Goal: Check status: Check status

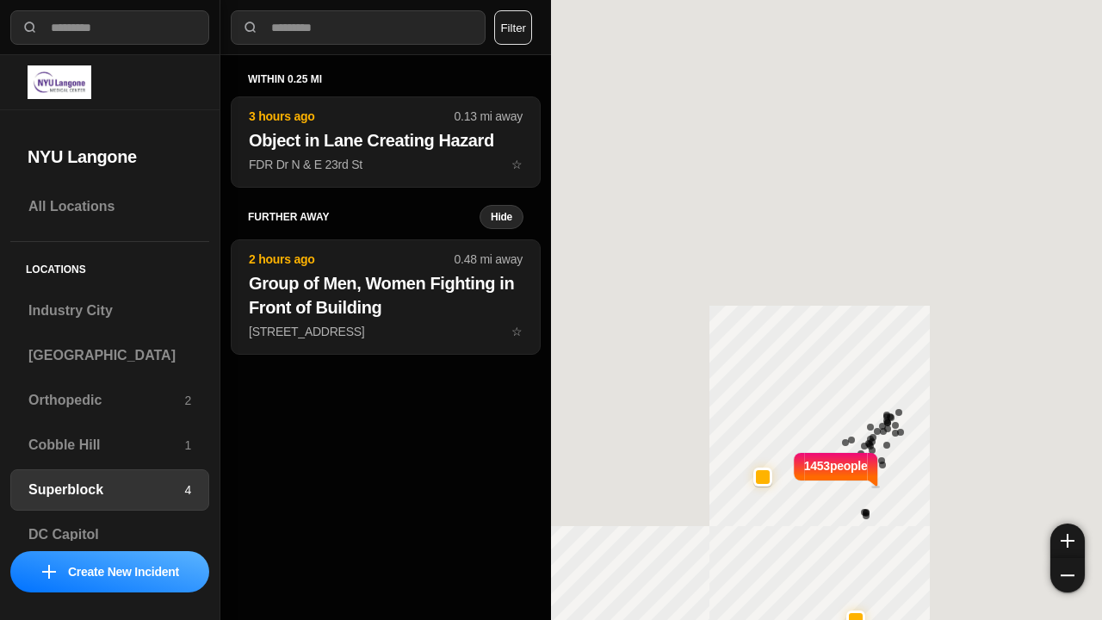
select select "*"
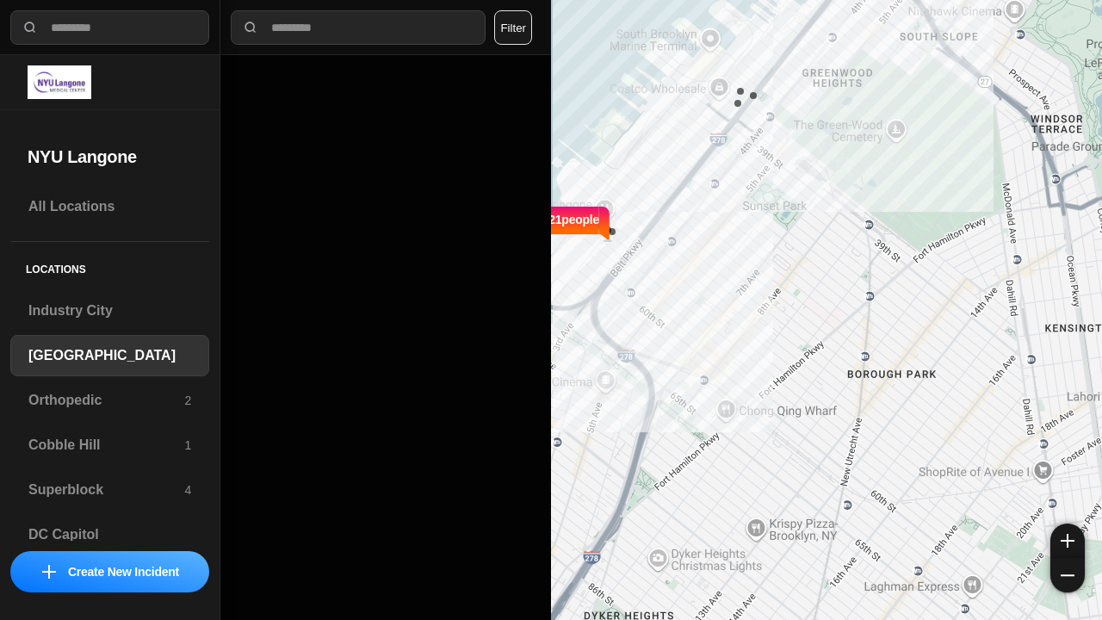
select select "*"
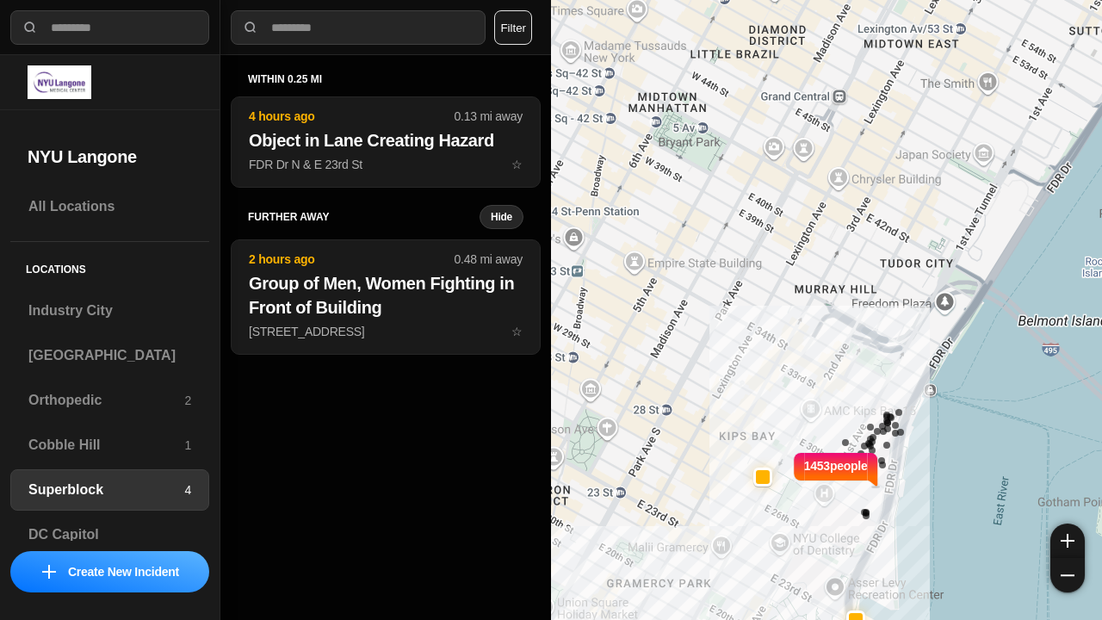
select select "*"
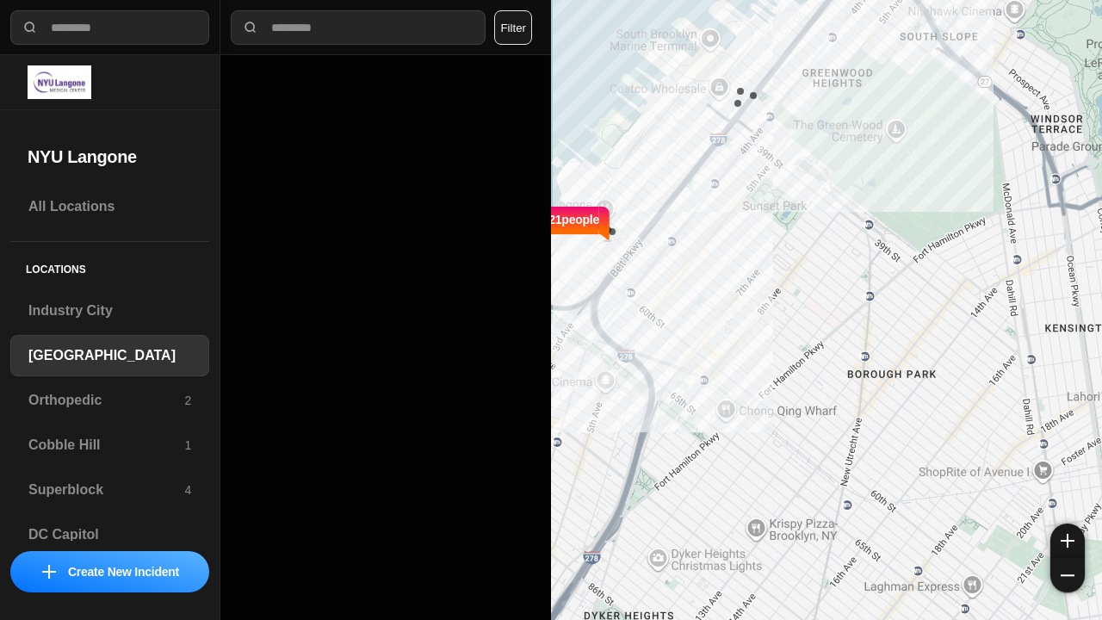
select select "*"
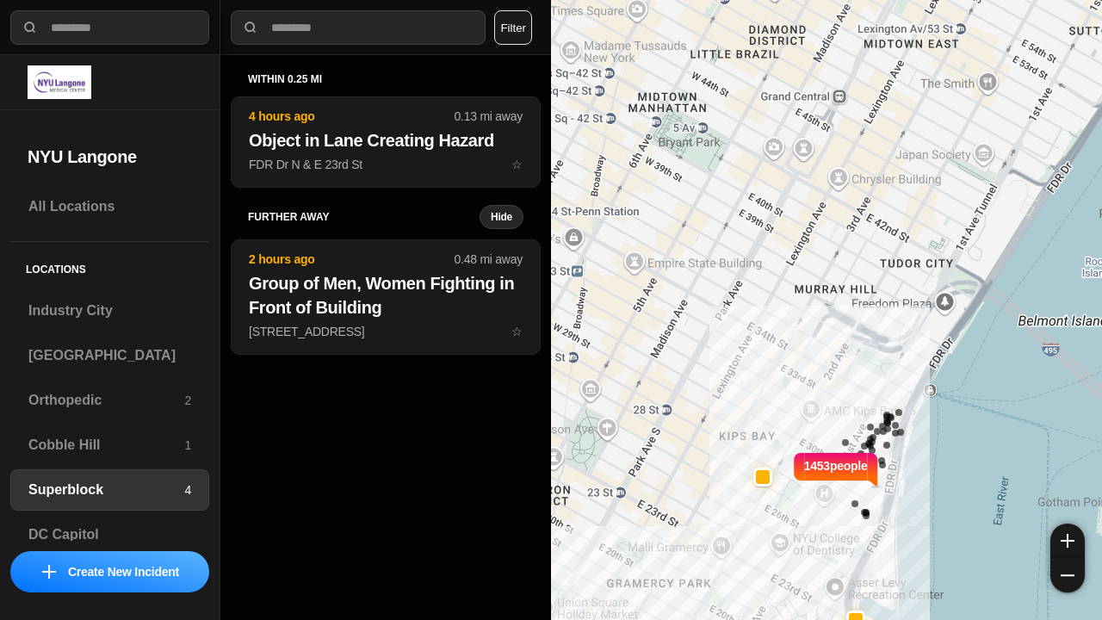
select select "*"
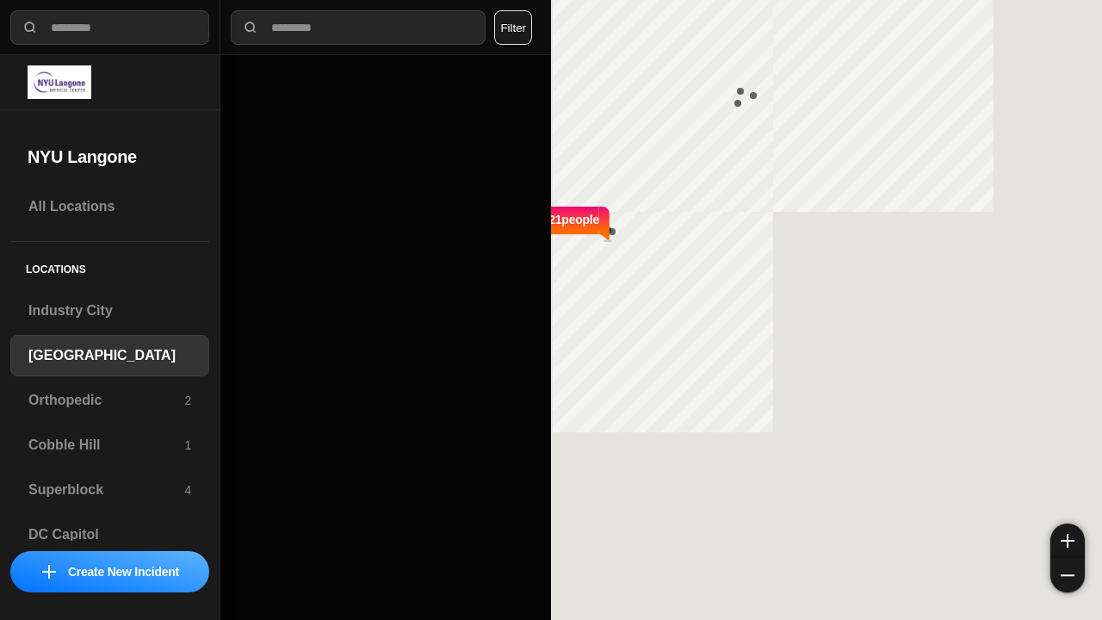
select select "*"
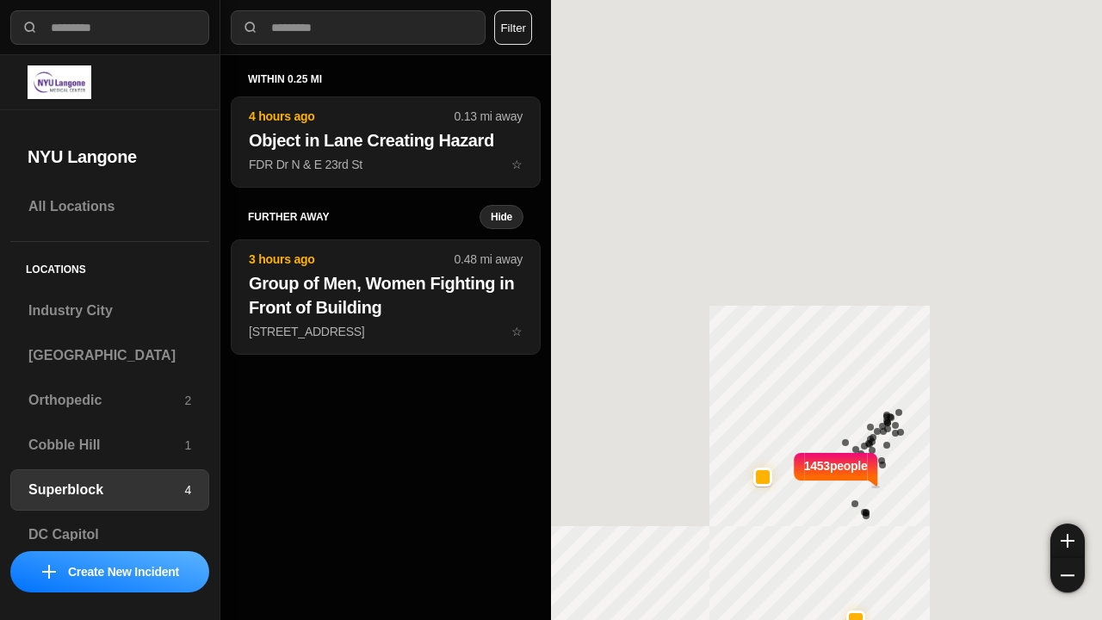
select select "*"
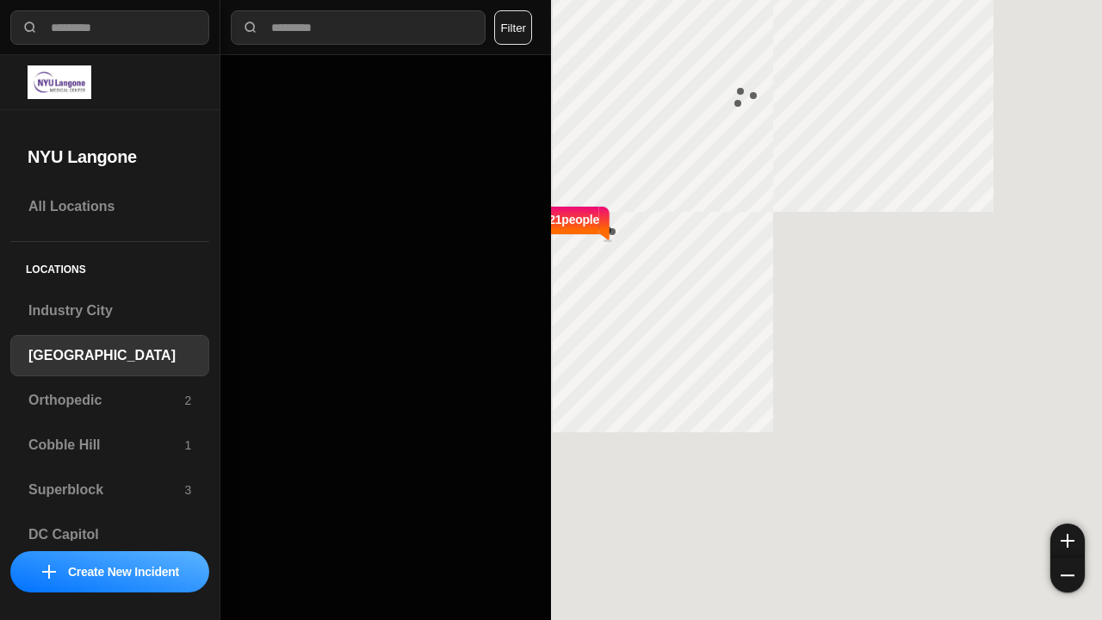
select select "*"
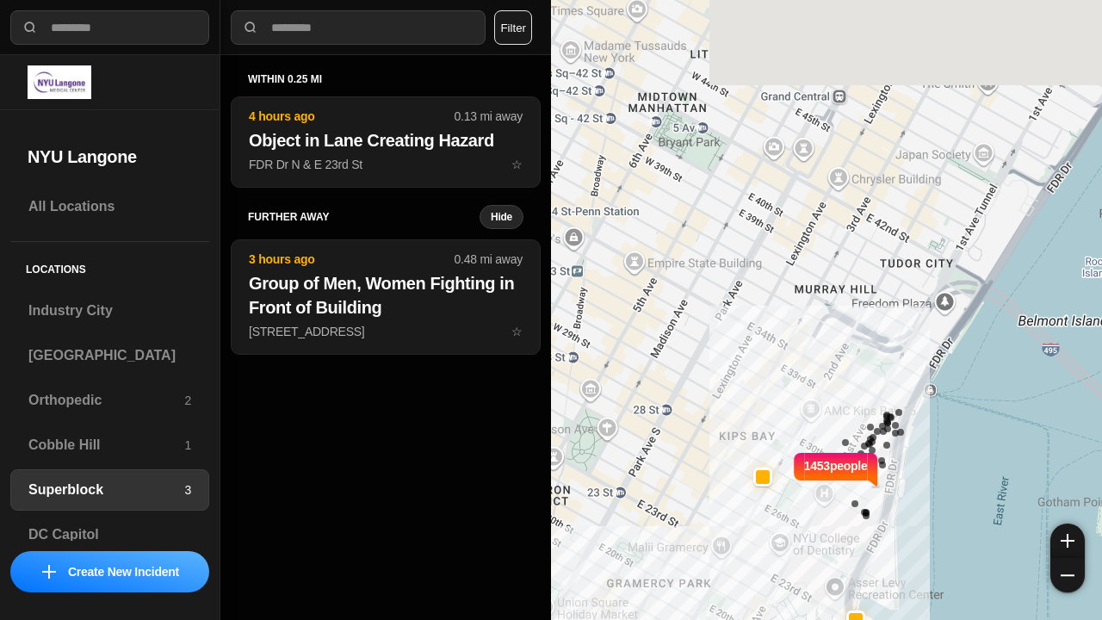
select select "*"
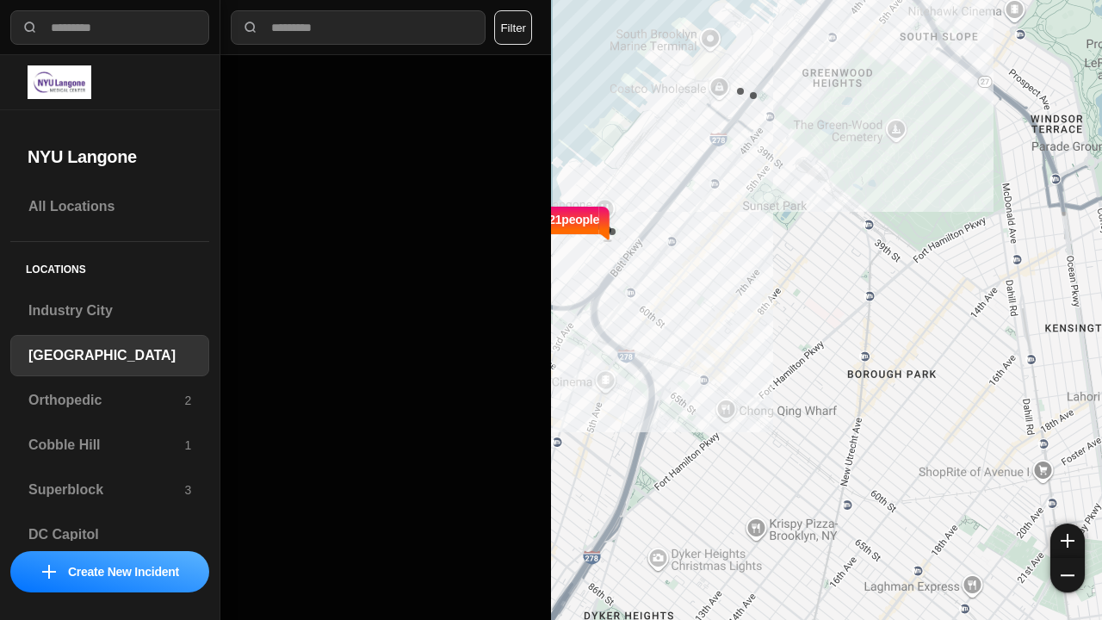
select select "*"
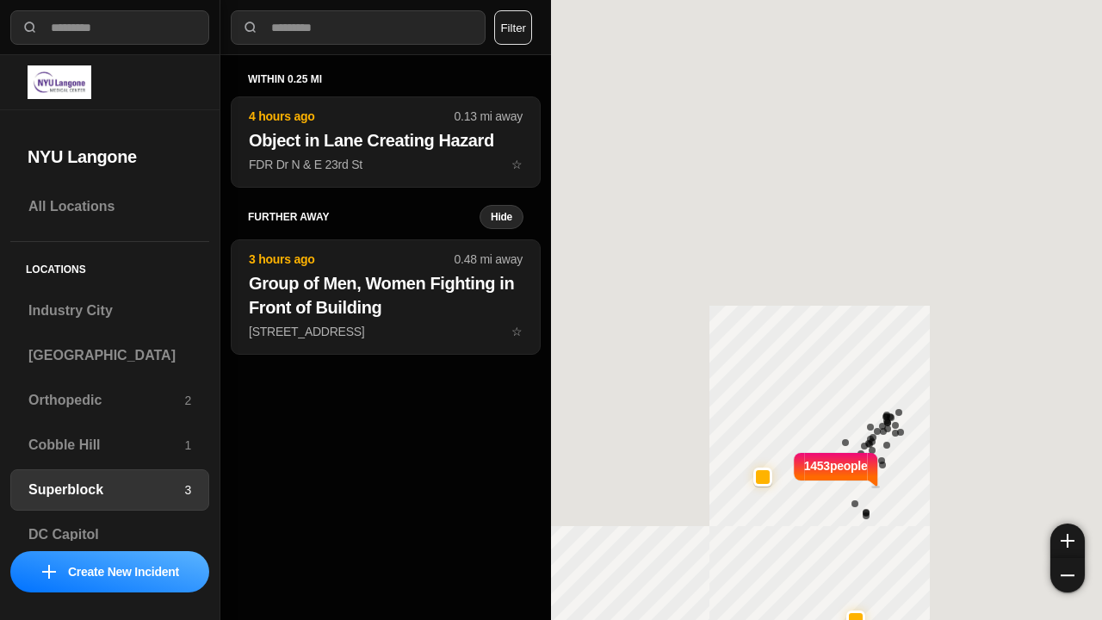
select select "*"
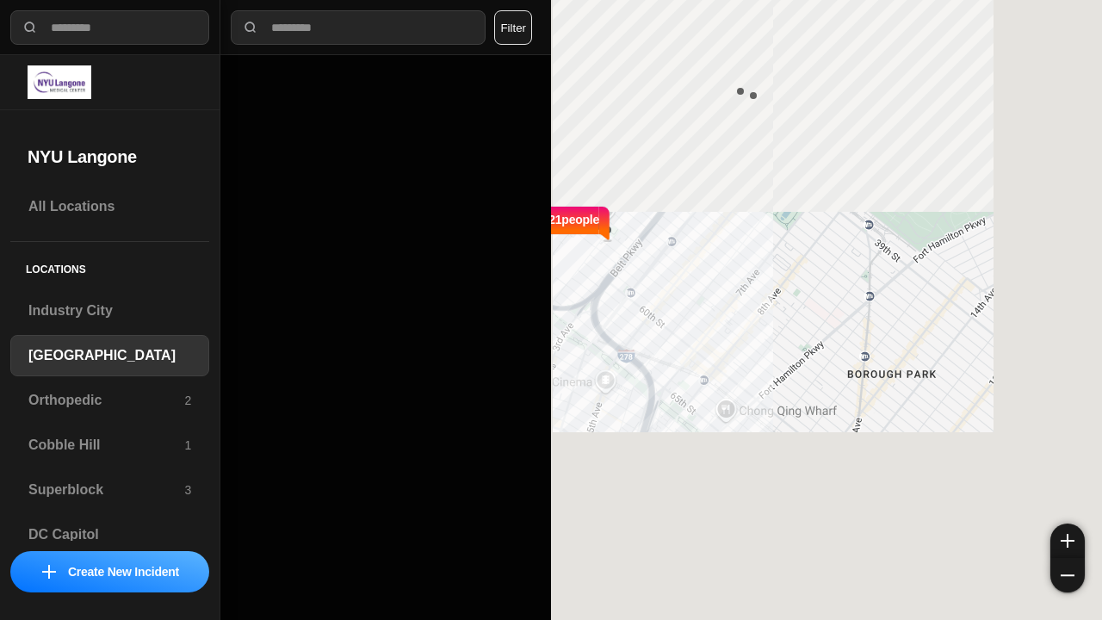
select select "*"
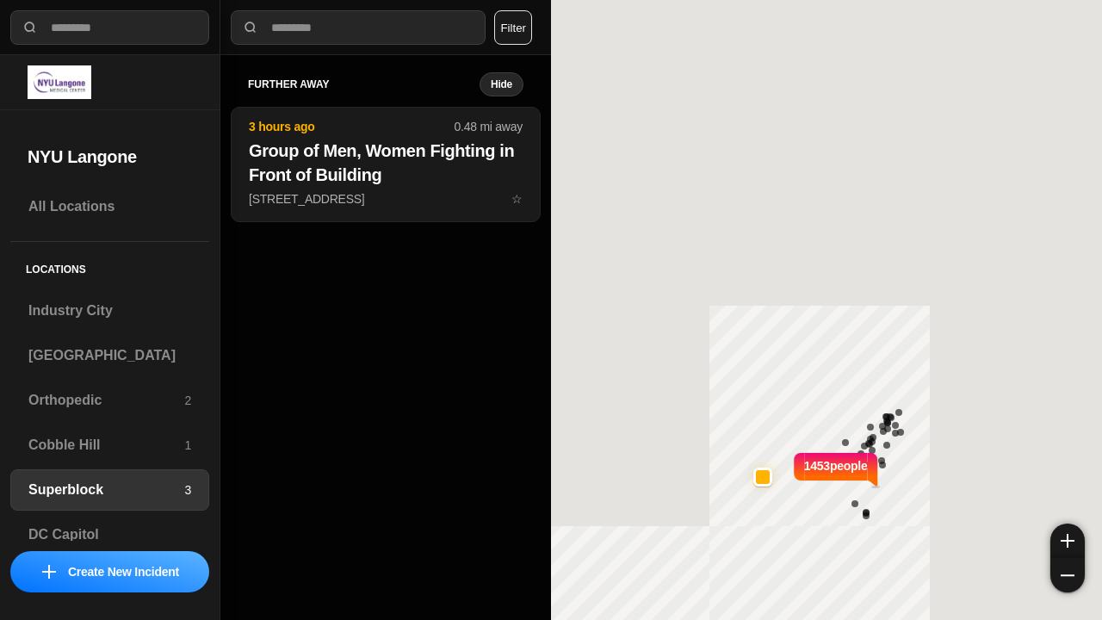
select select "*"
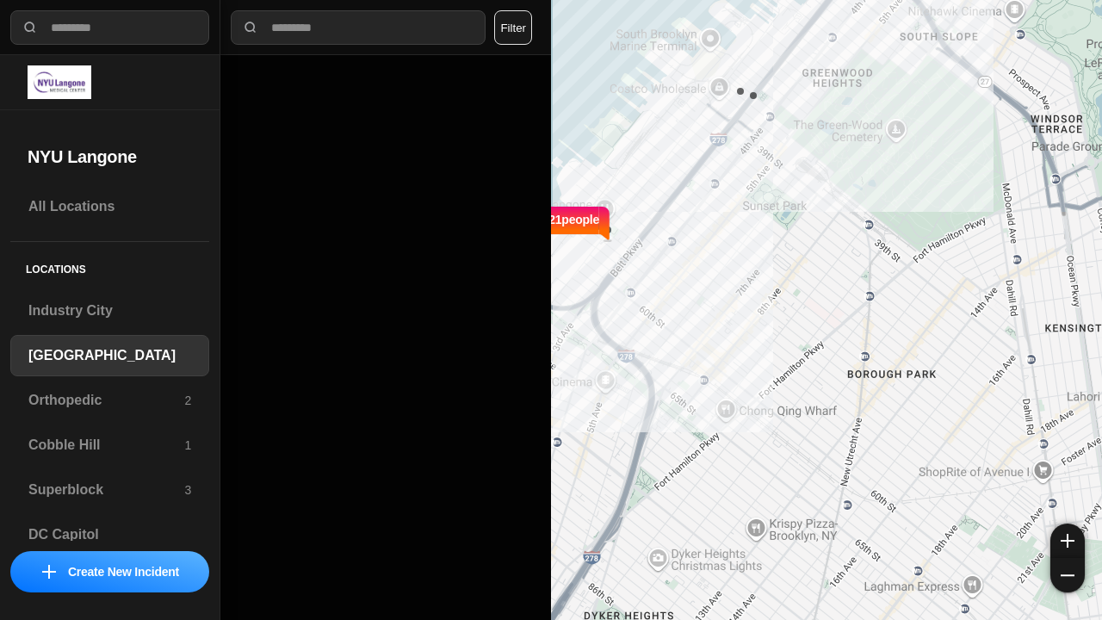
select select "*"
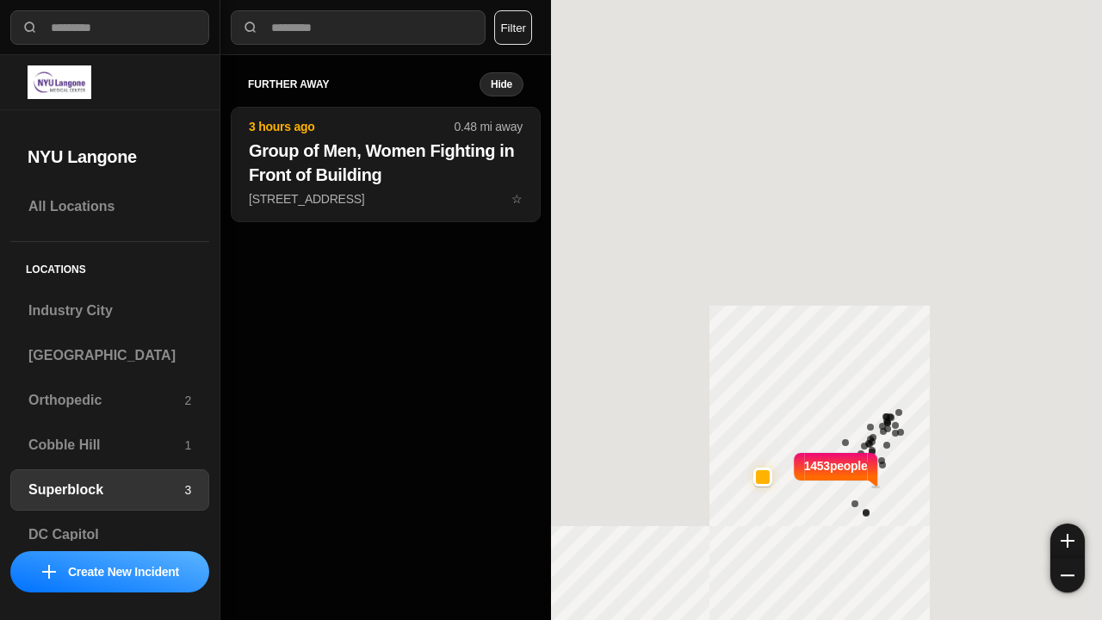
select select "*"
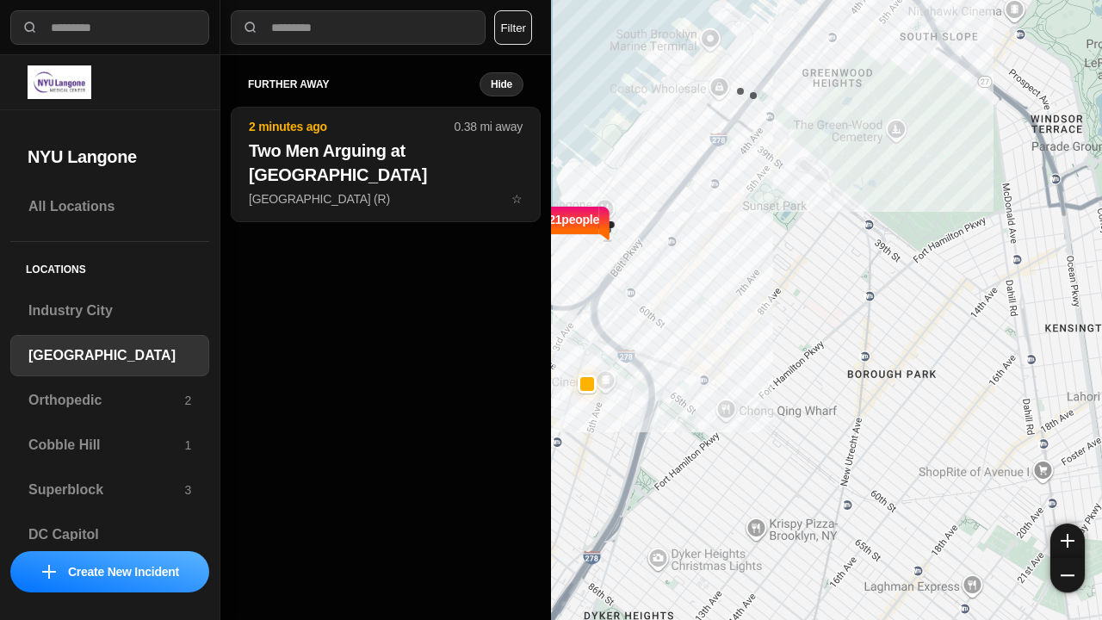
select select "*"
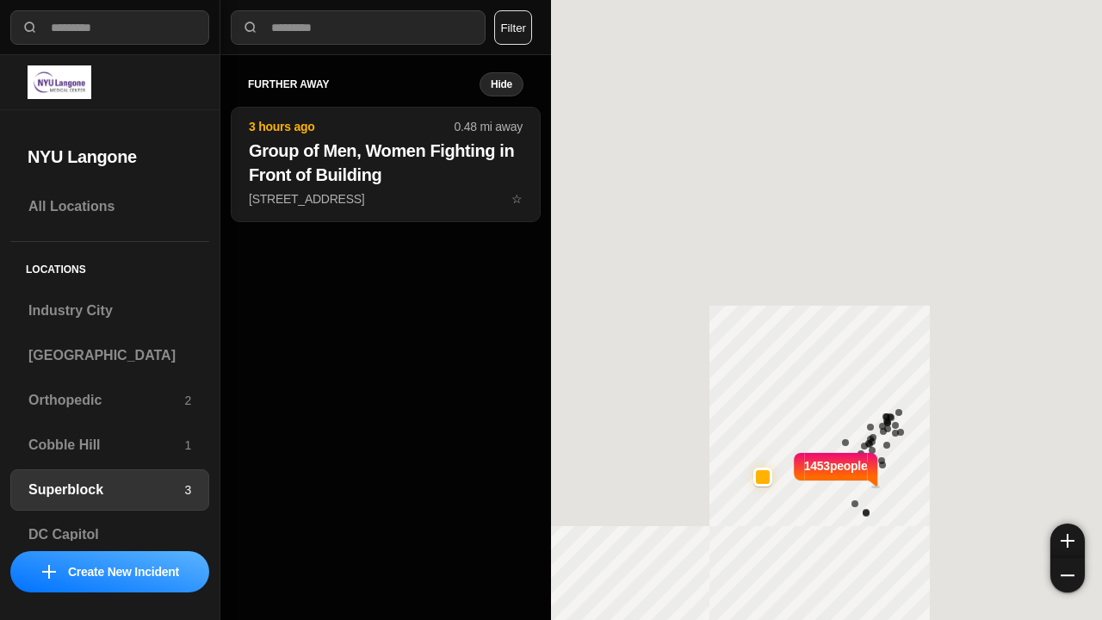
select select "*"
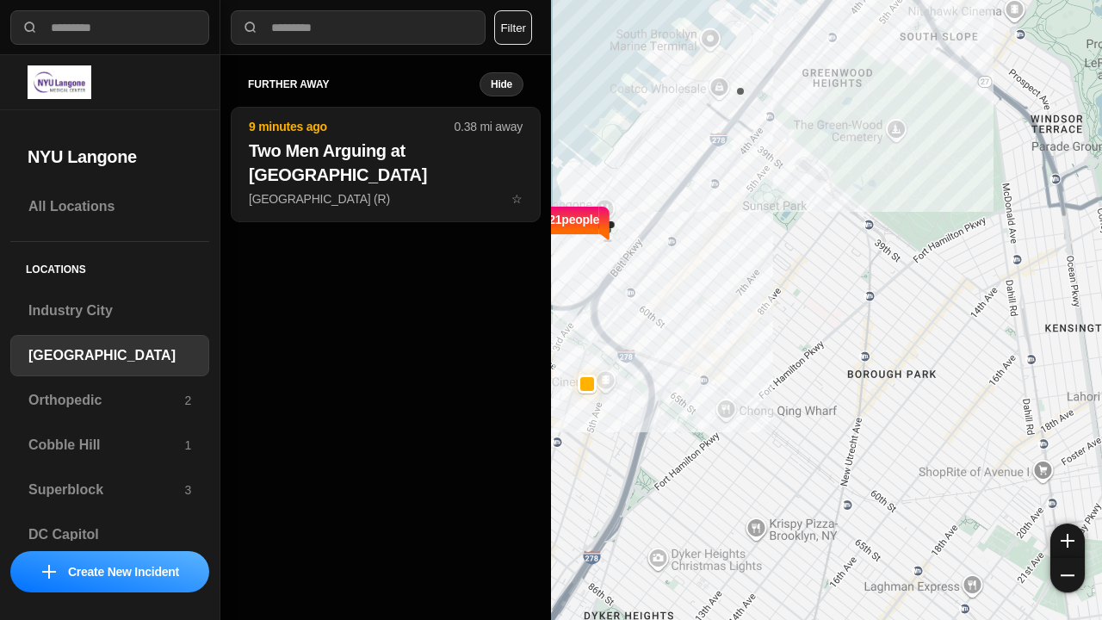
select select "*"
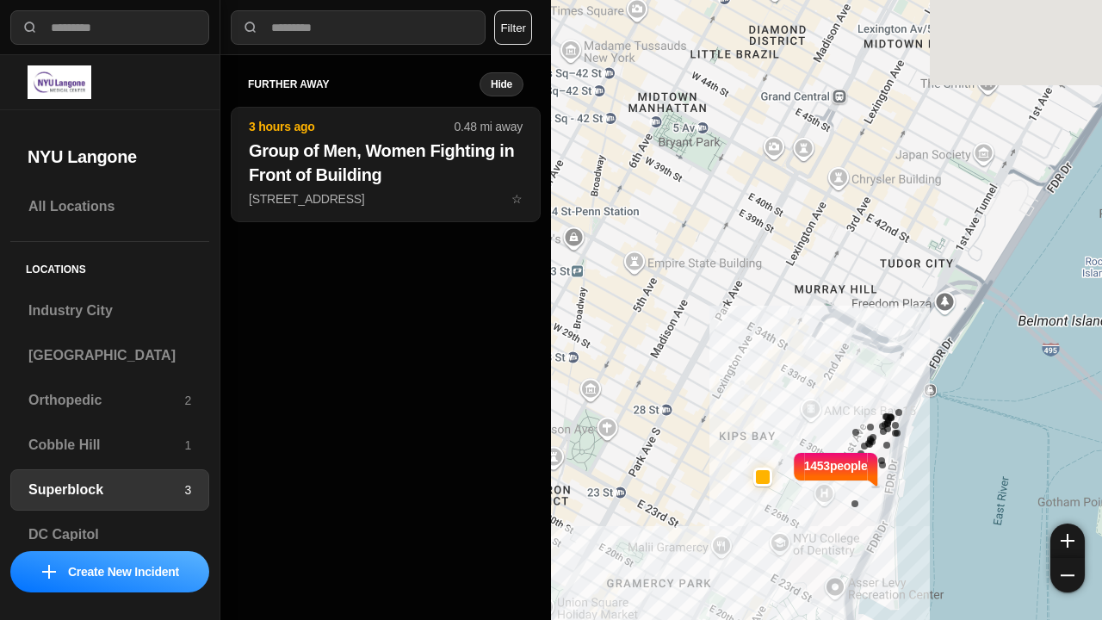
select select "*"
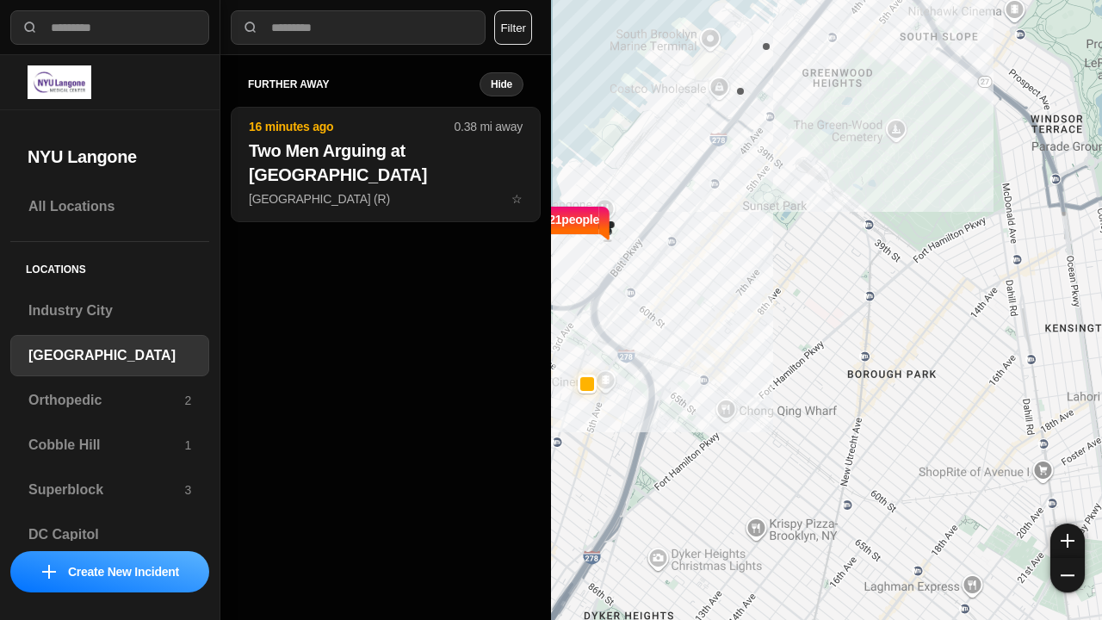
select select "*"
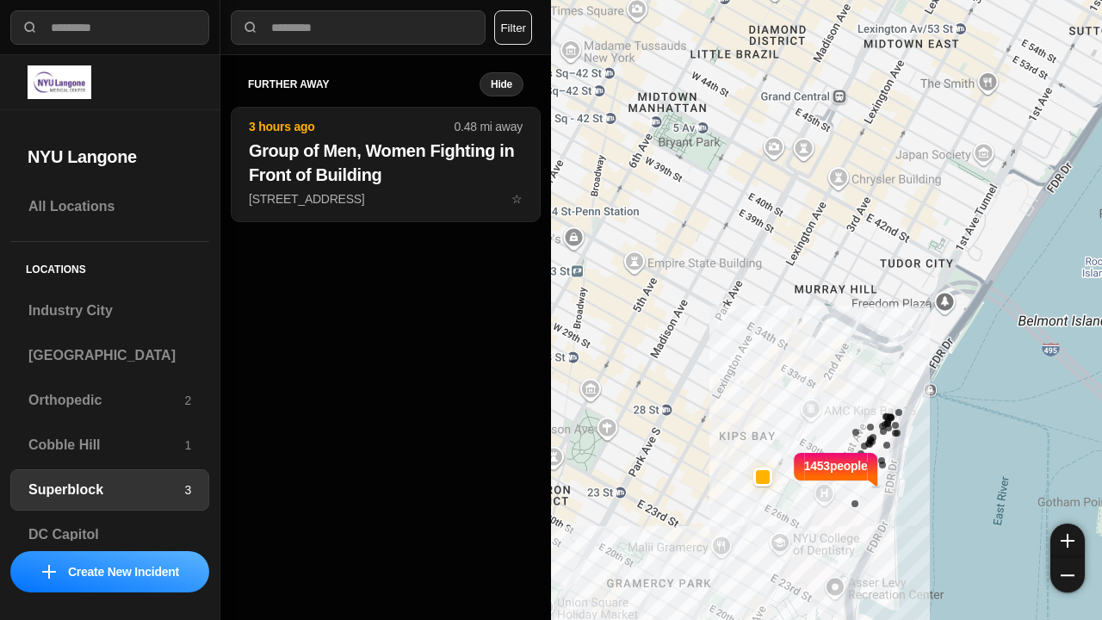
select select "*"
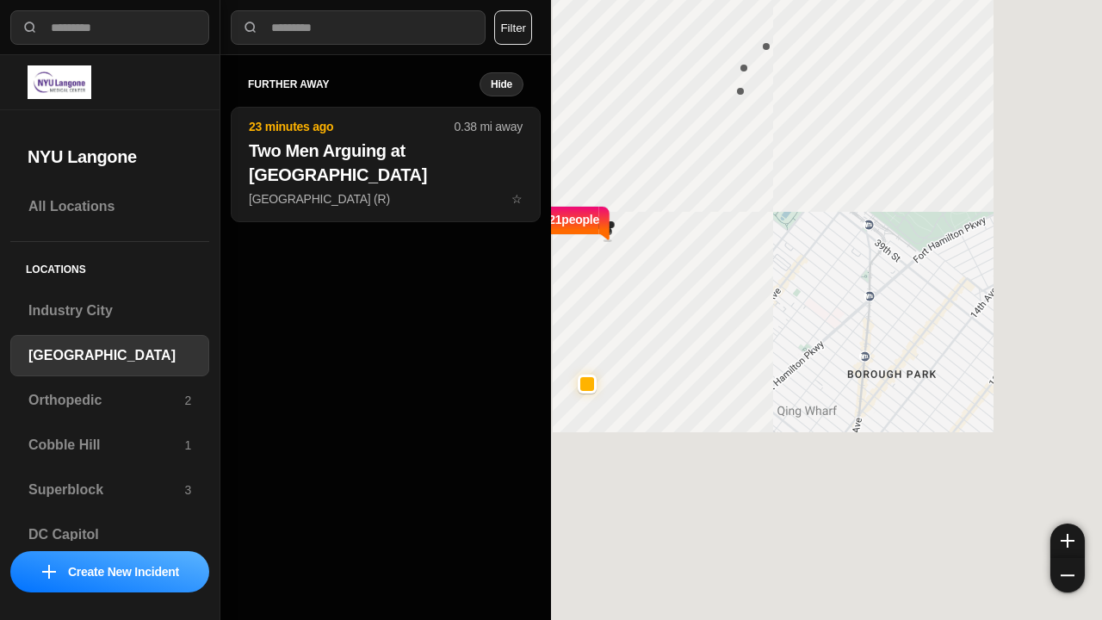
select select "*"
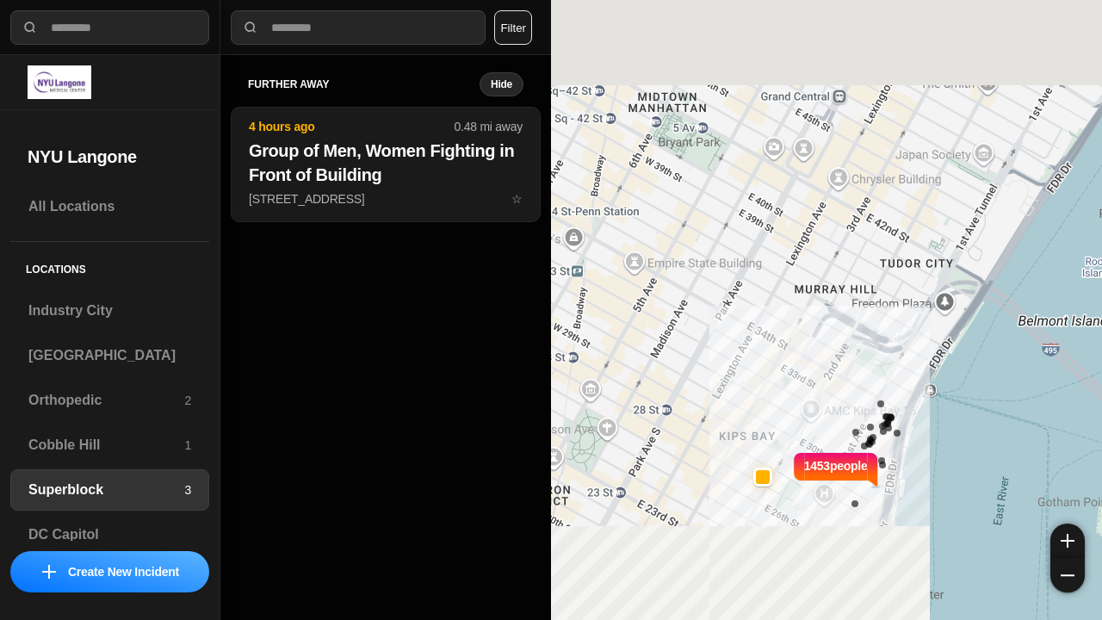
select select "*"
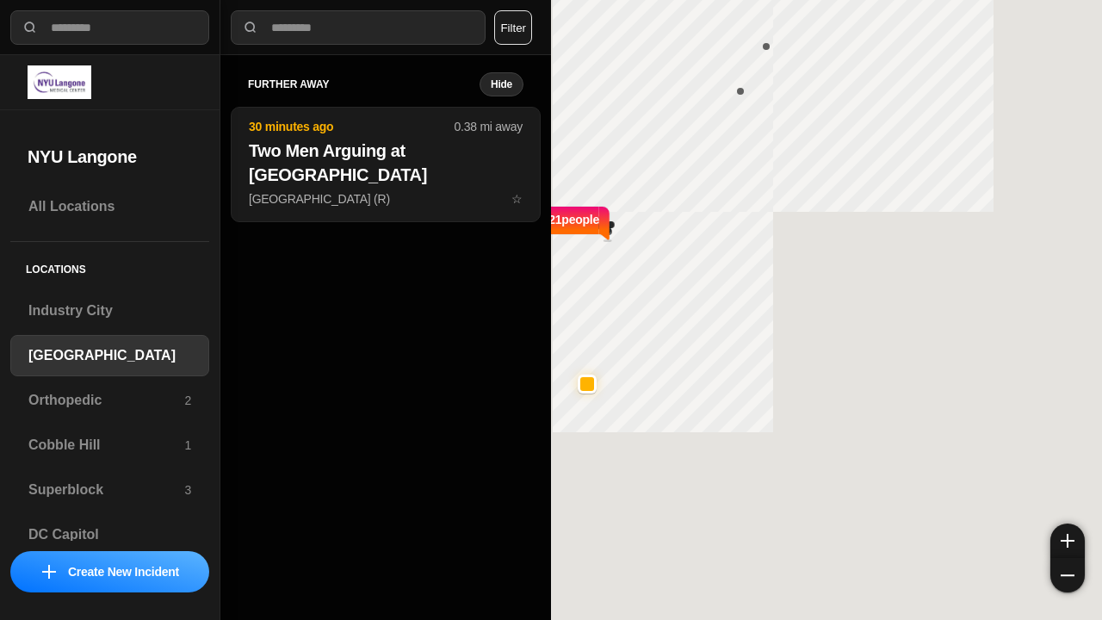
select select "*"
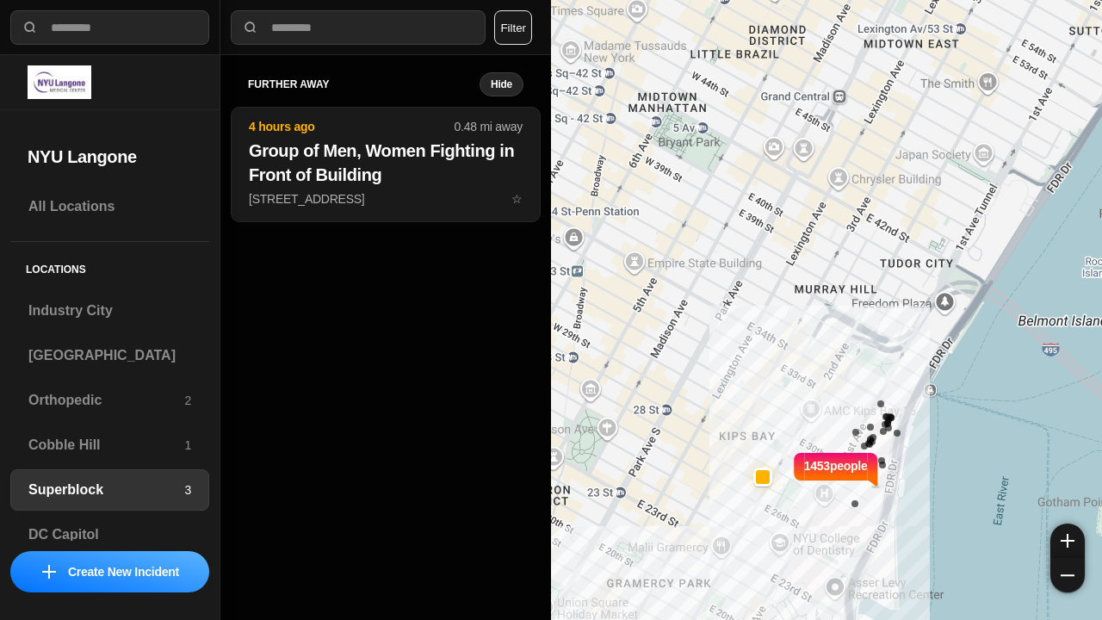
select select "*"
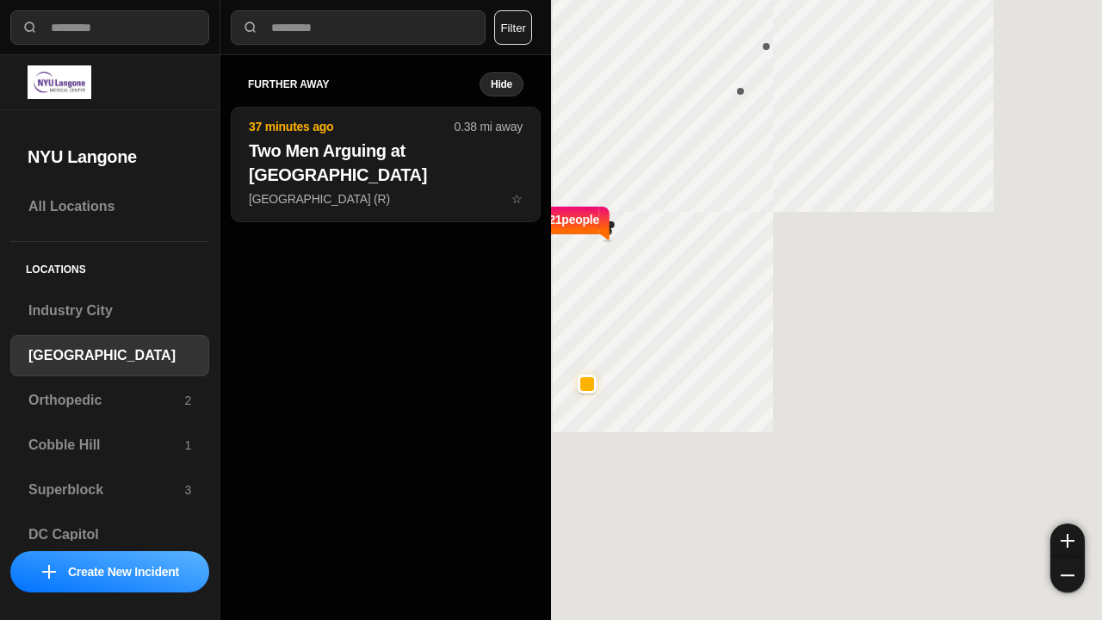
select select "*"
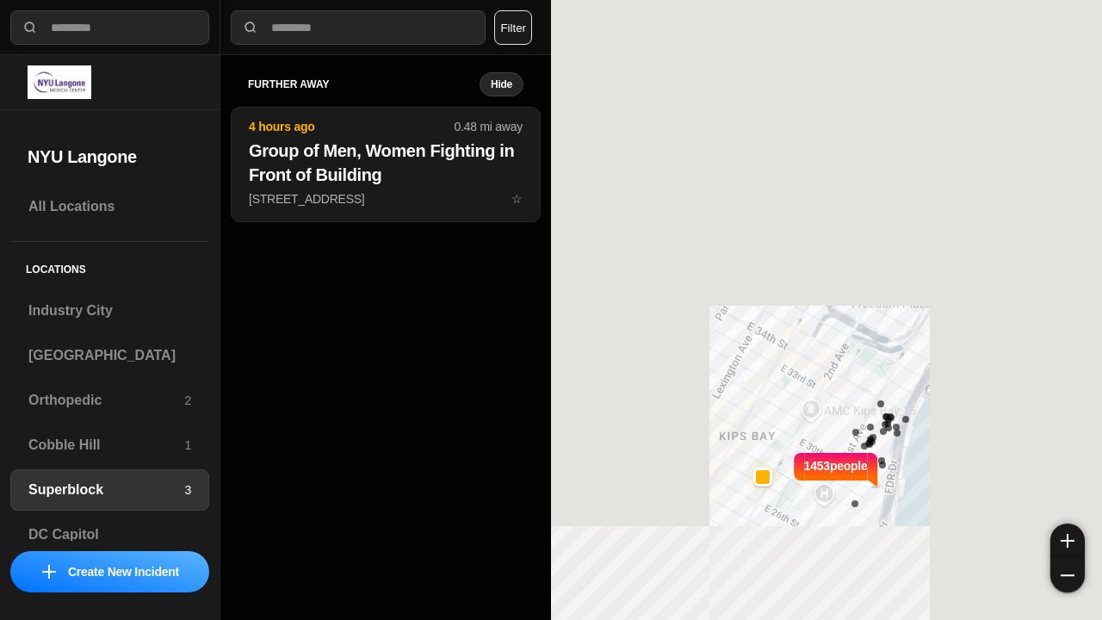
select select "*"
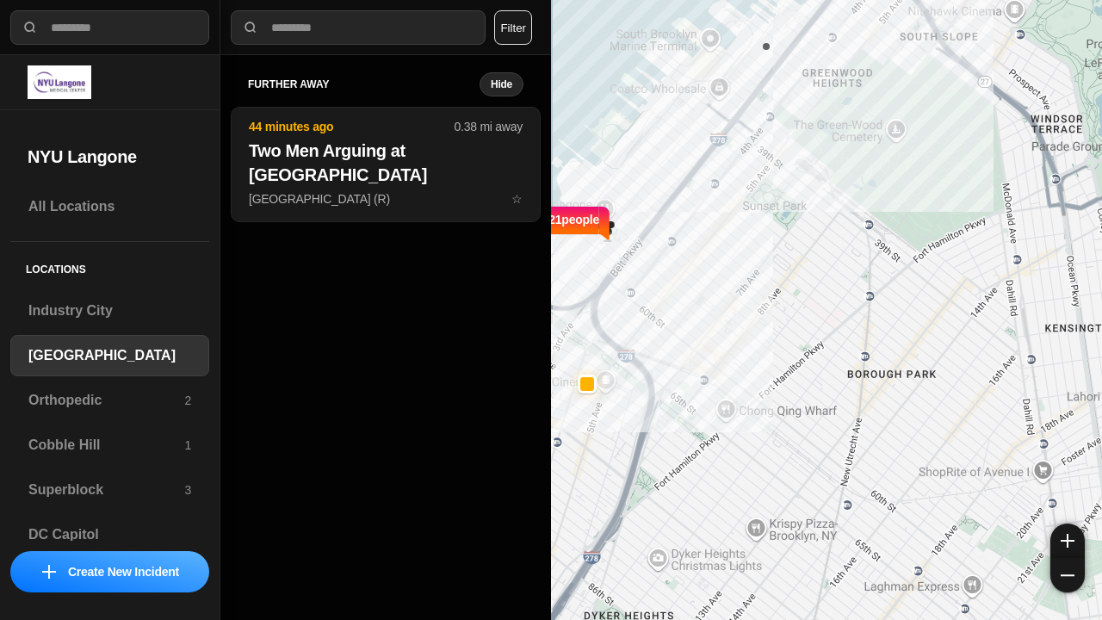
select select "*"
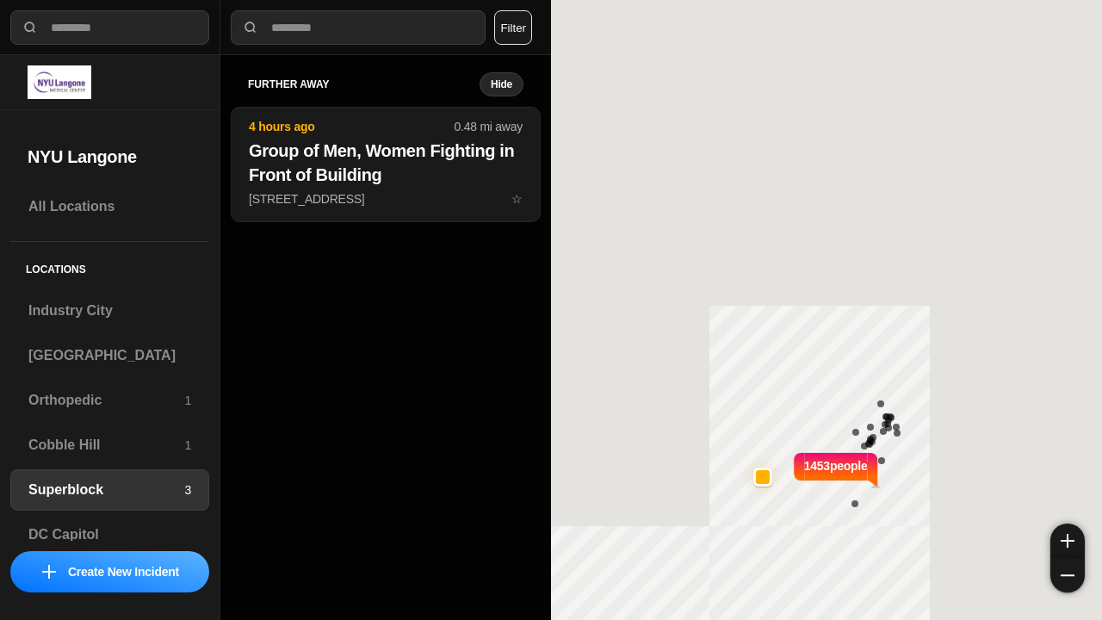
select select "*"
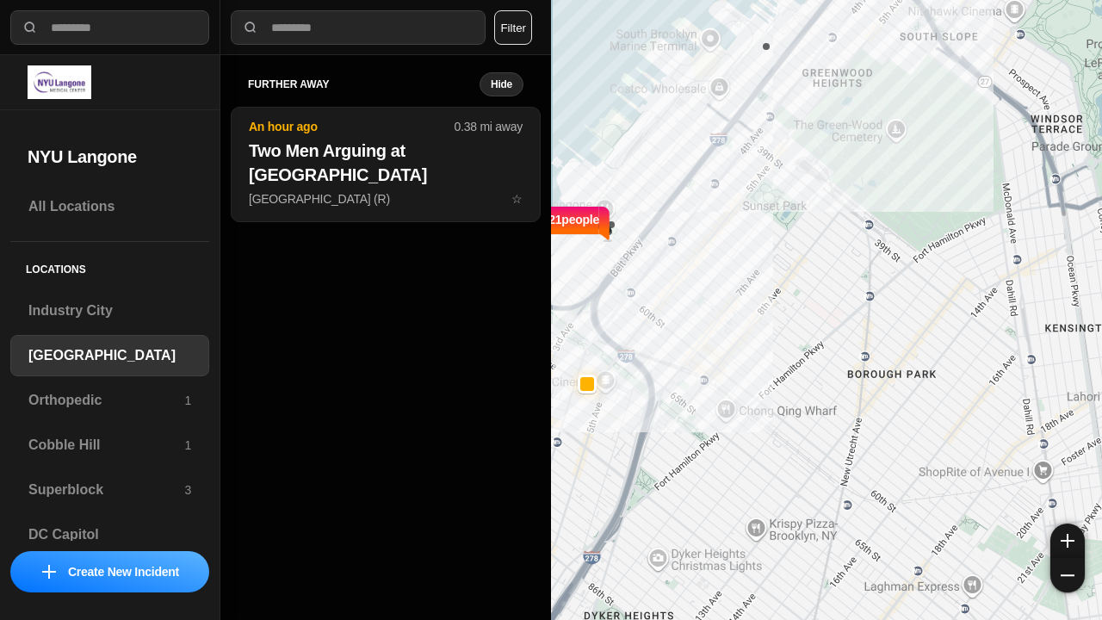
select select "*"
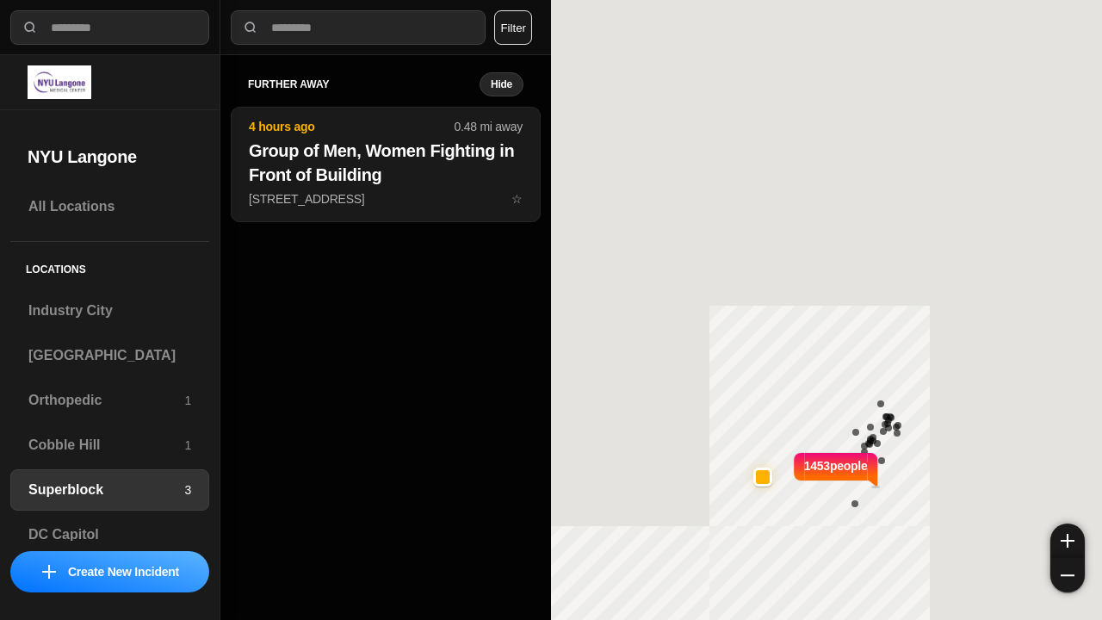
select select "*"
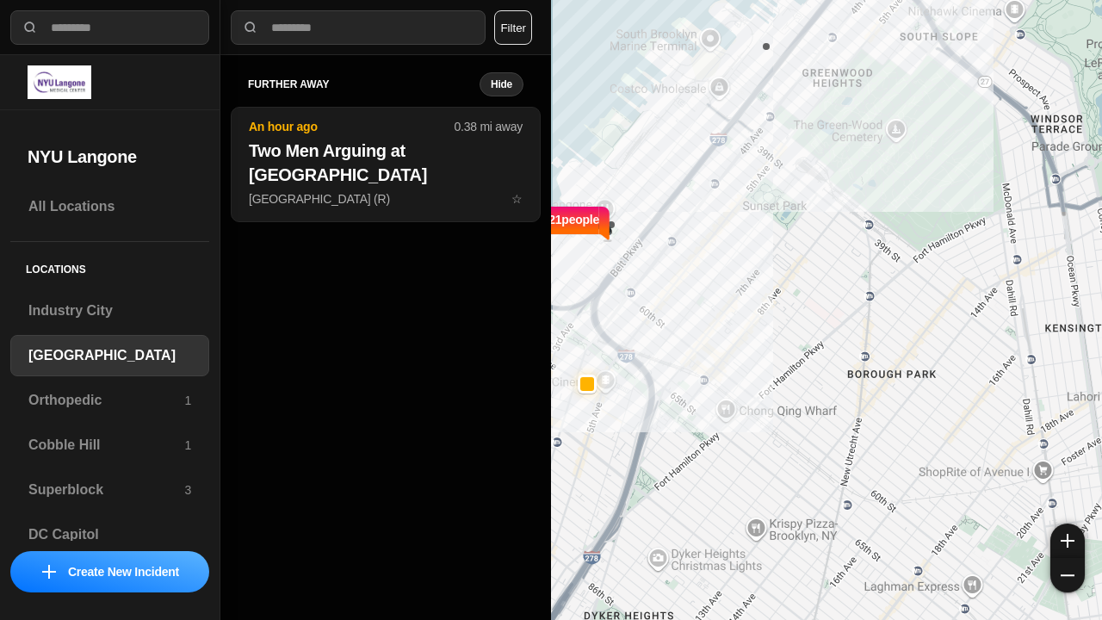
select select "*"
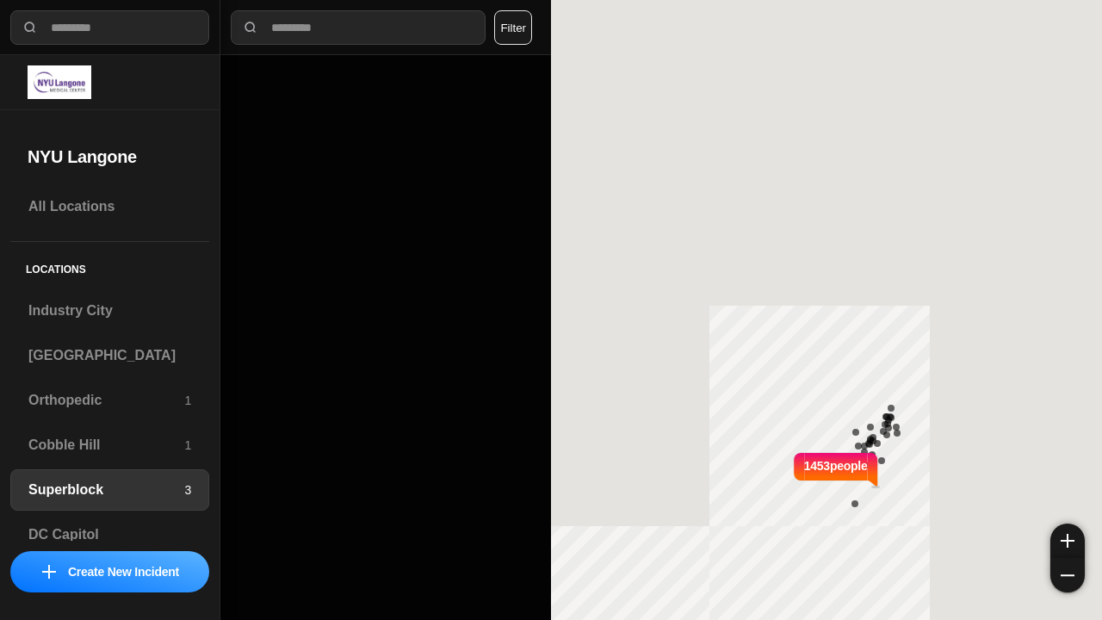
select select "*"
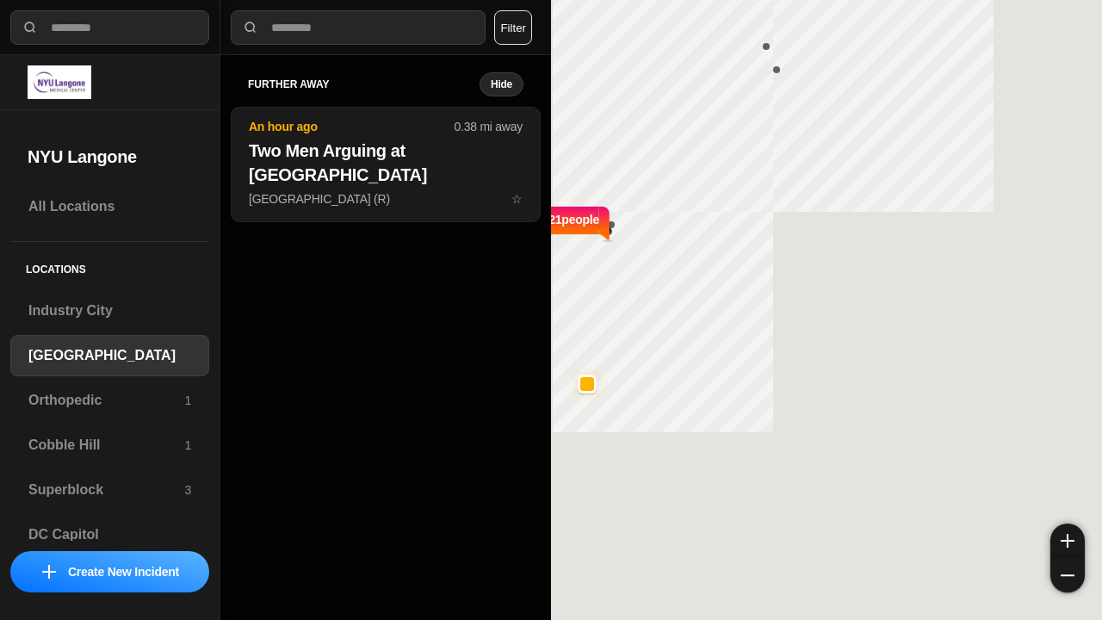
select select "*"
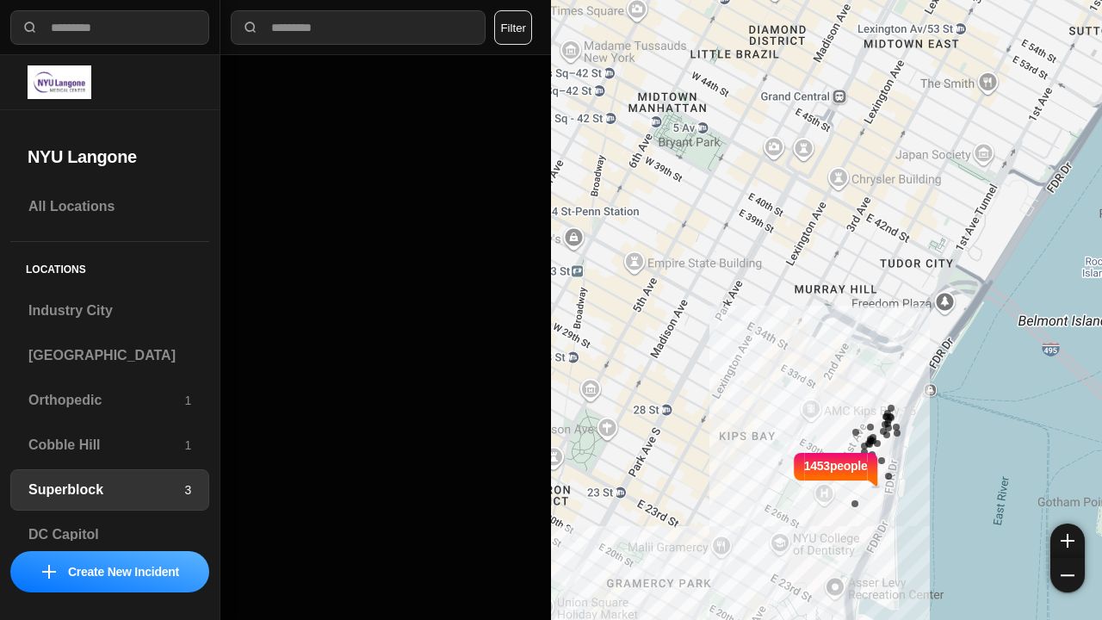
select select "*"
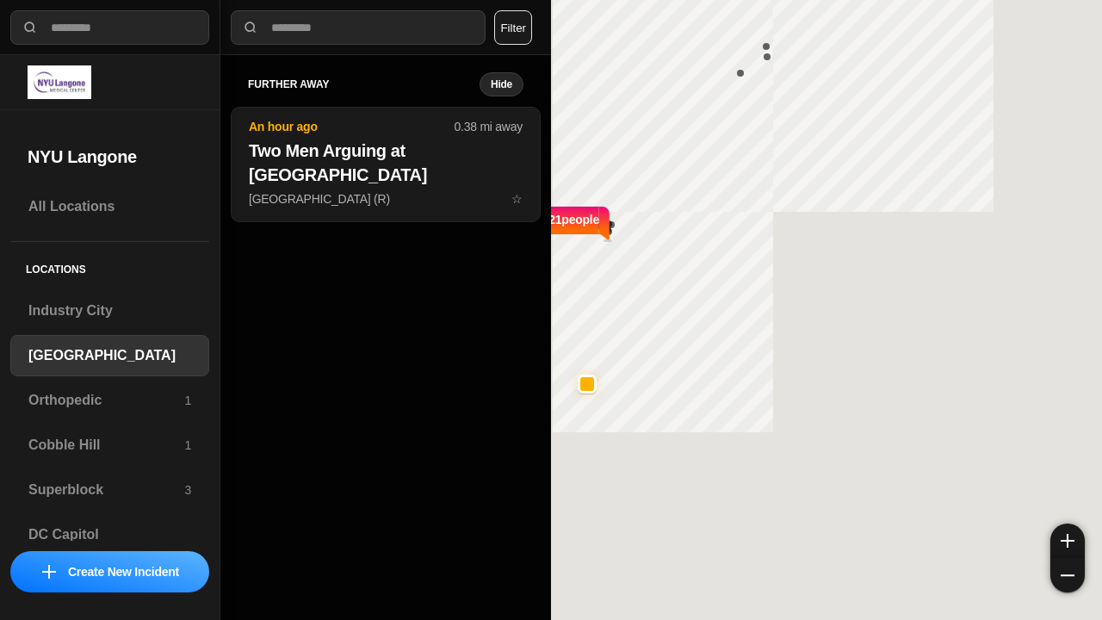
select select "*"
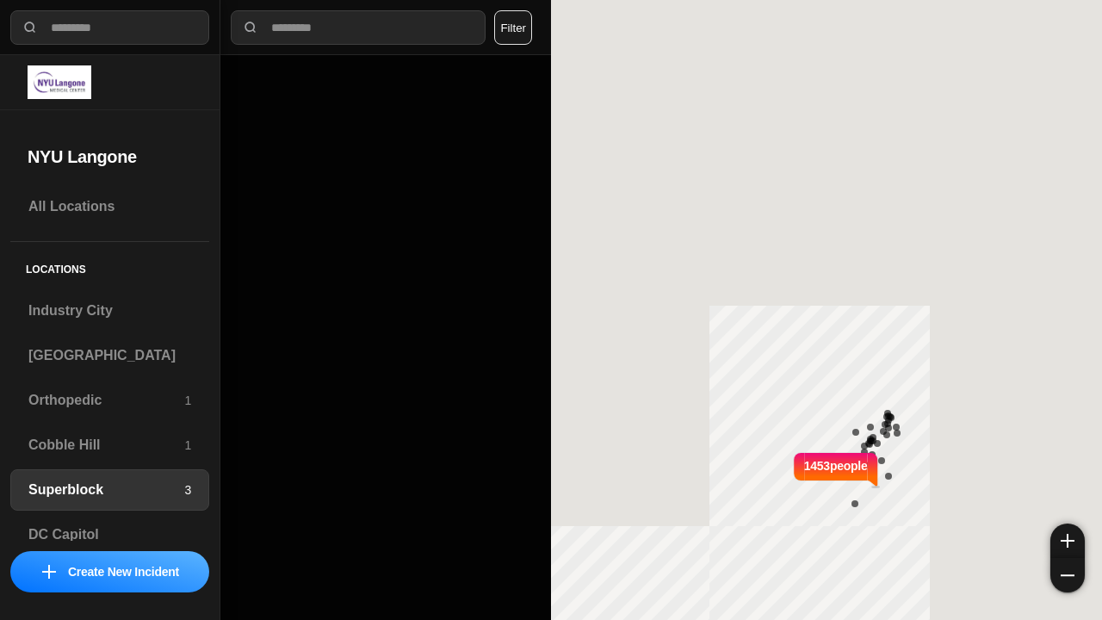
select select "*"
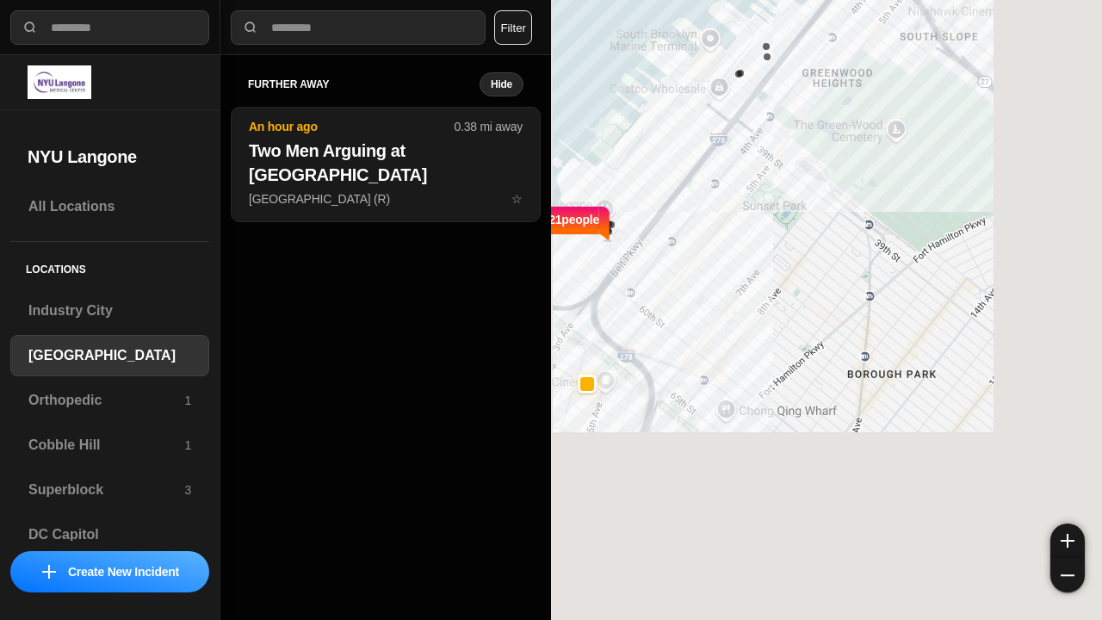
select select "*"
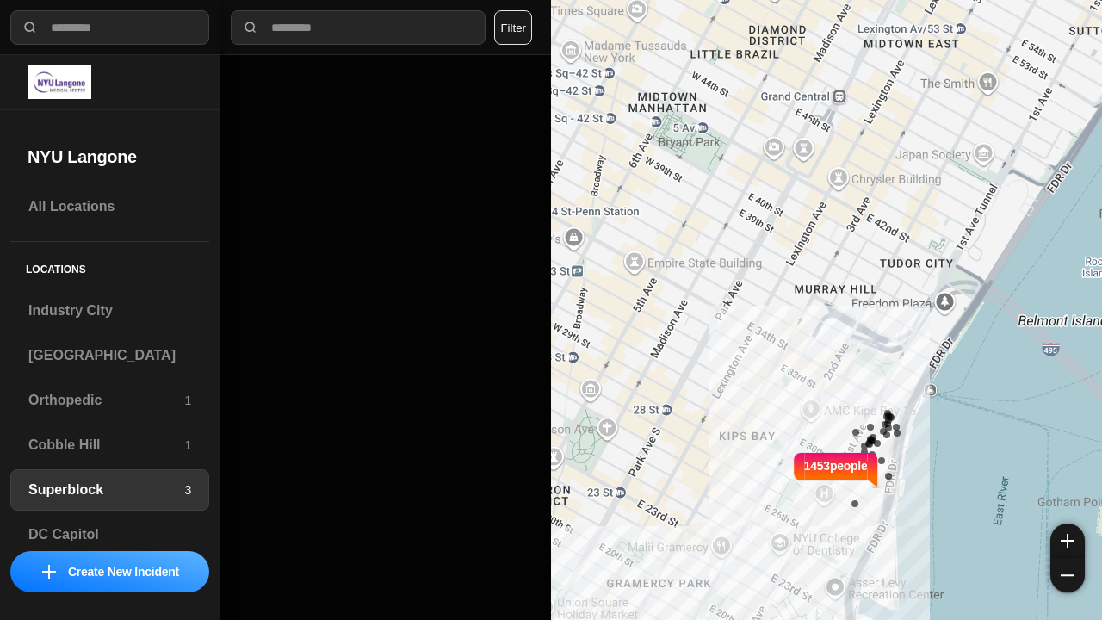
select select "*"
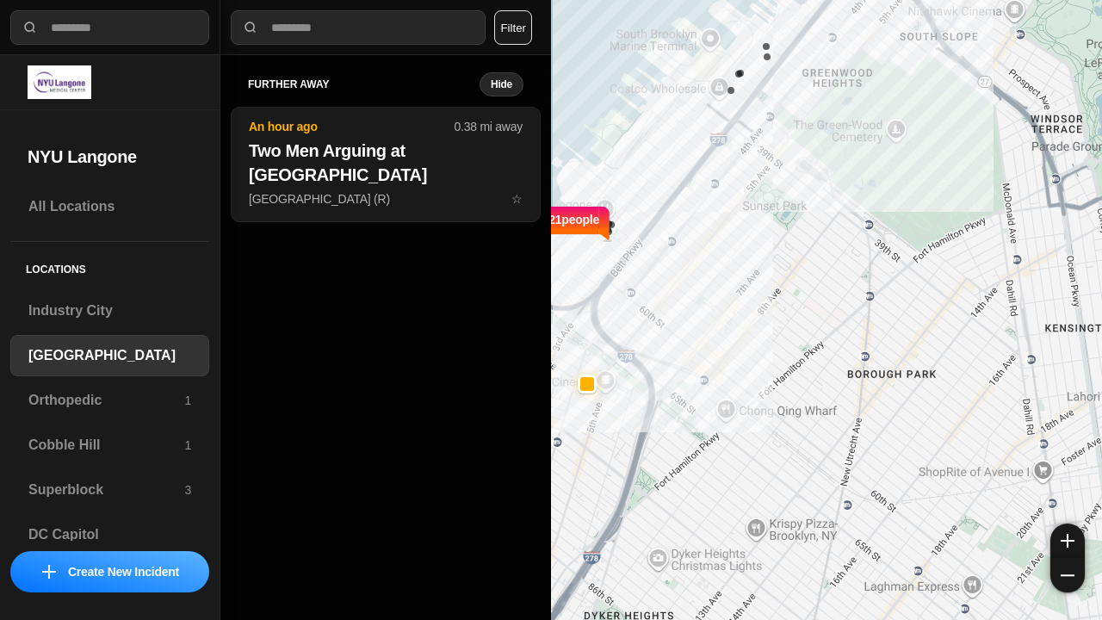
select select "*"
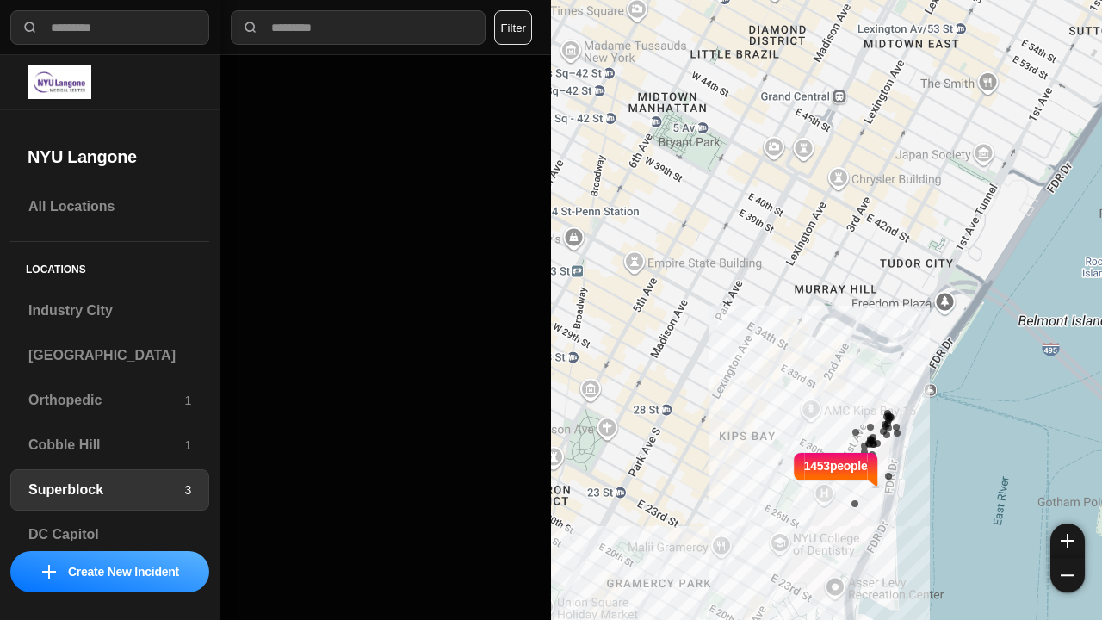
select select "*"
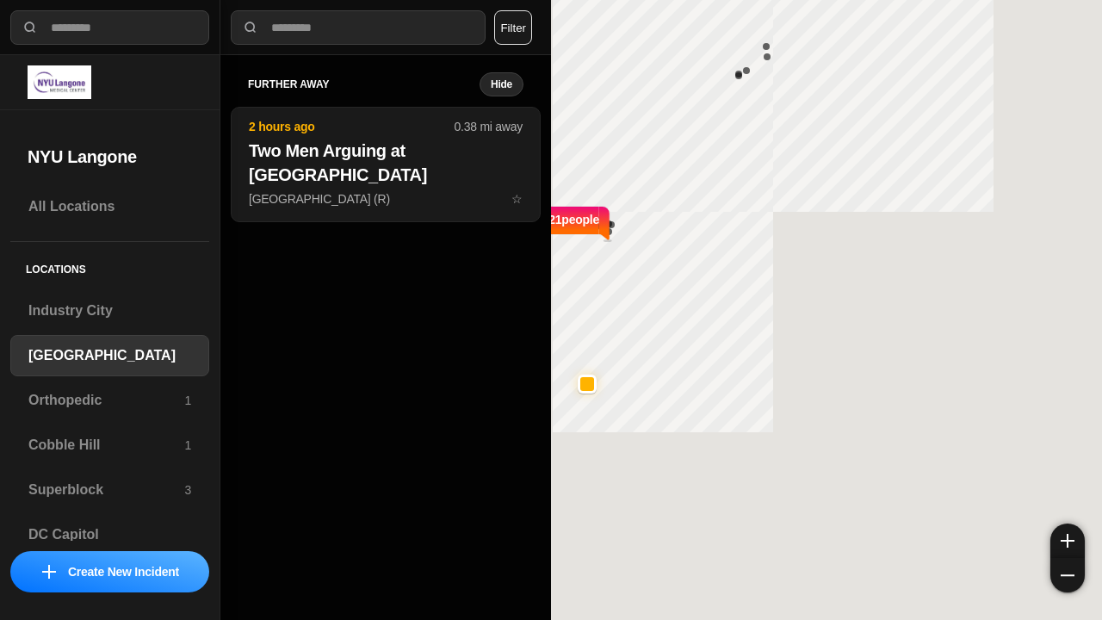
select select "*"
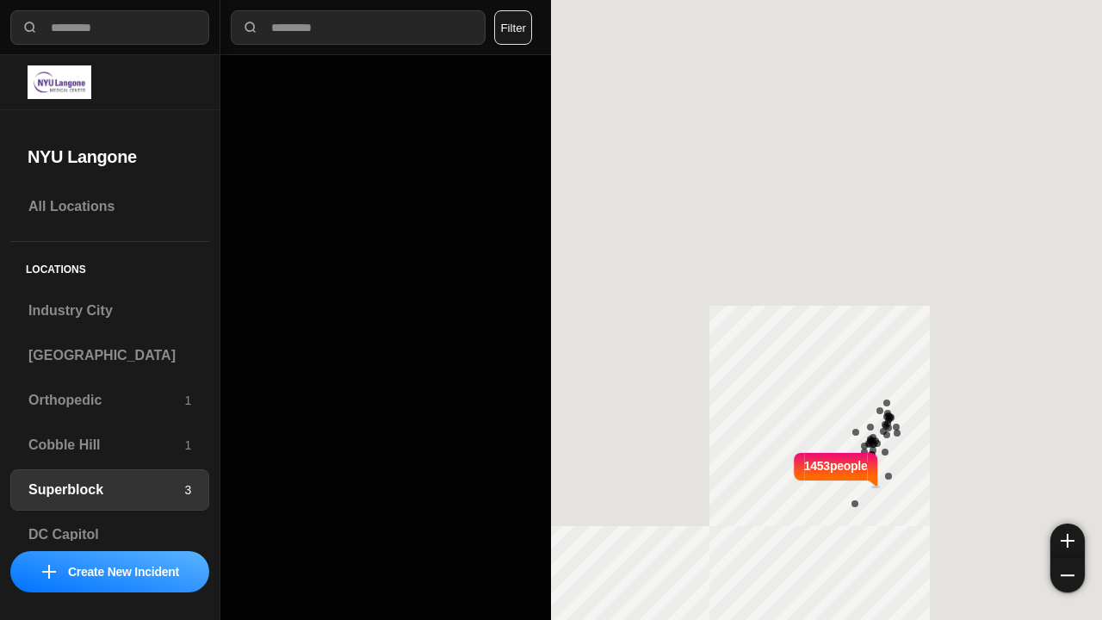
select select "*"
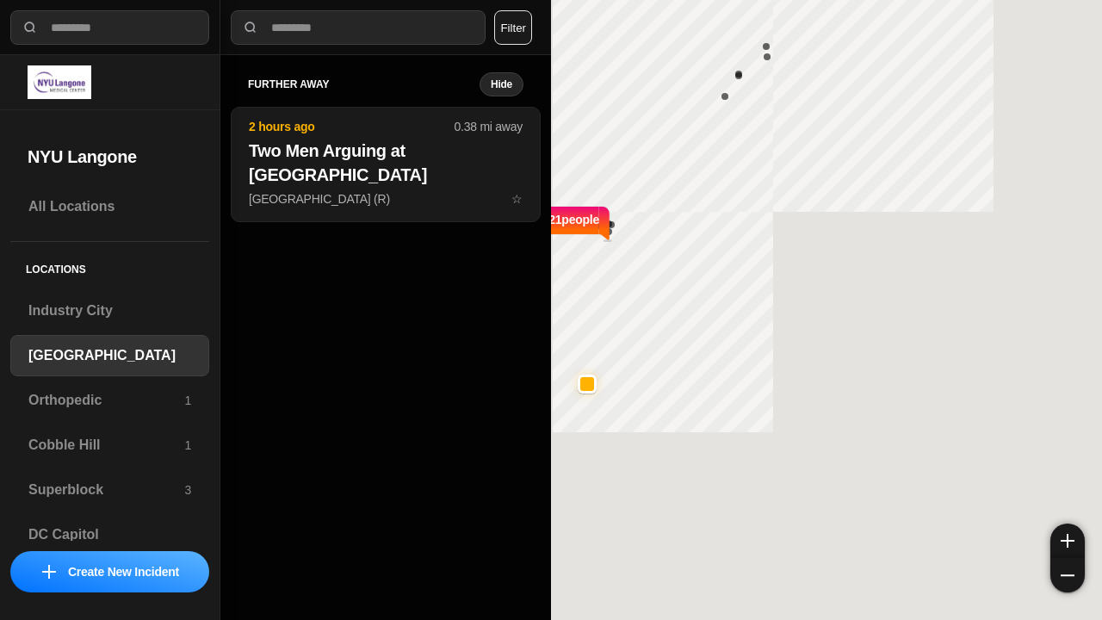
select select "*"
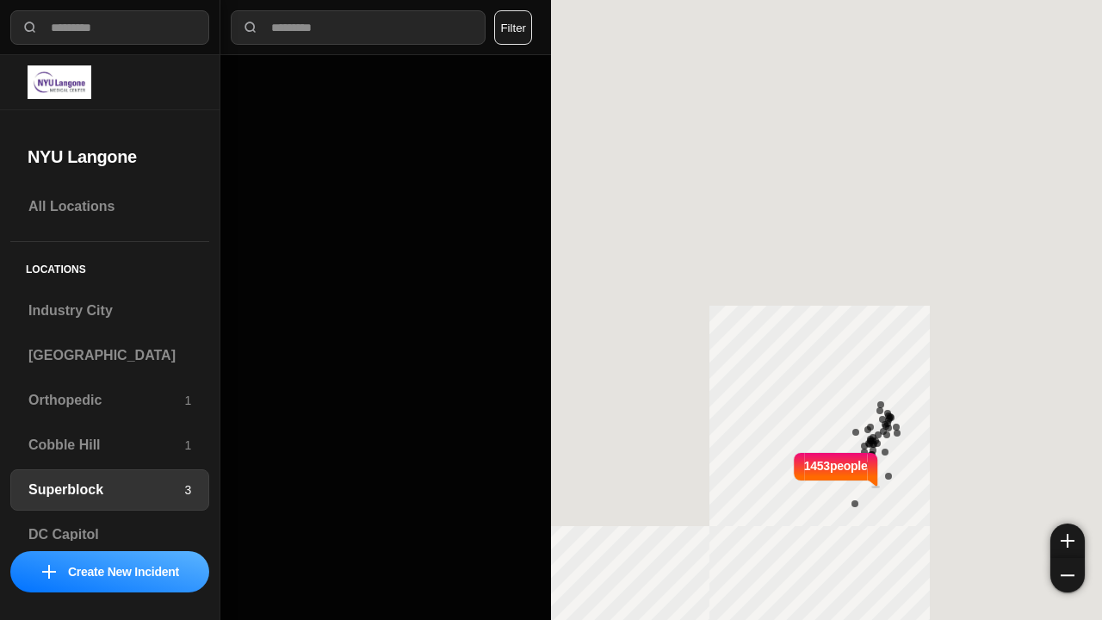
select select "*"
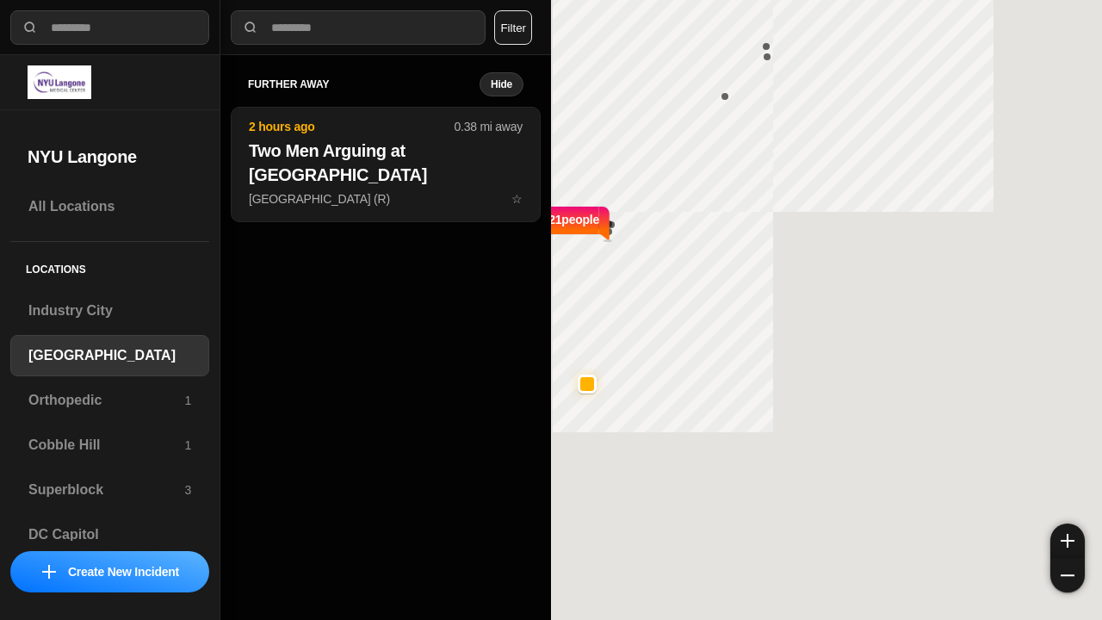
select select "*"
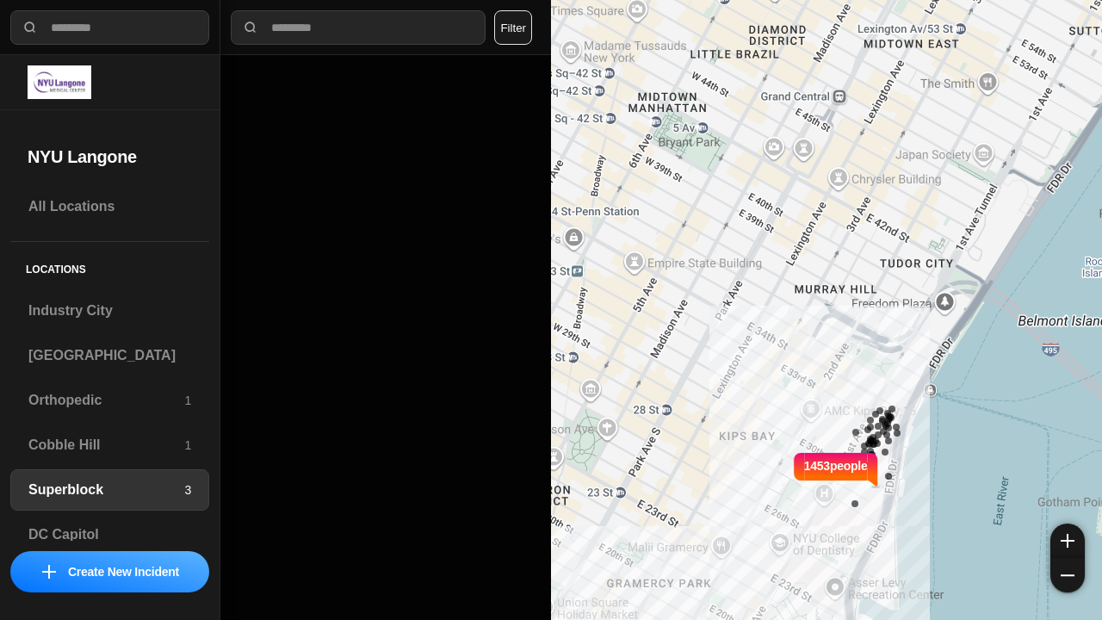
select select "*"
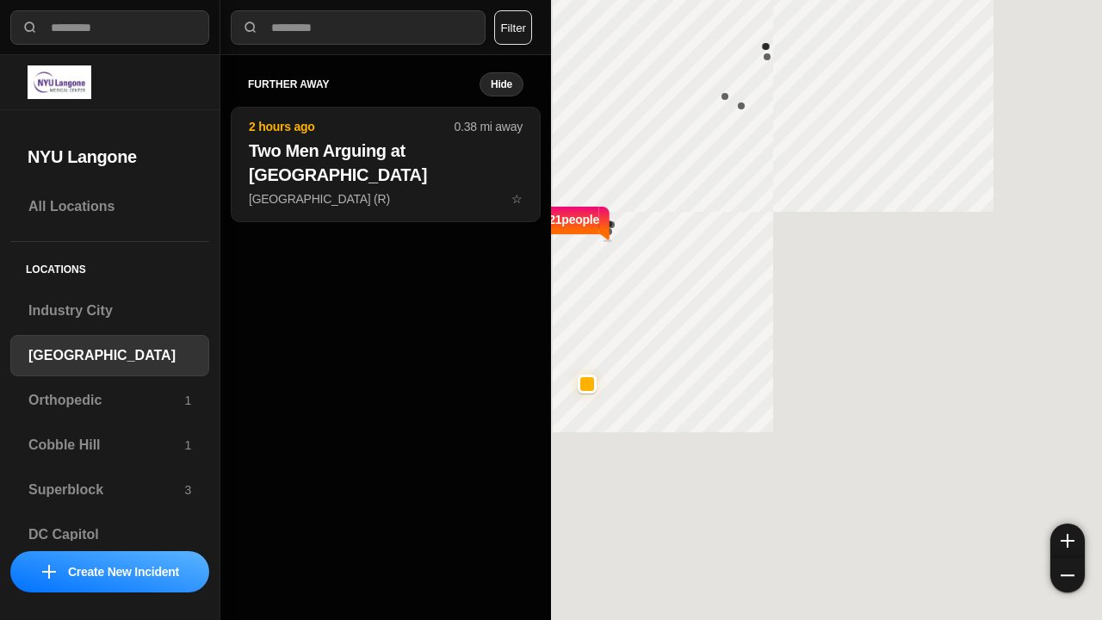
select select "*"
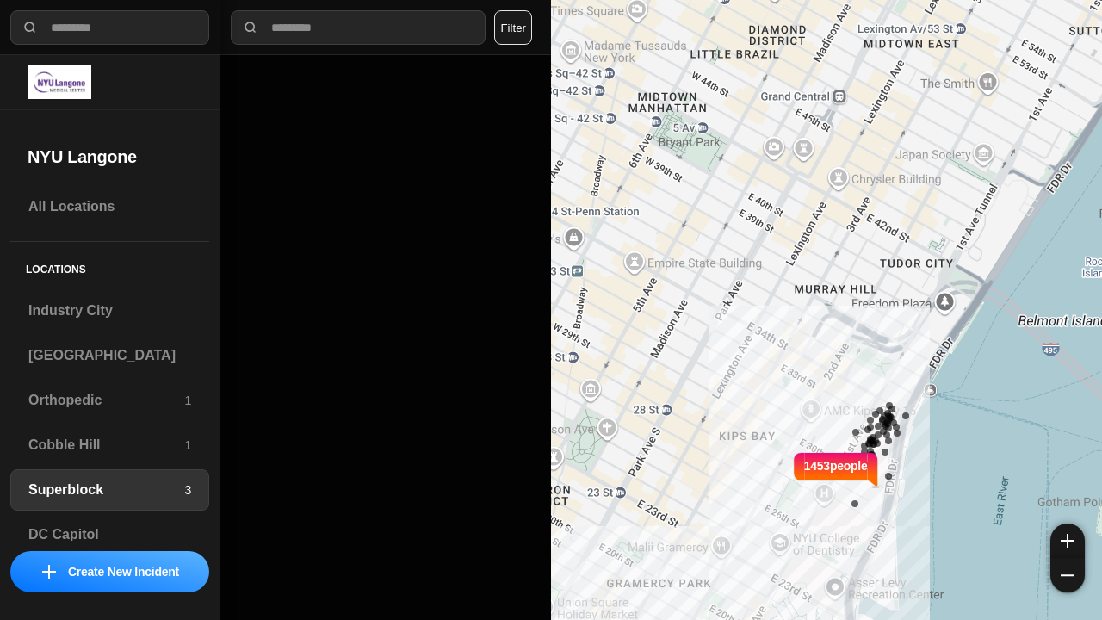
select select "*"
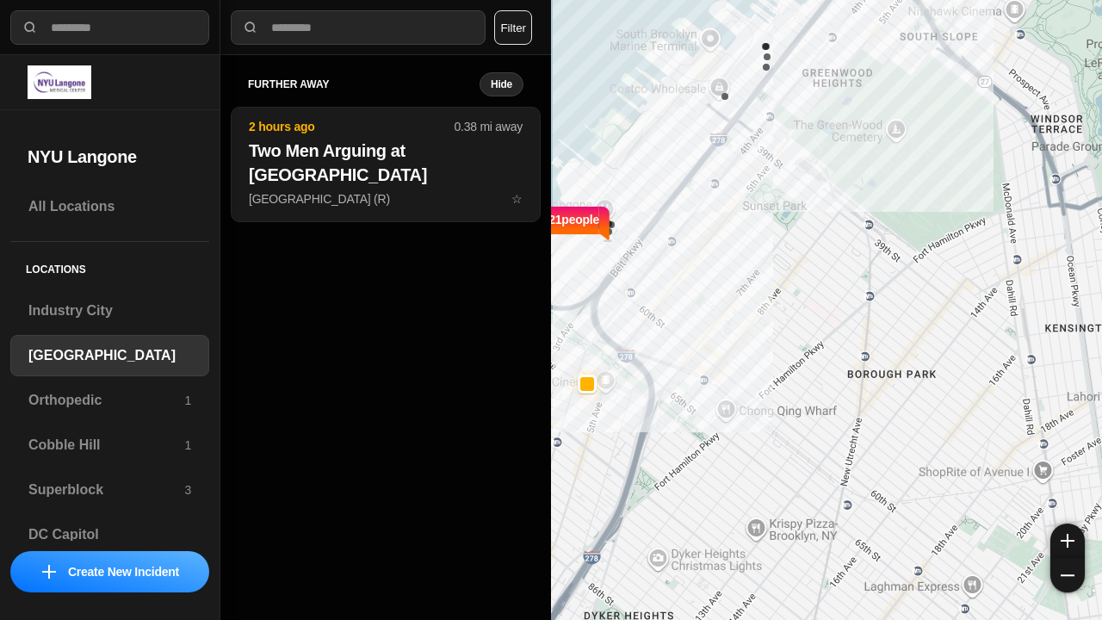
select select "*"
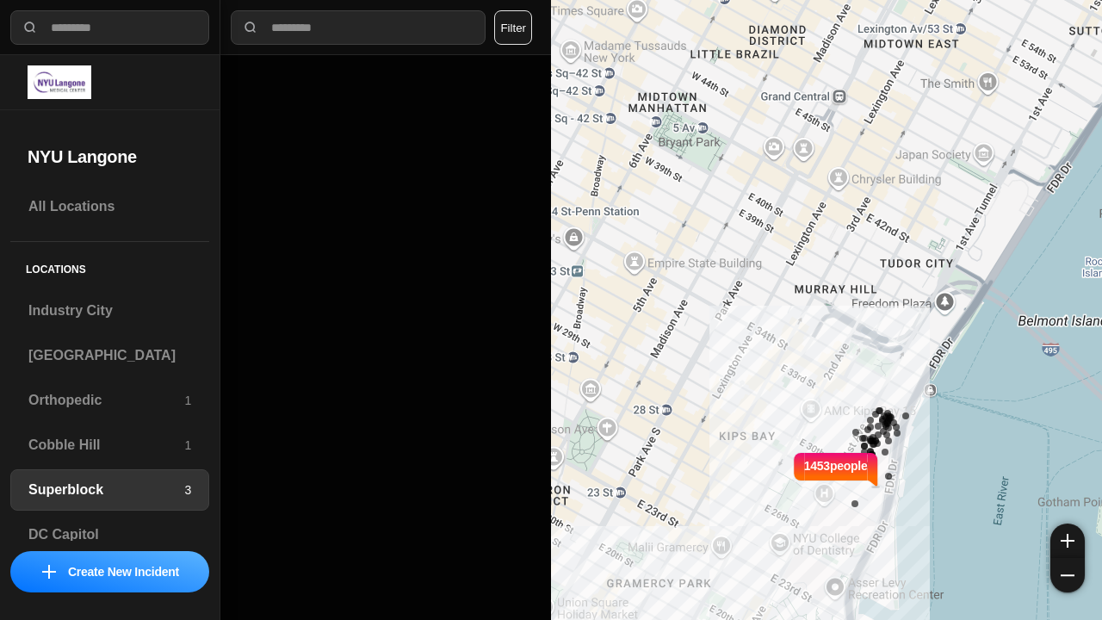
select select "*"
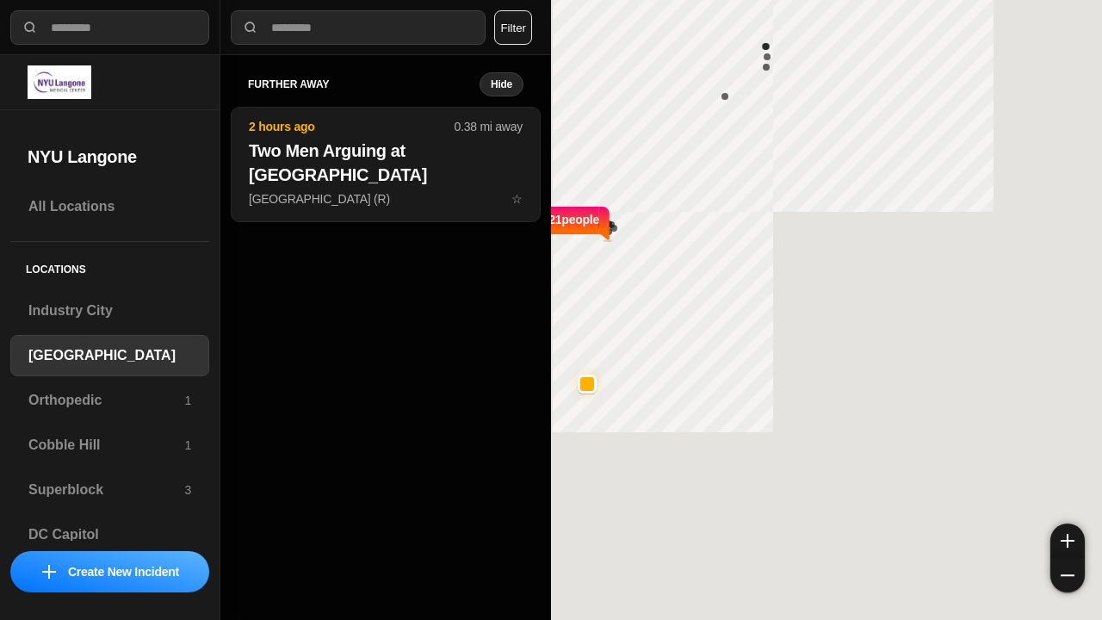
select select "*"
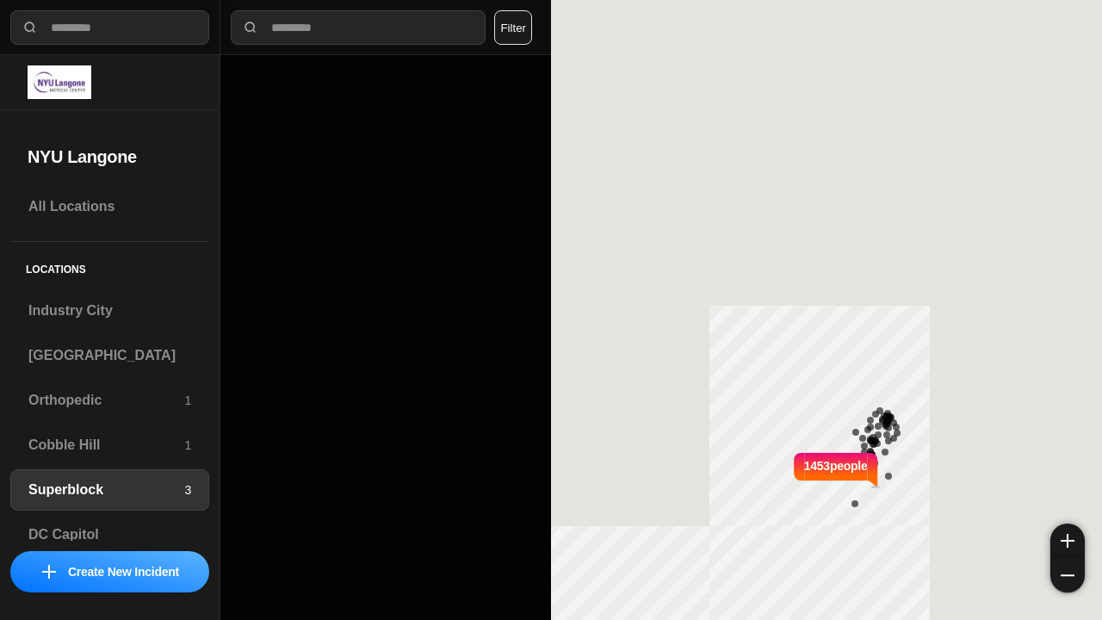
select select "*"
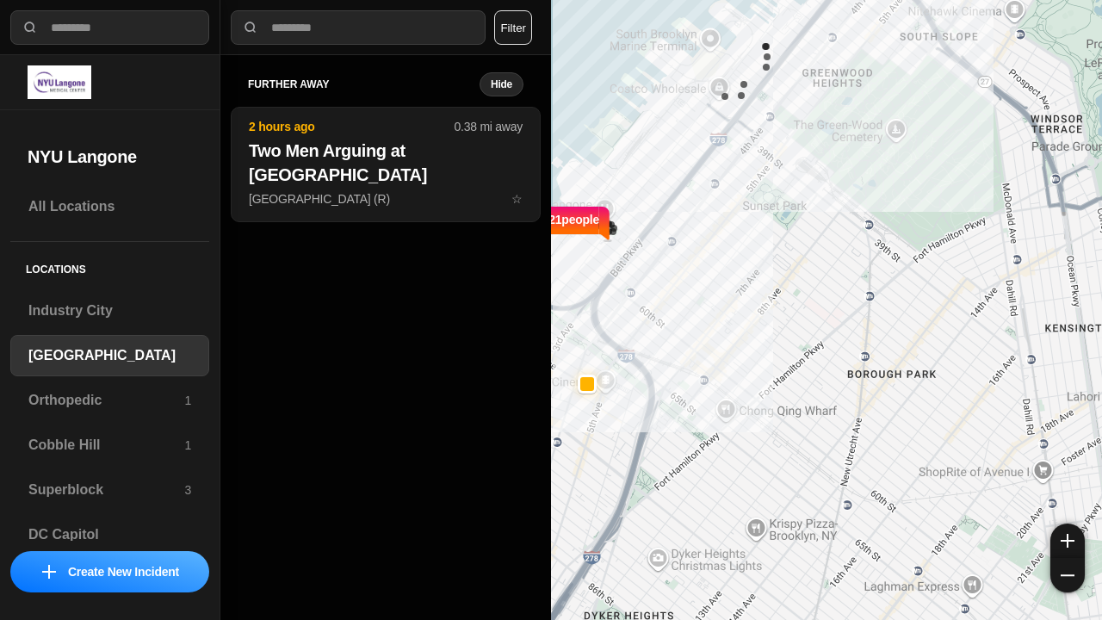
select select "*"
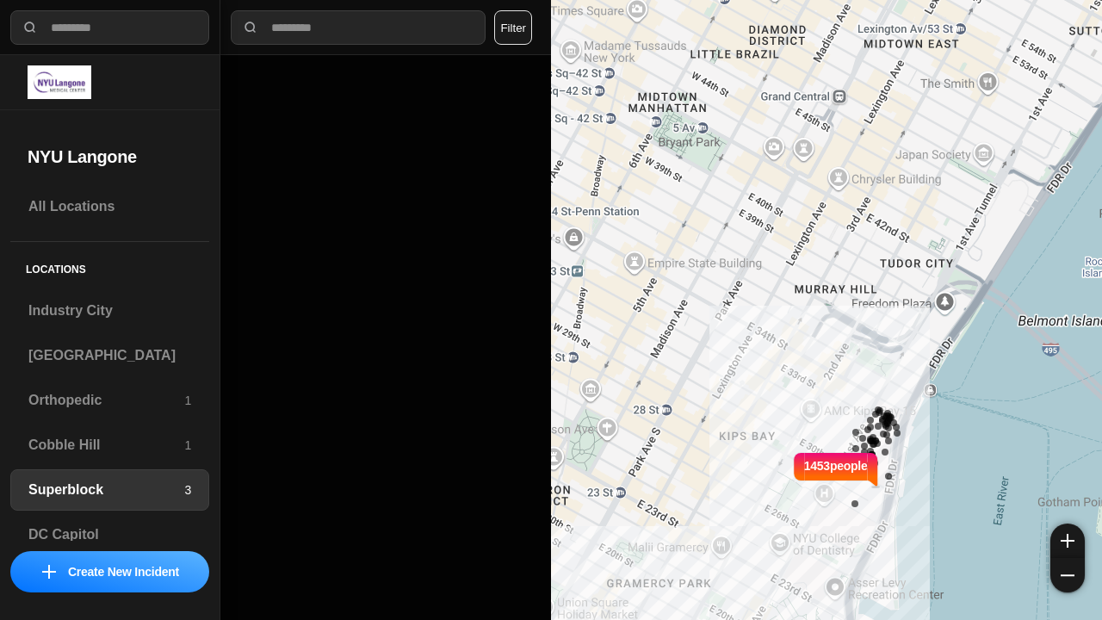
select select "*"
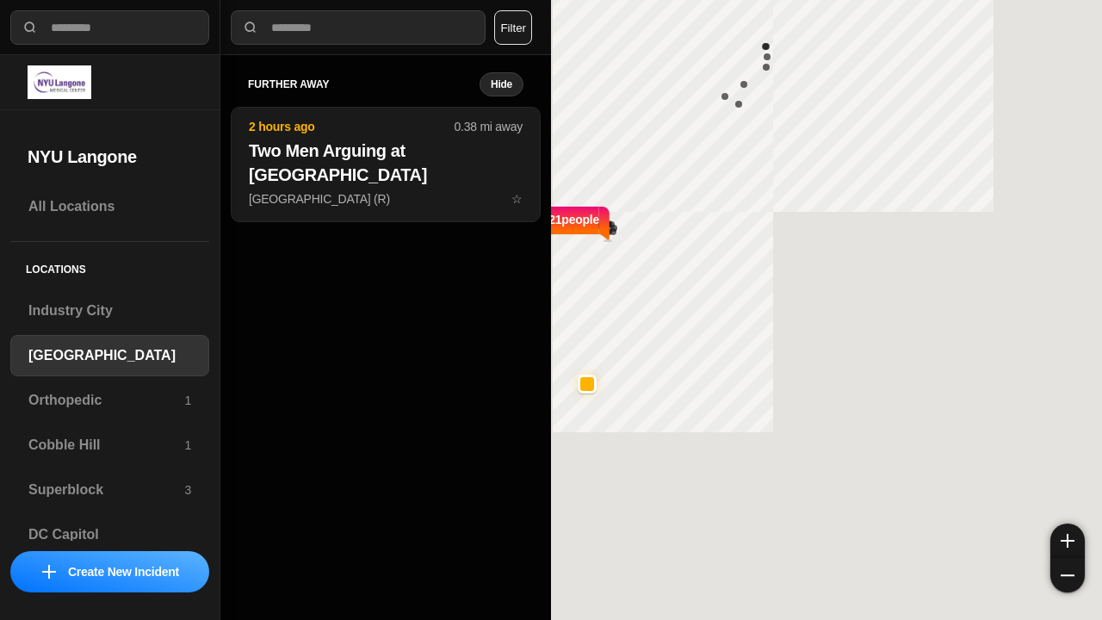
select select "*"
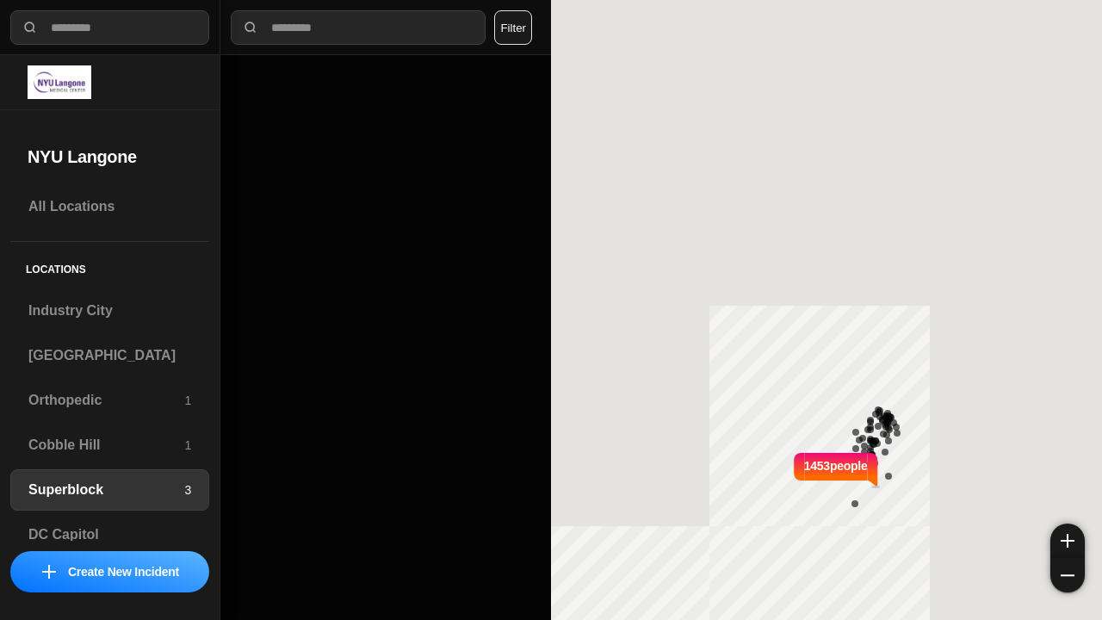
select select "*"
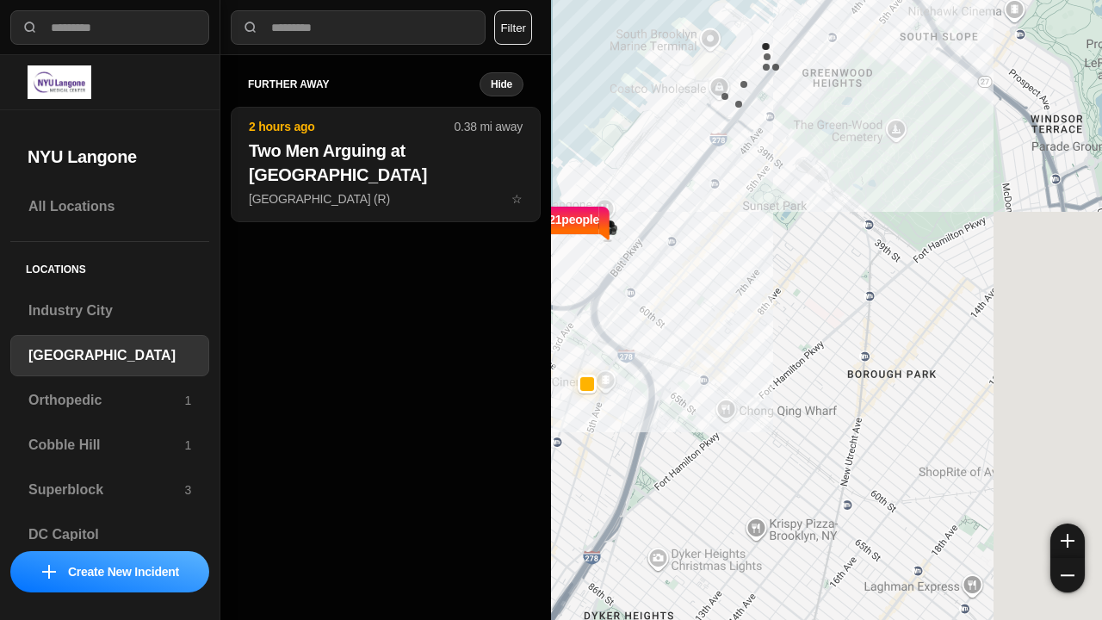
select select "*"
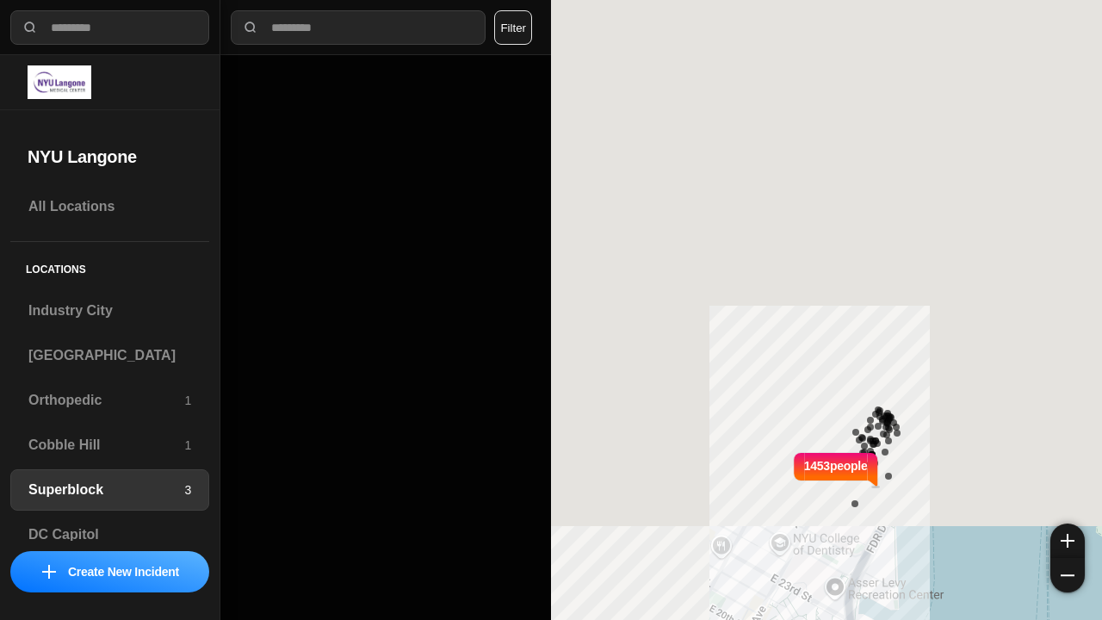
select select "*"
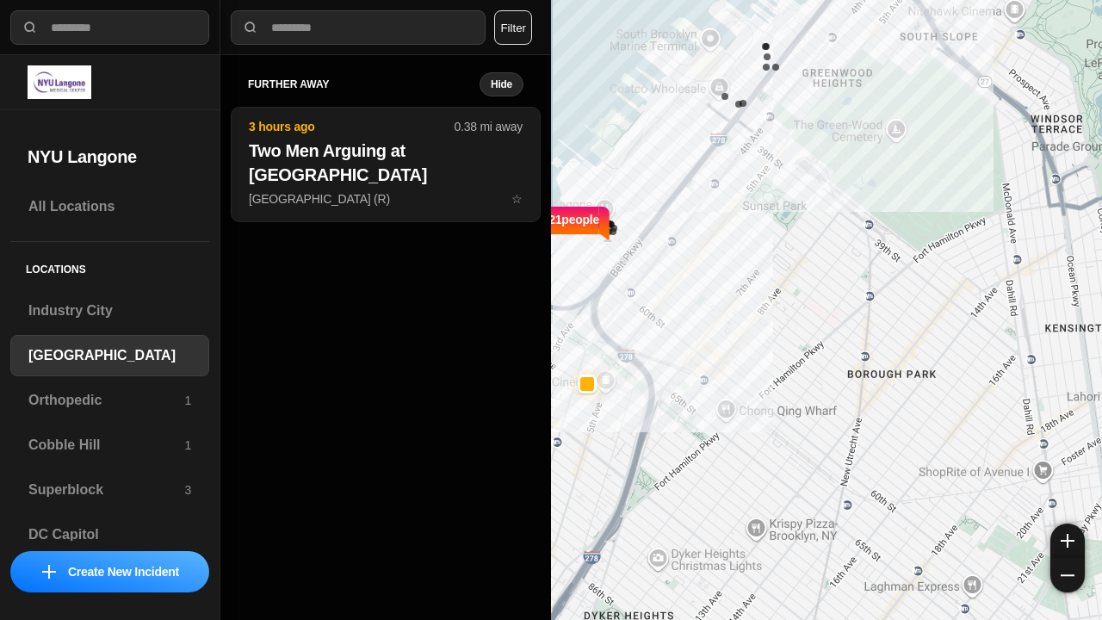
select select "*"
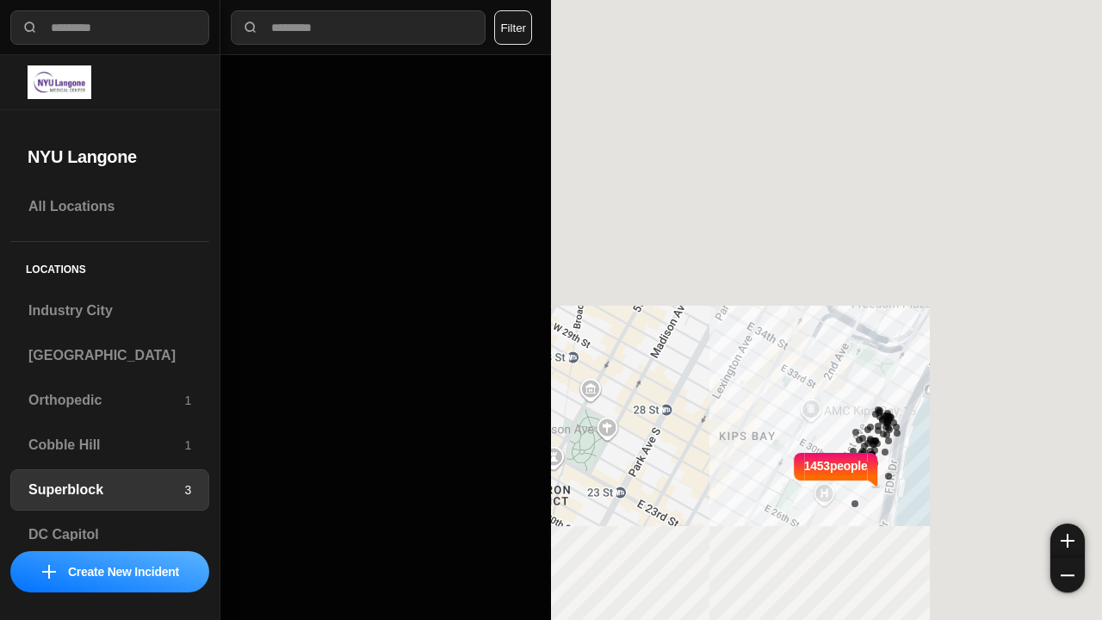
select select "*"
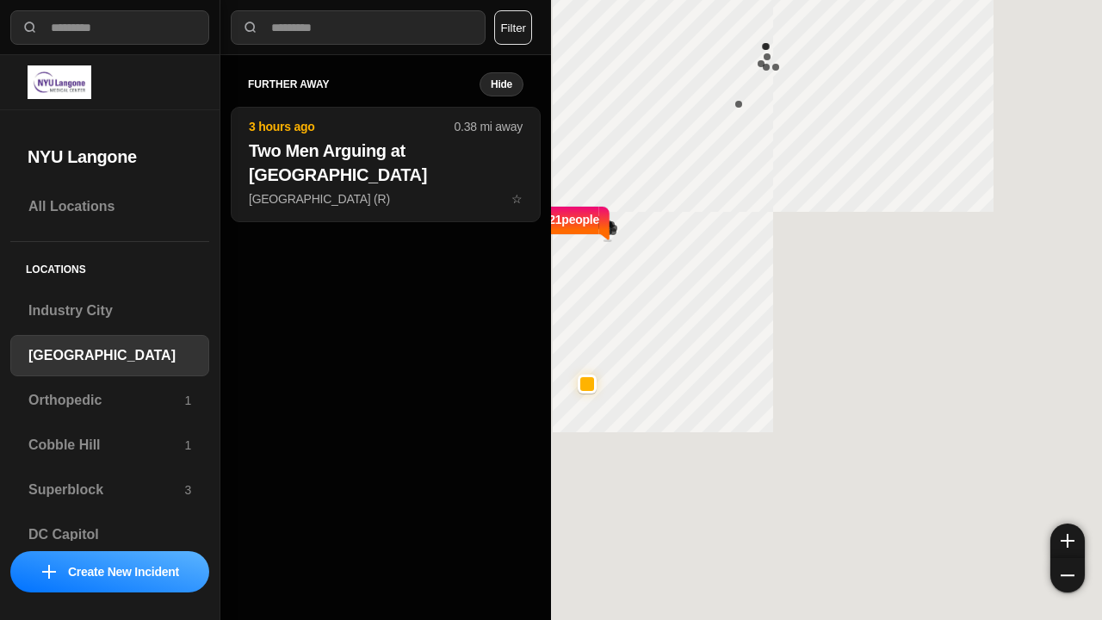
select select "*"
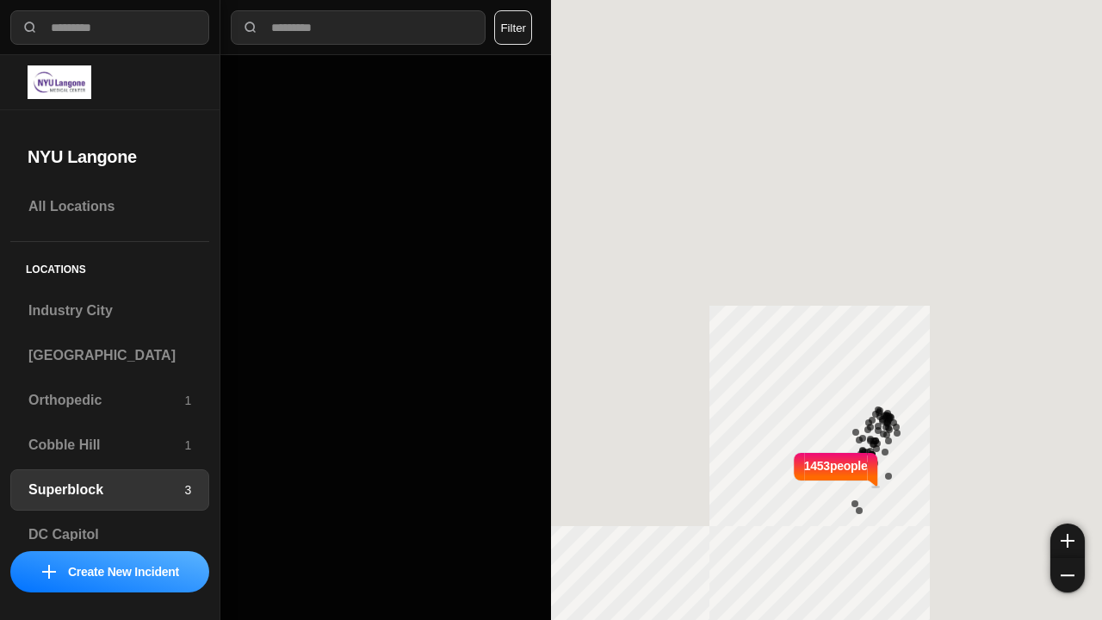
select select "*"
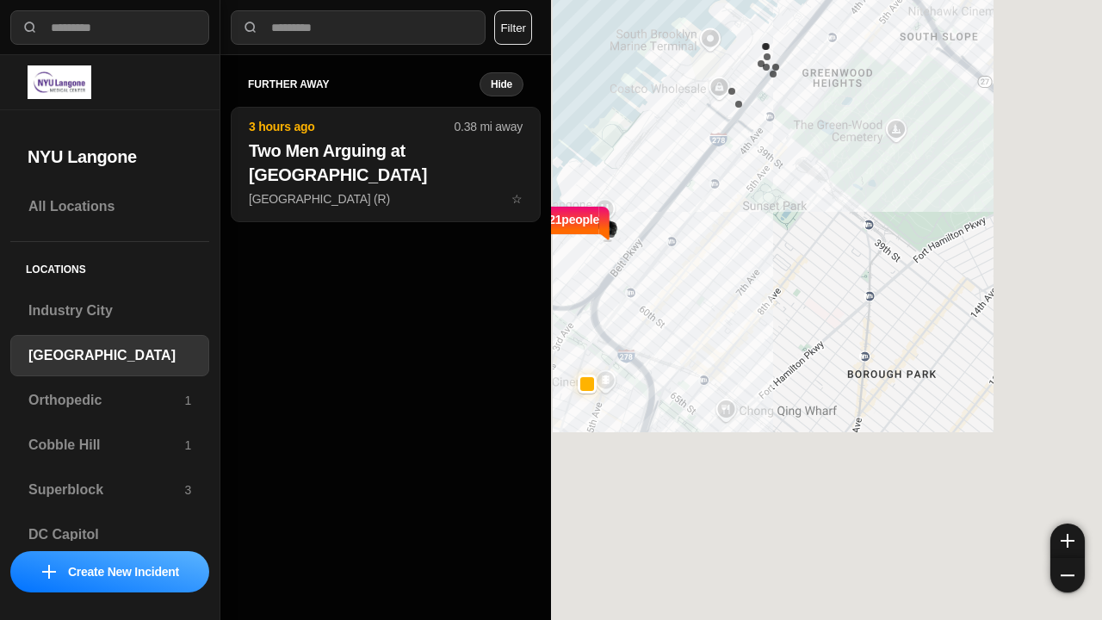
select select "*"
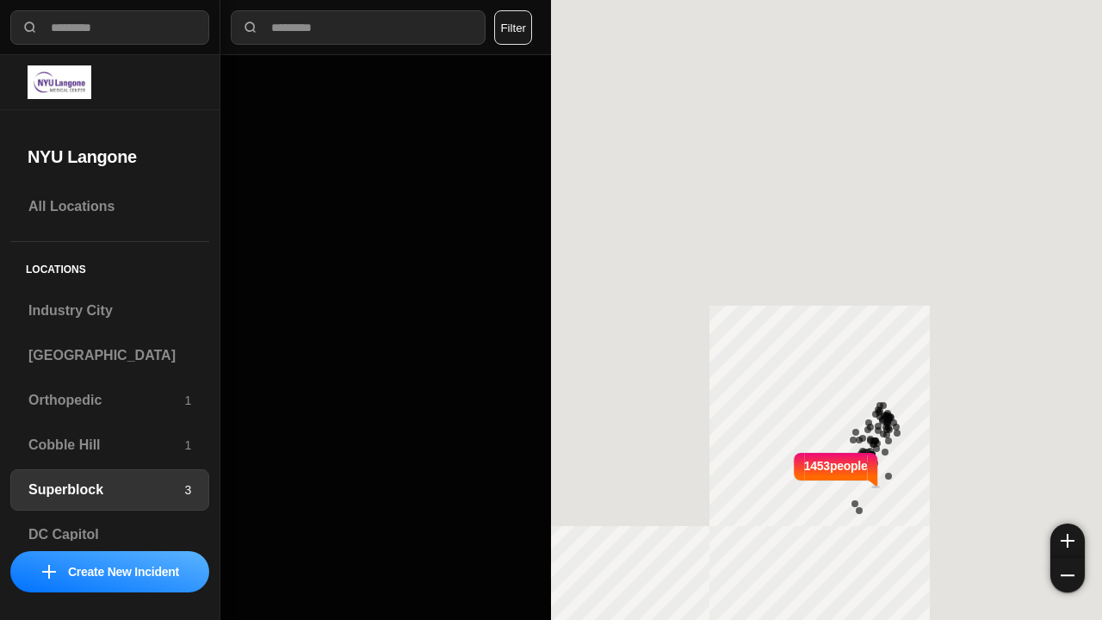
select select "*"
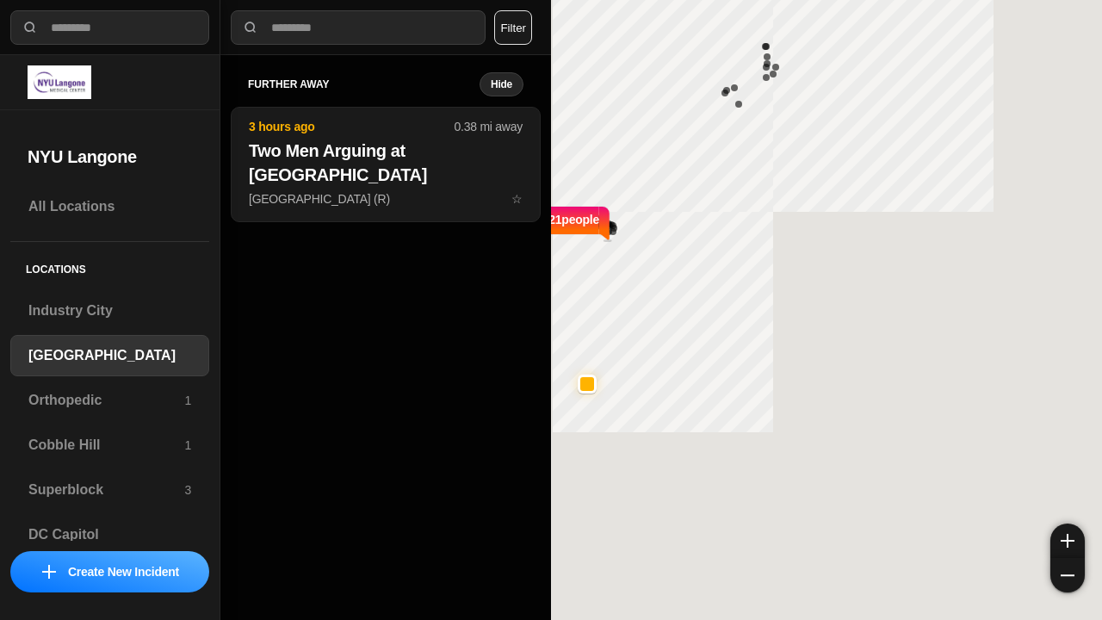
select select "*"
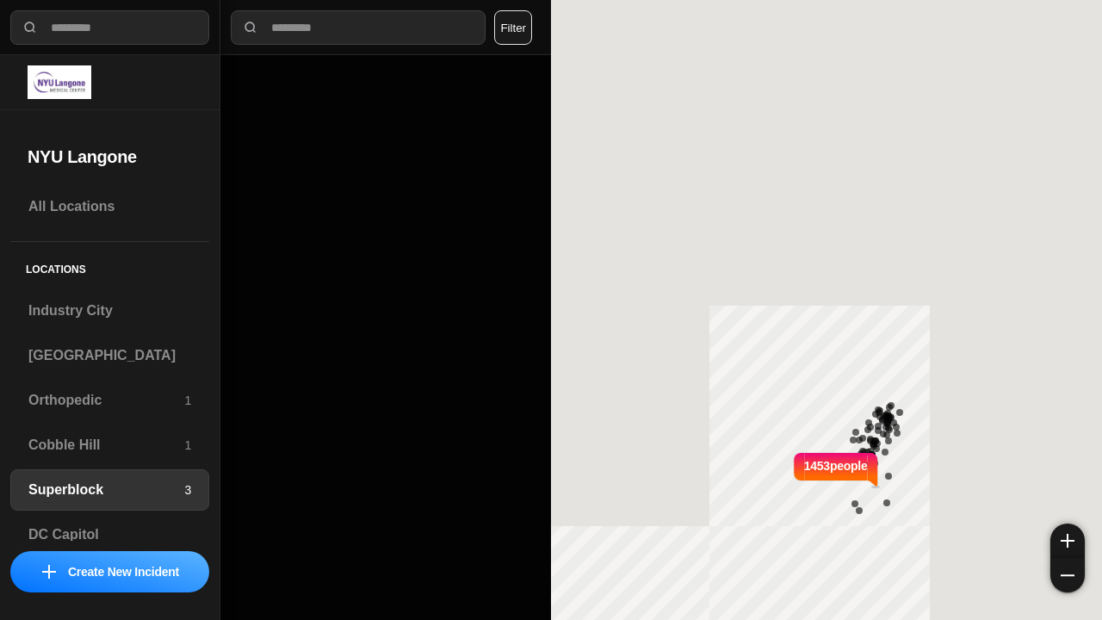
select select "*"
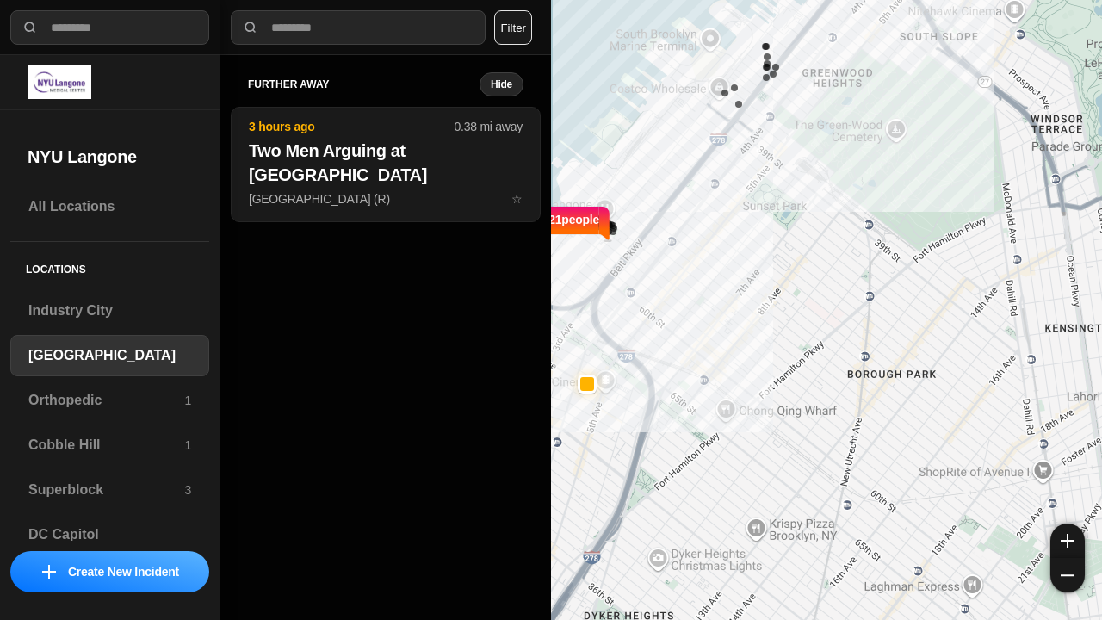
select select "*"
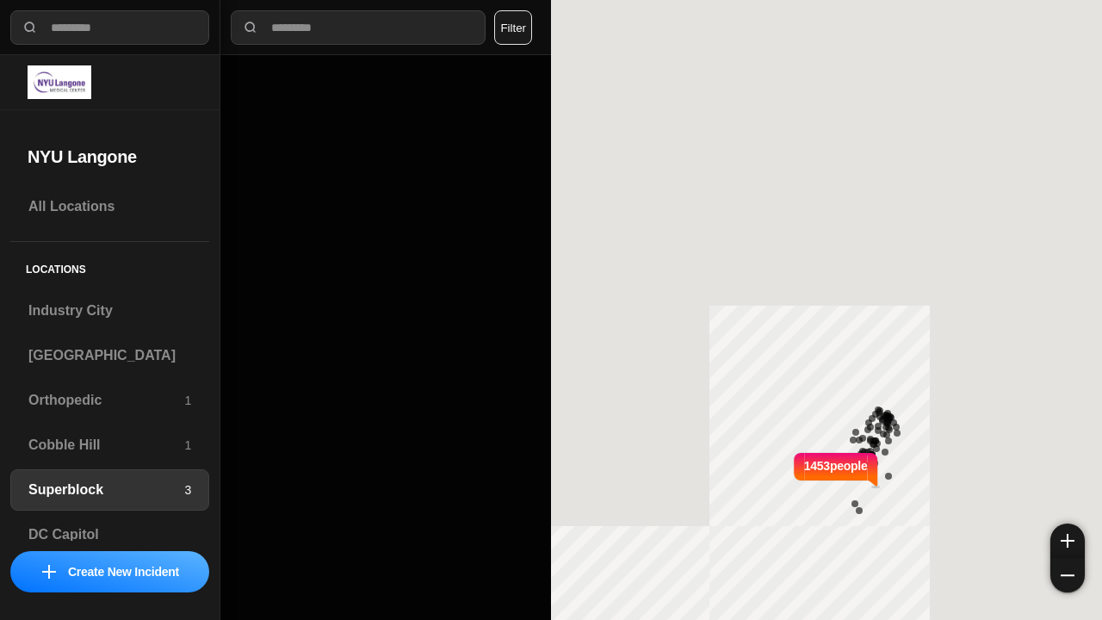
select select "*"
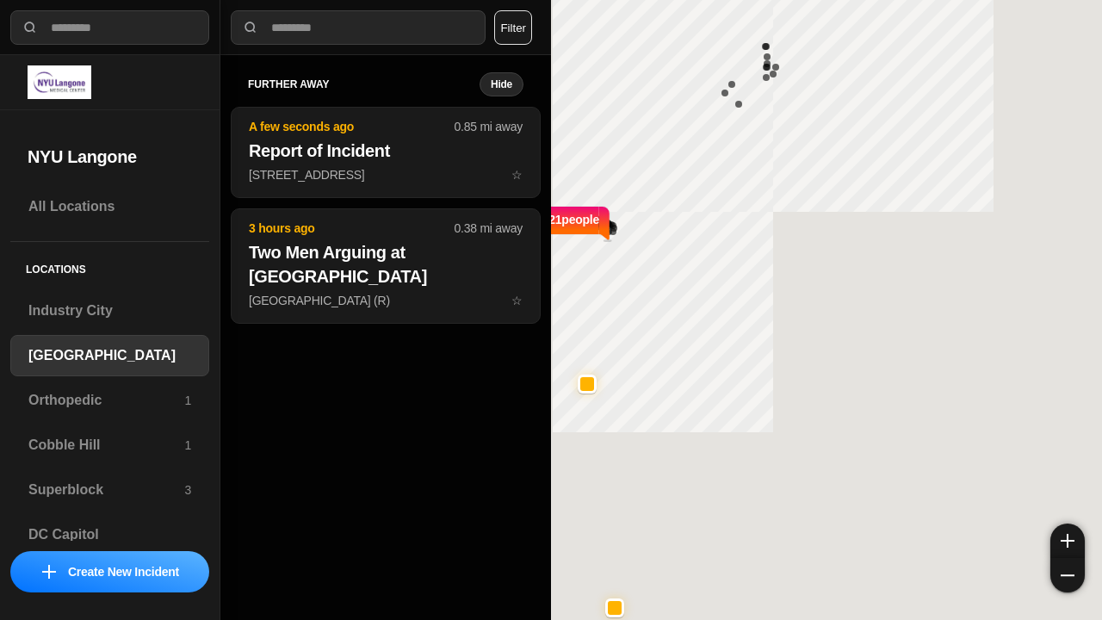
select select "*"
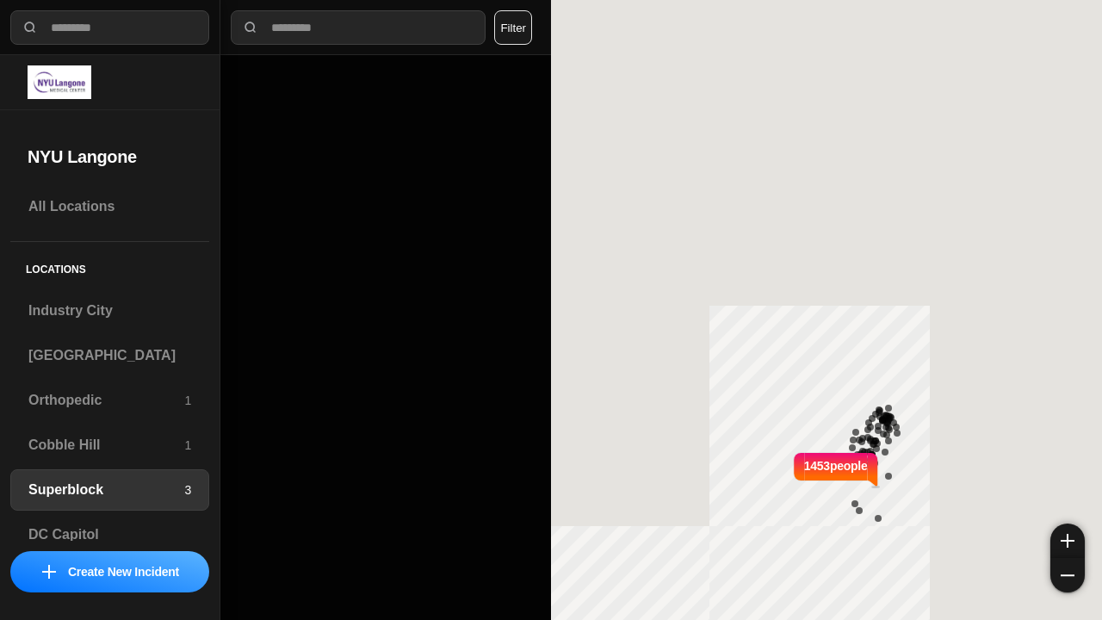
select select "*"
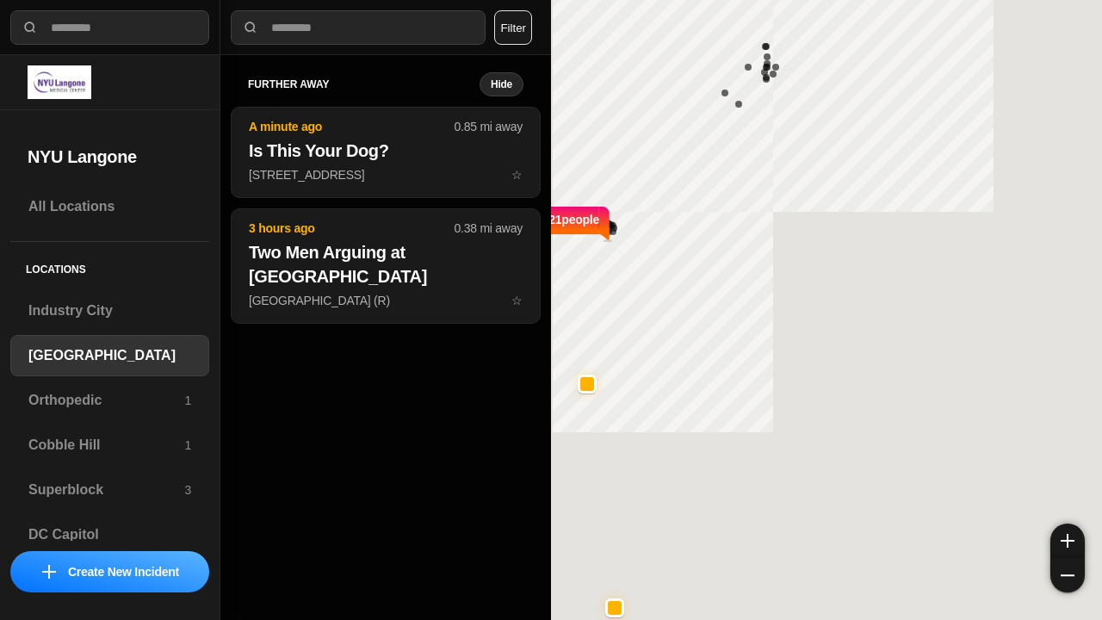
select select "*"
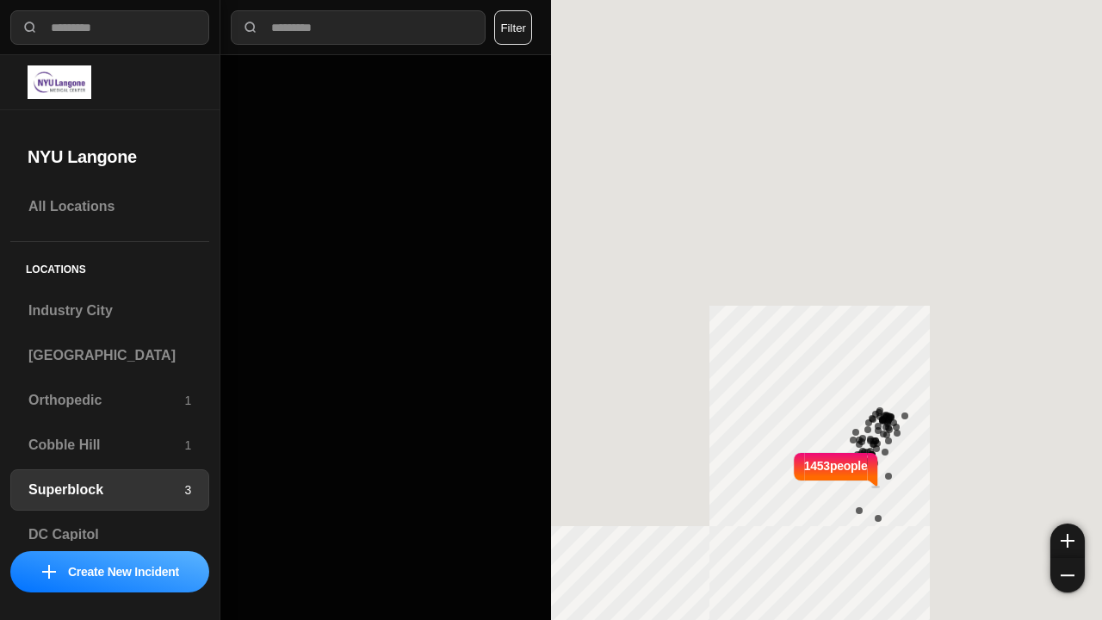
select select "*"
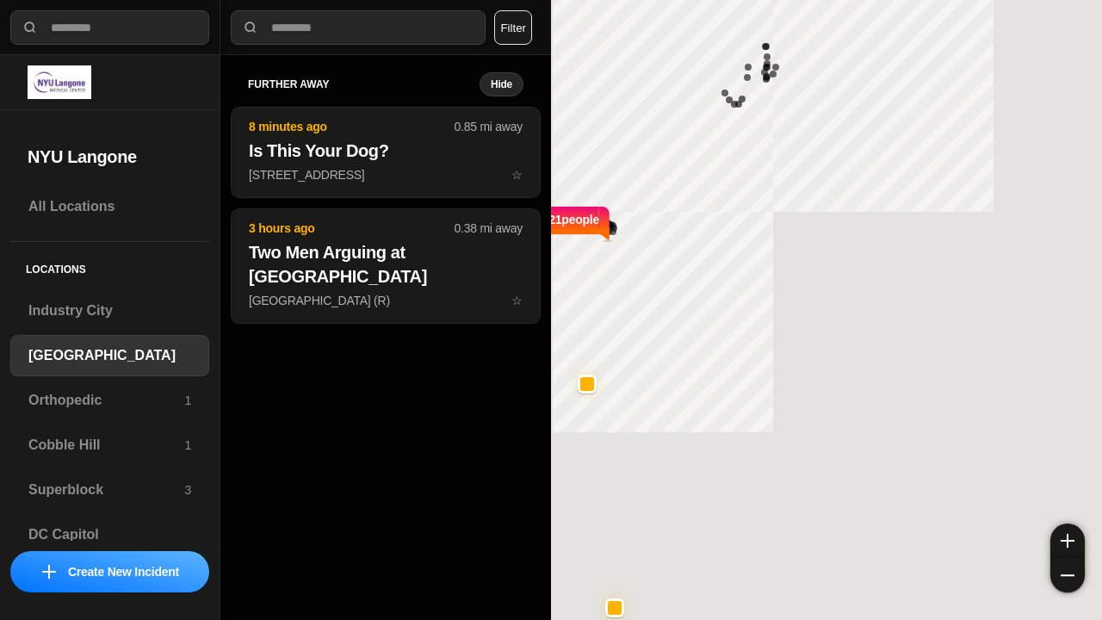
select select "*"
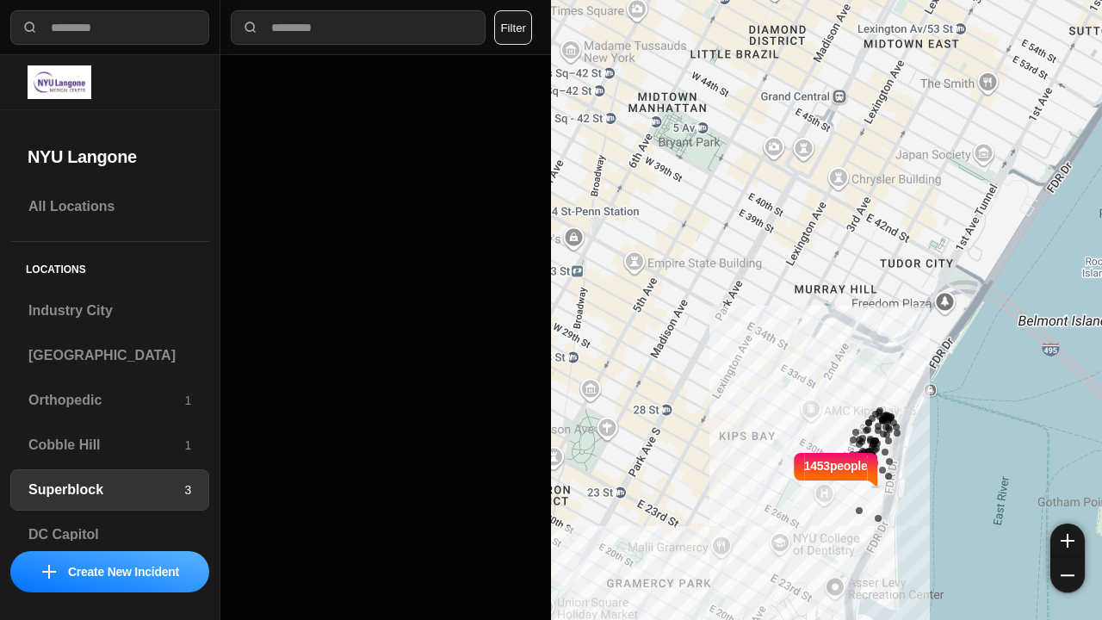
select select "*"
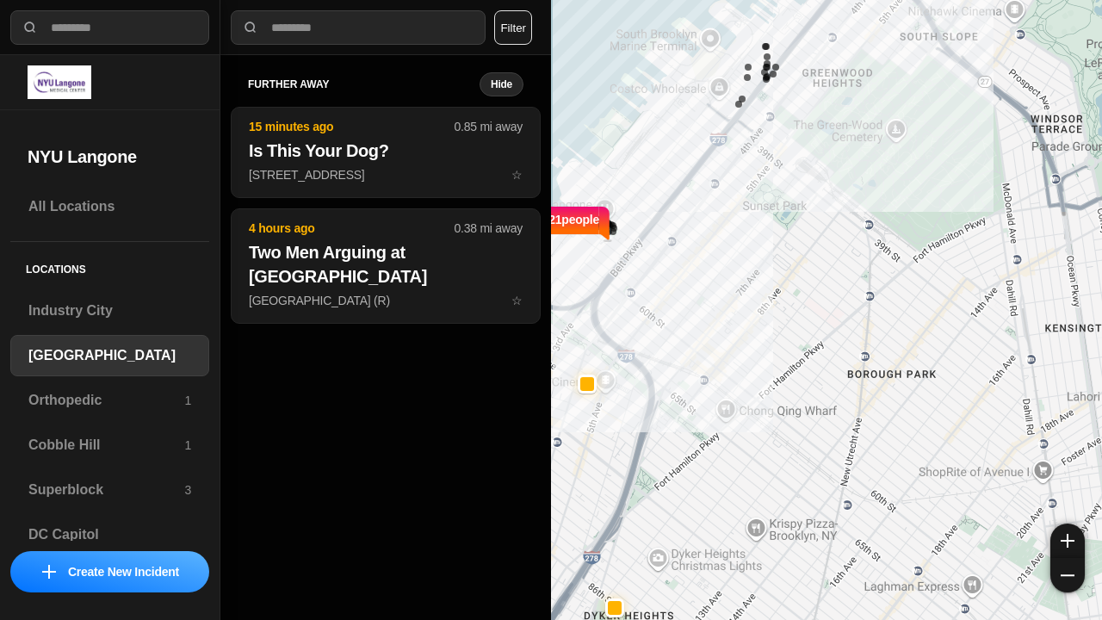
select select "*"
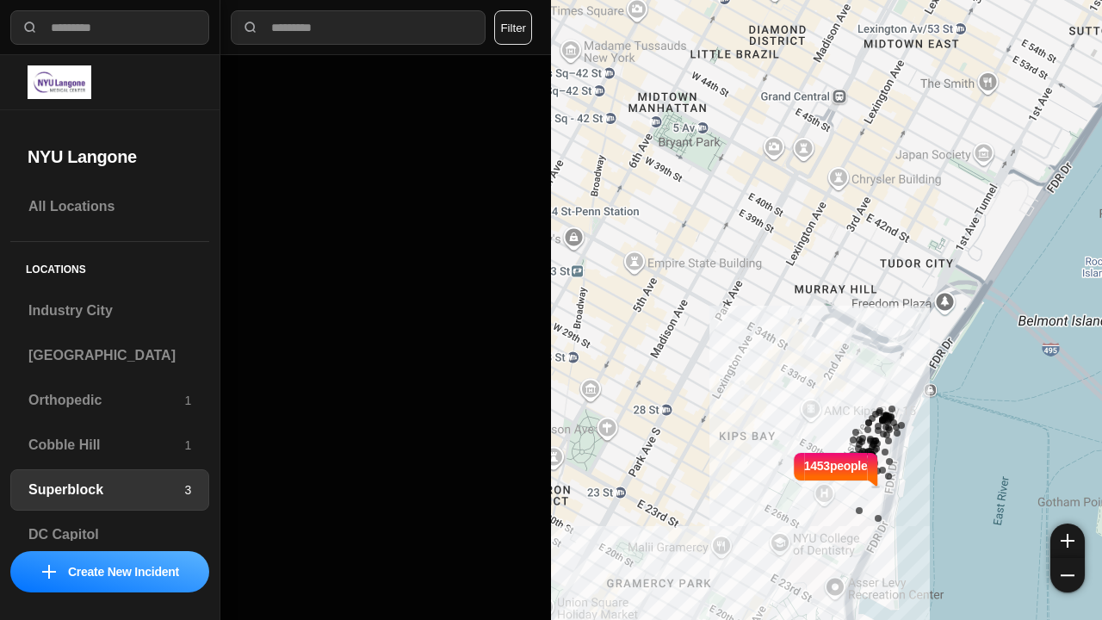
select select "*"
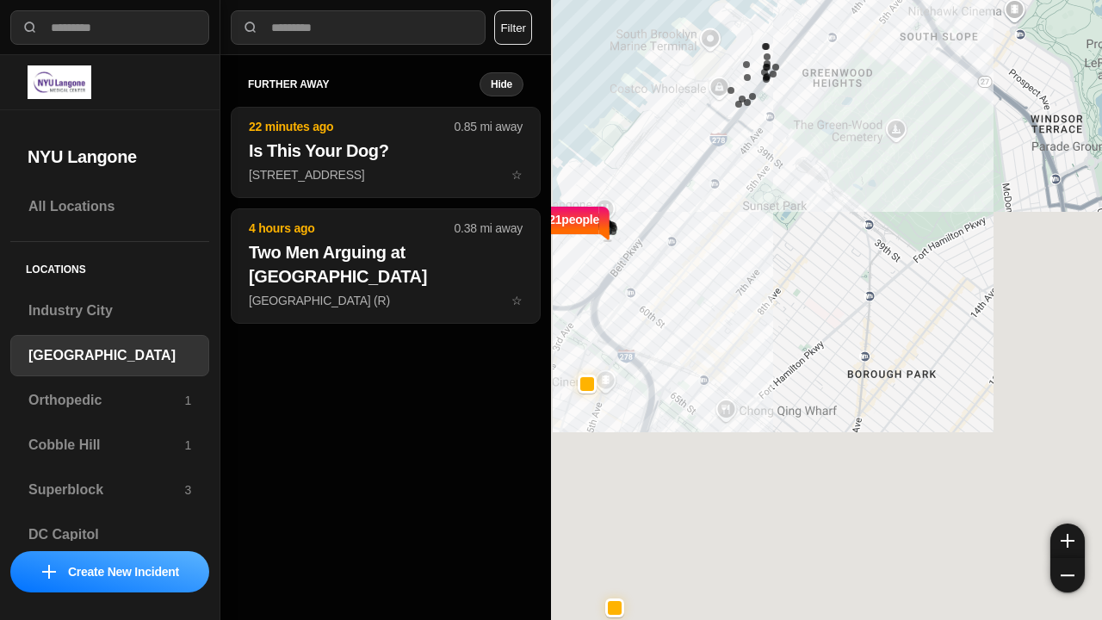
select select "*"
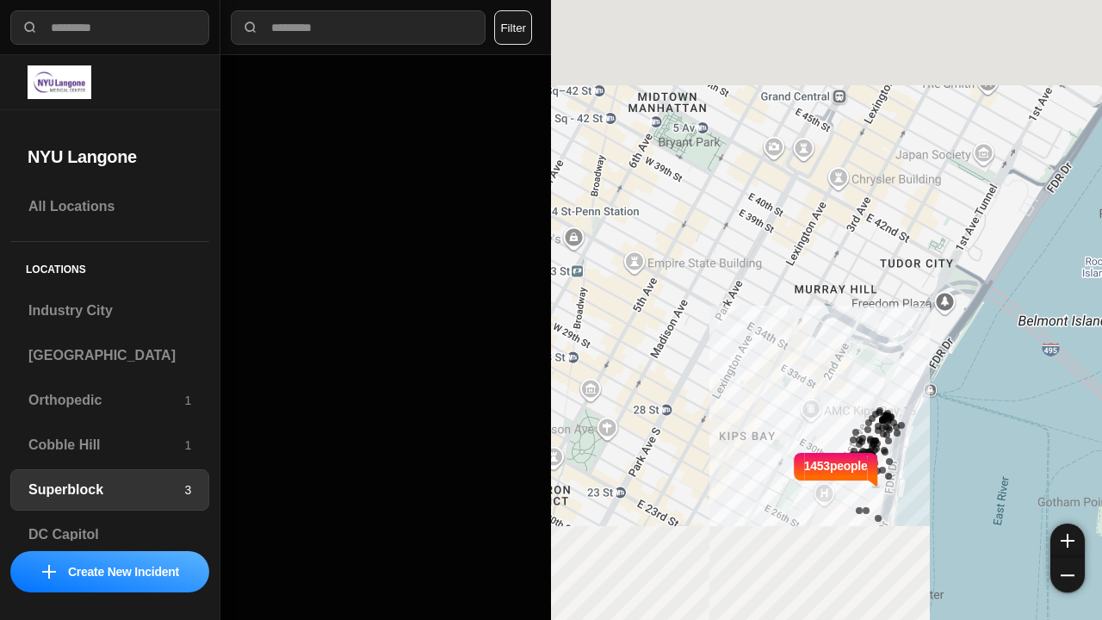
select select "*"
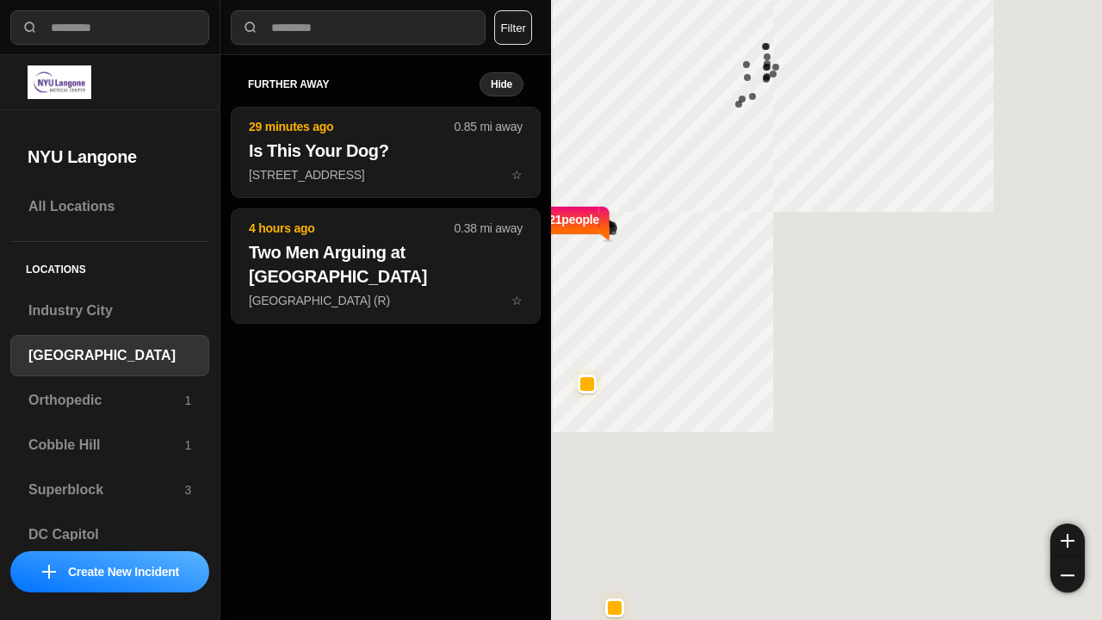
select select "*"
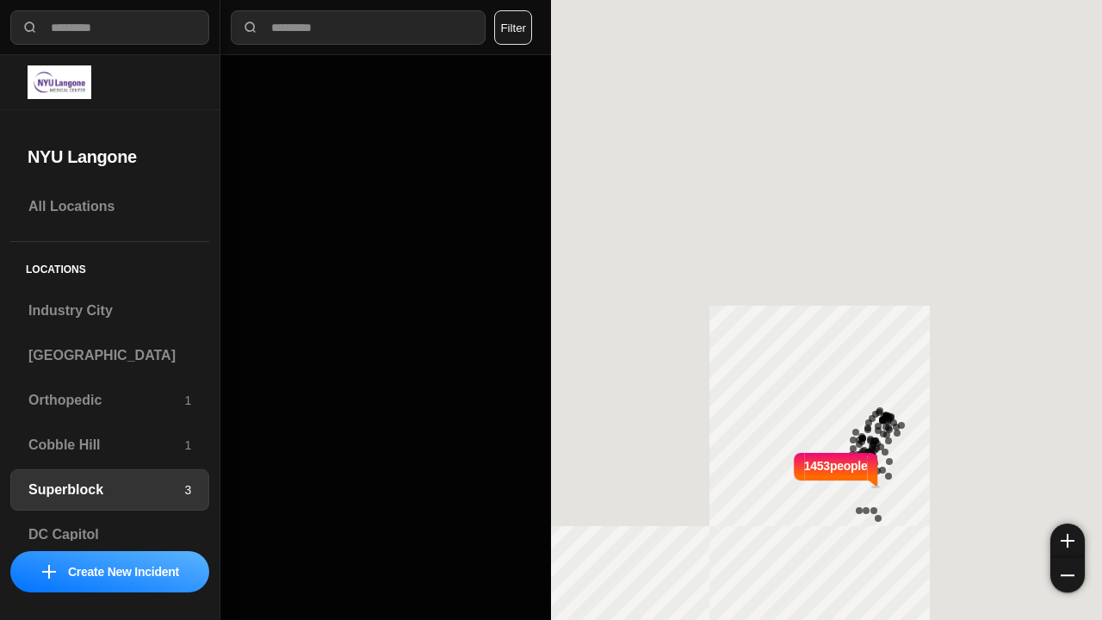
select select "*"
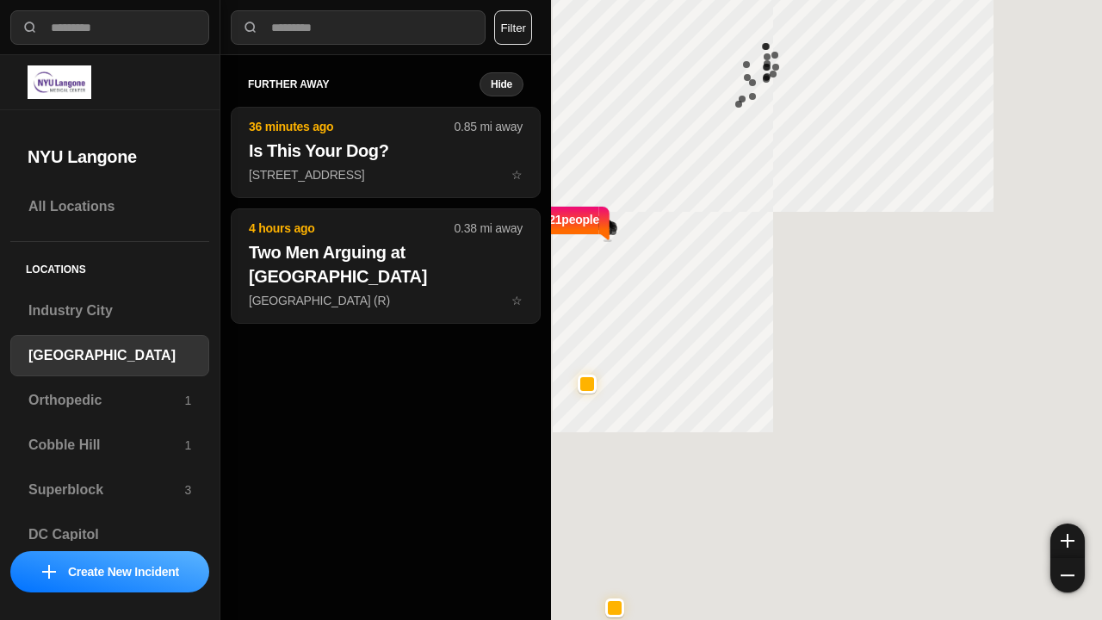
select select "*"
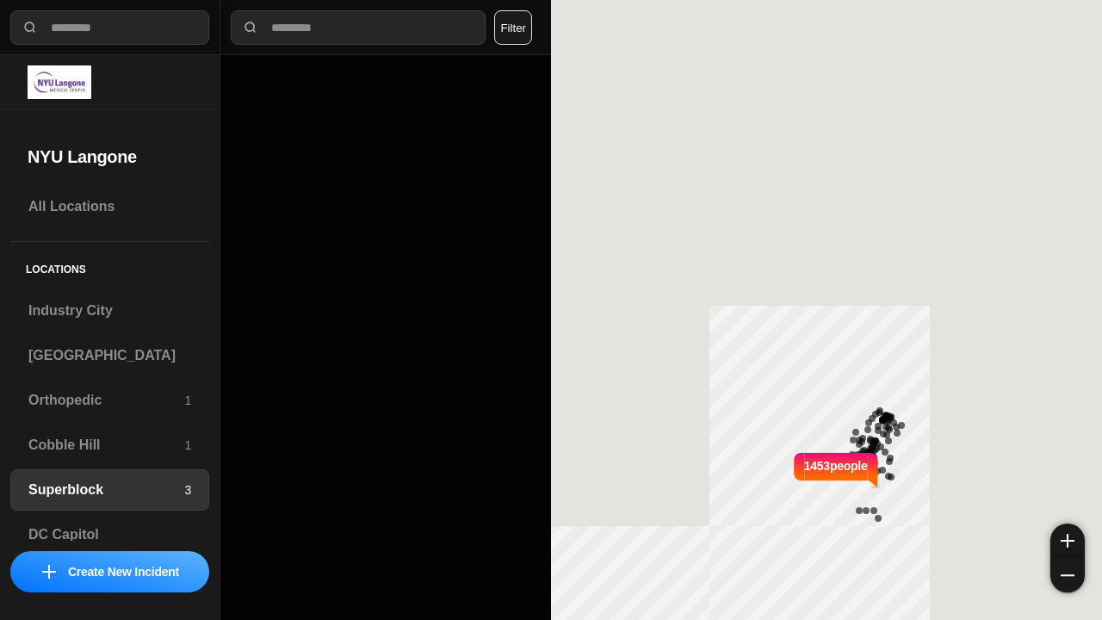
select select "*"
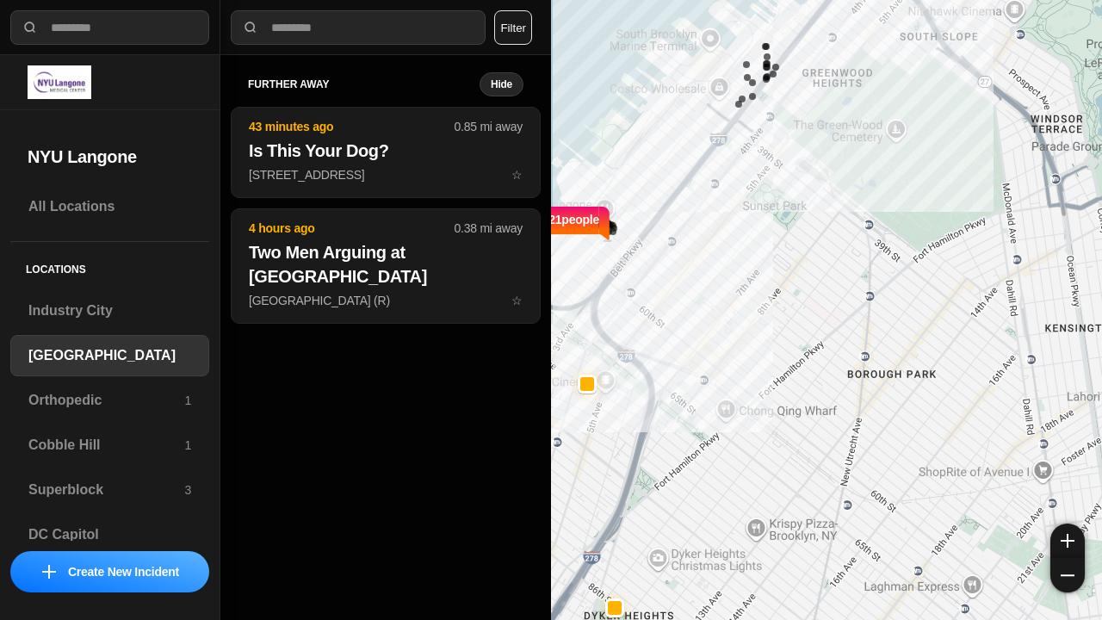
select select "*"
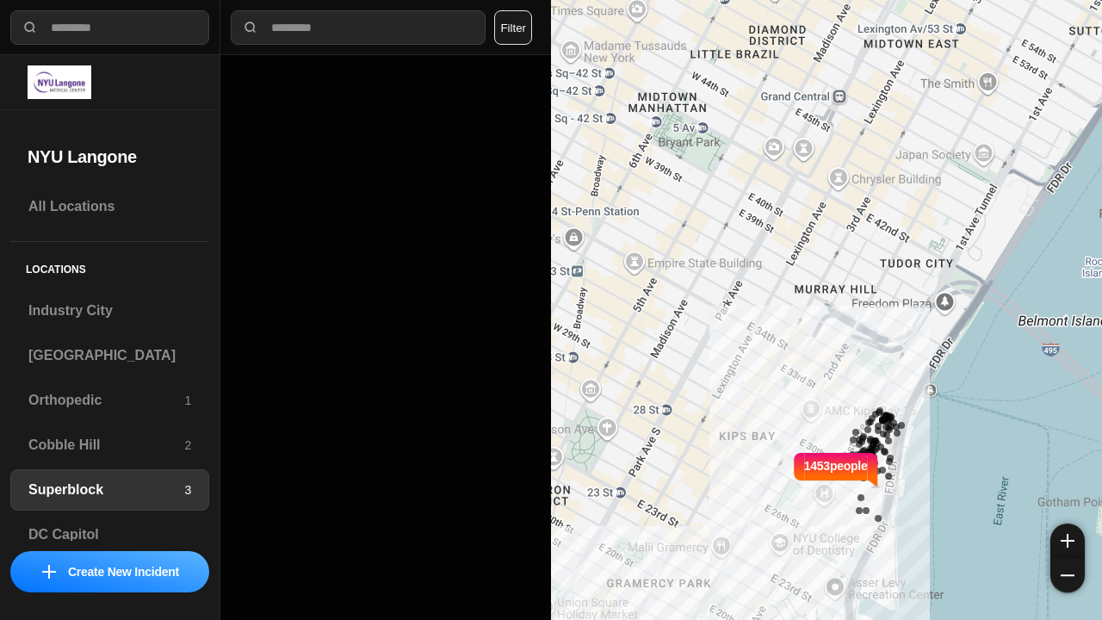
select select "*"
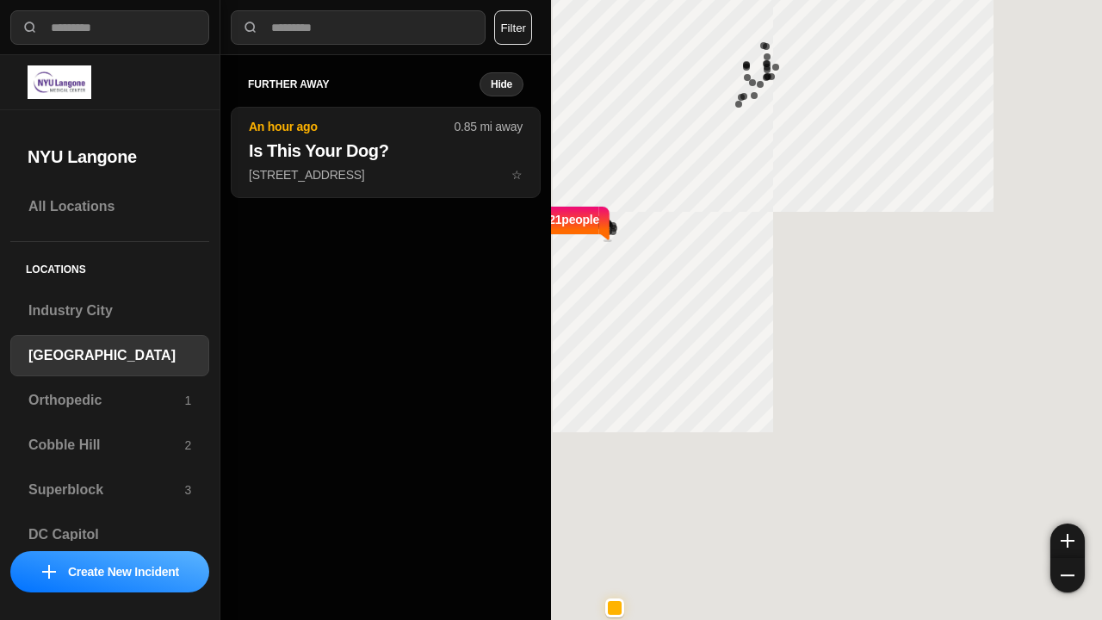
select select "*"
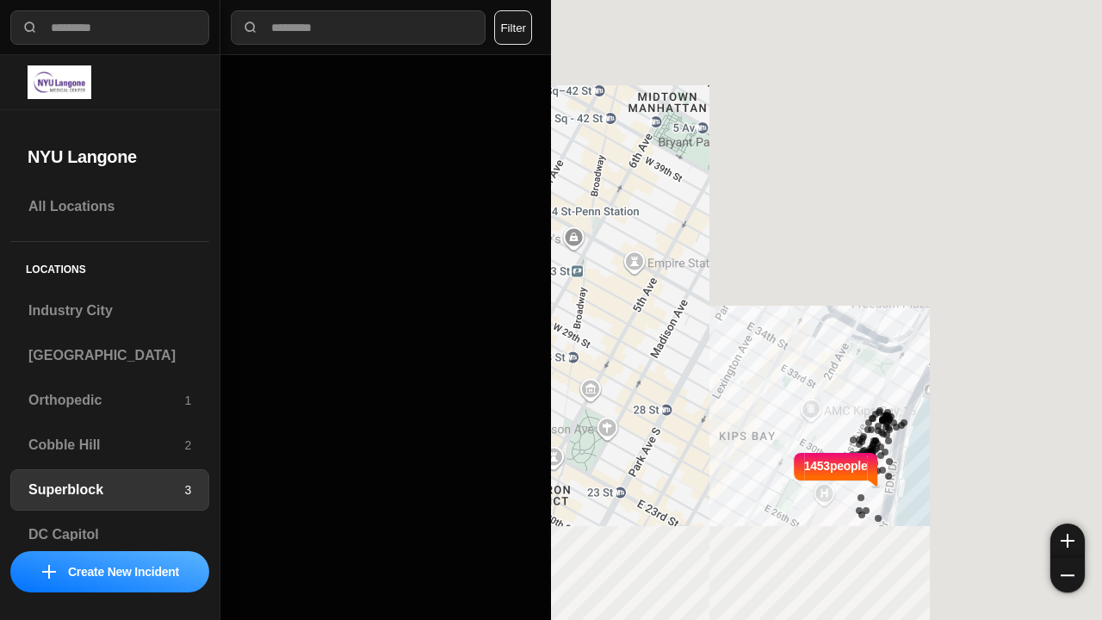
select select "*"
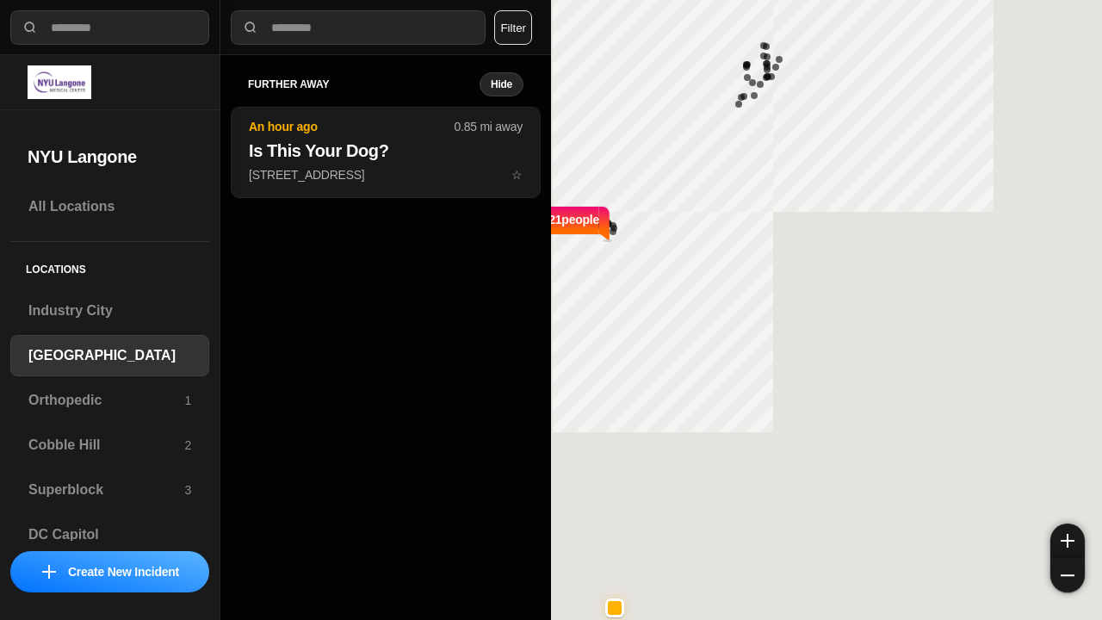
select select "*"
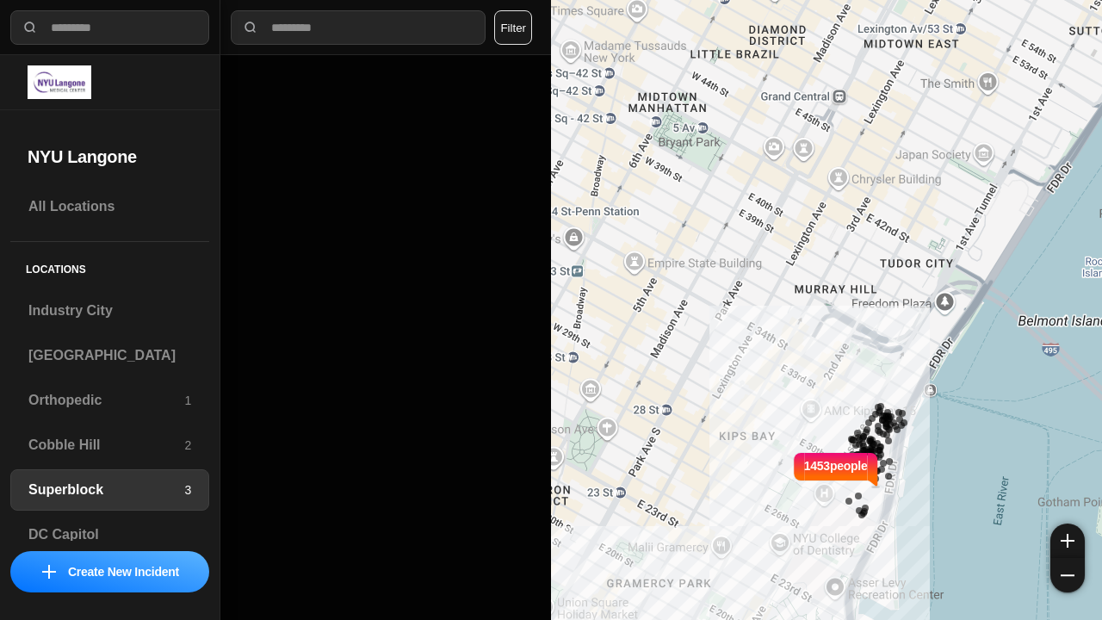
select select "*"
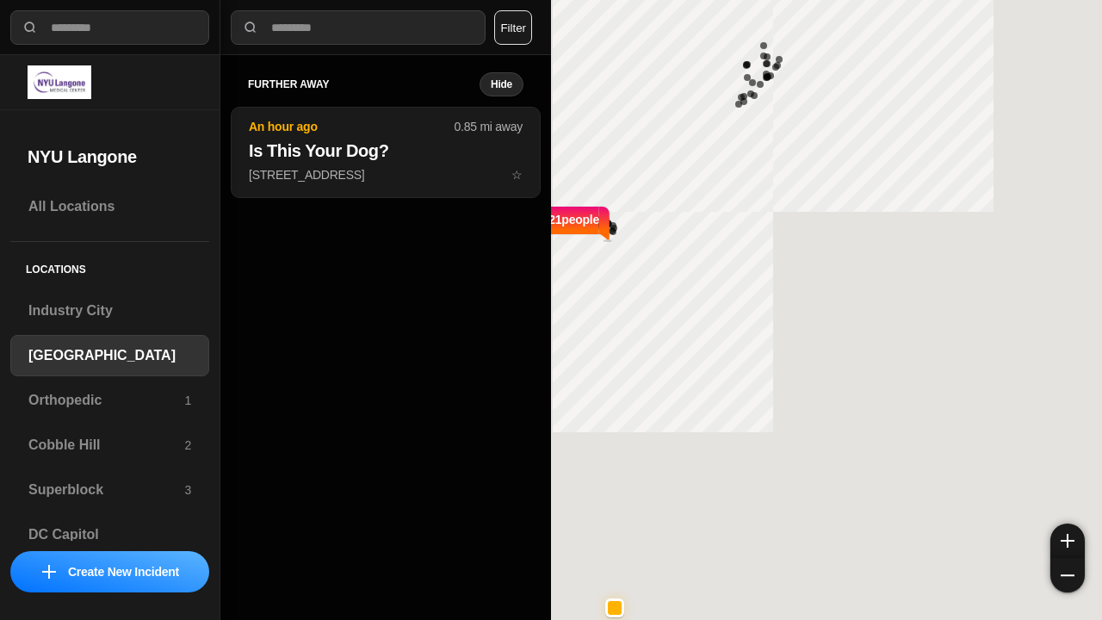
select select "*"
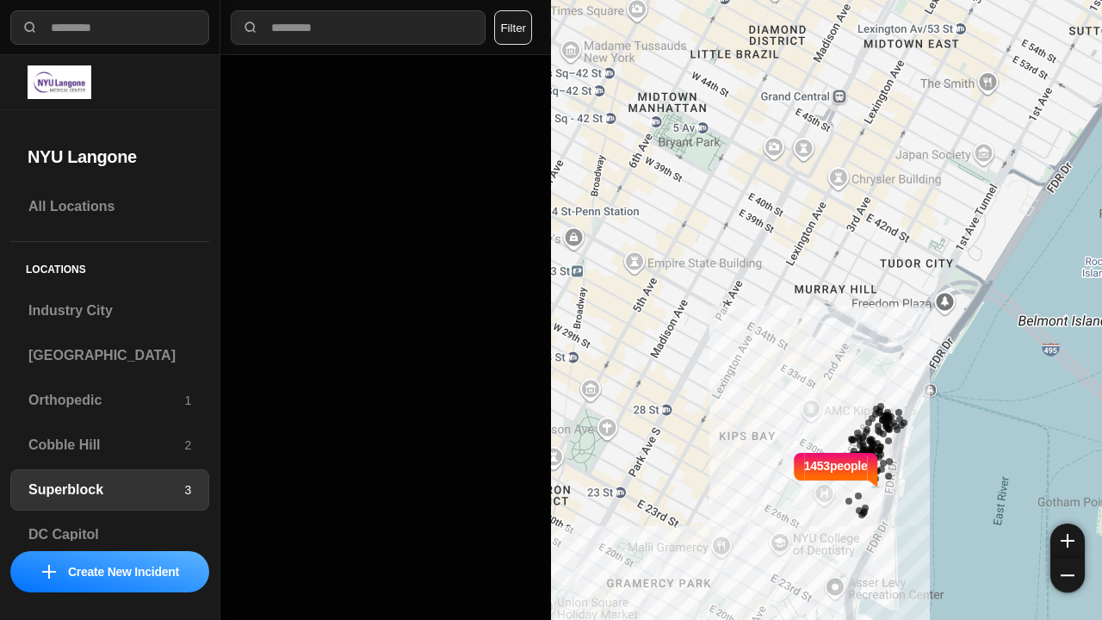
select select "*"
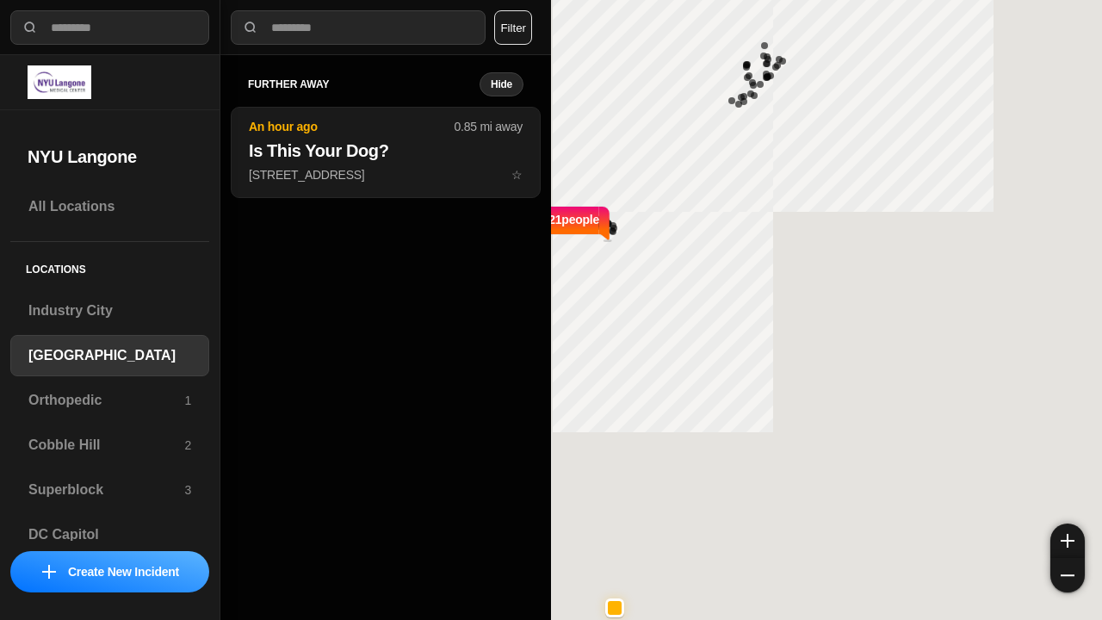
select select "*"
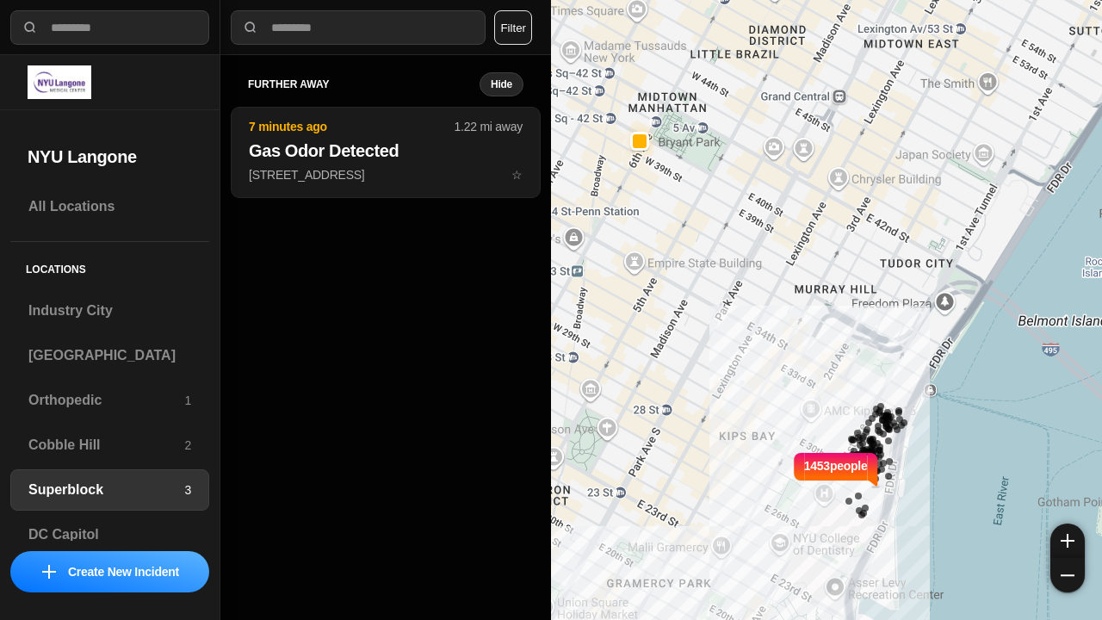
select select "*"
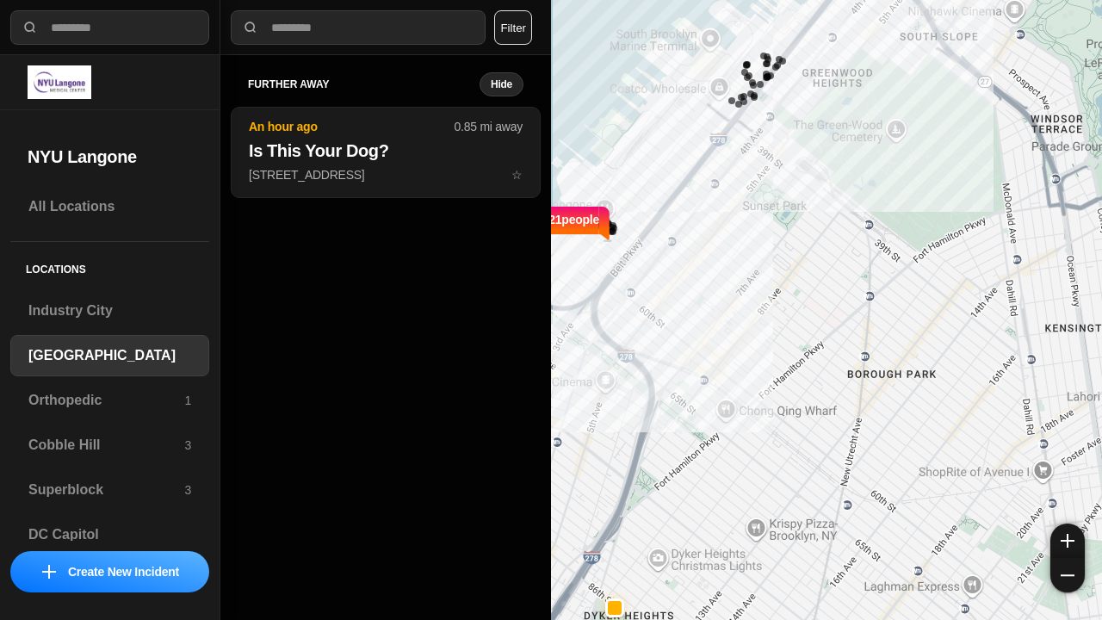
select select "*"
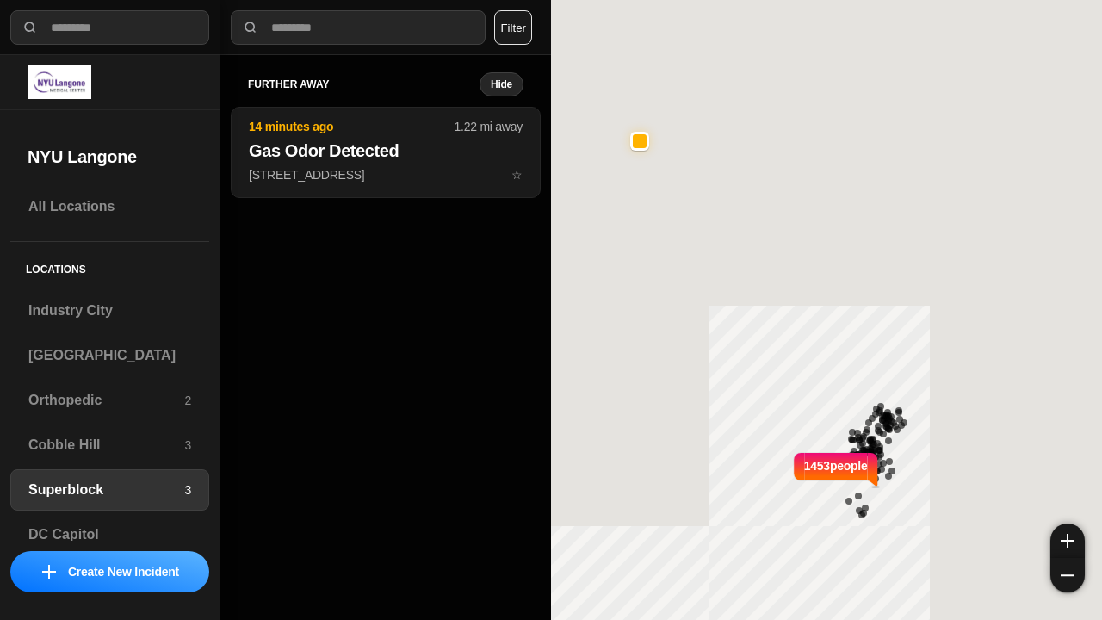
select select "*"
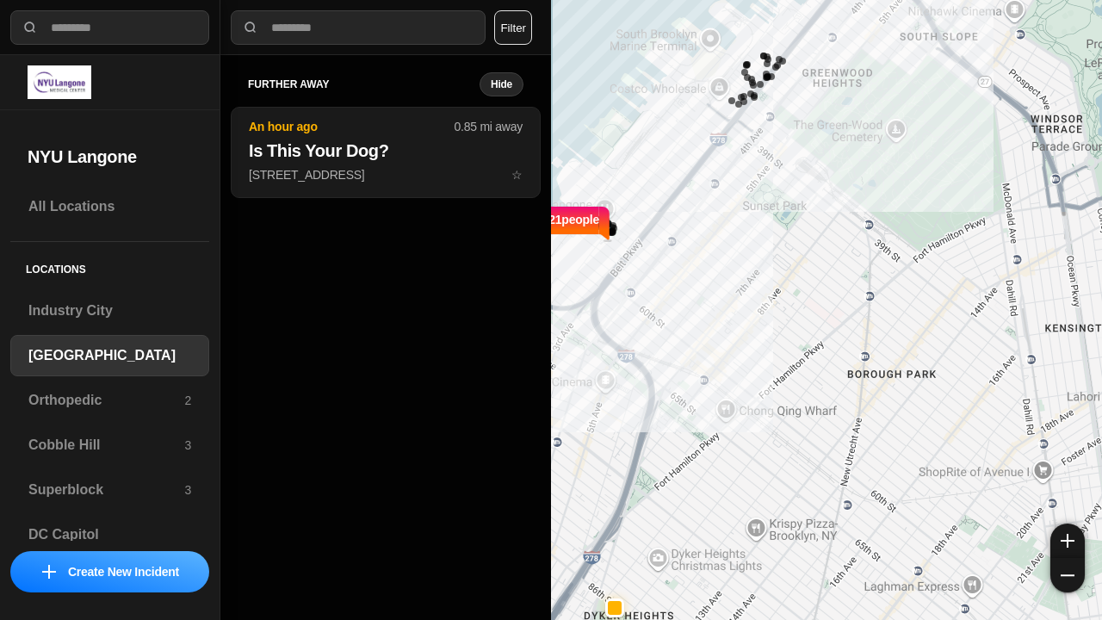
select select "*"
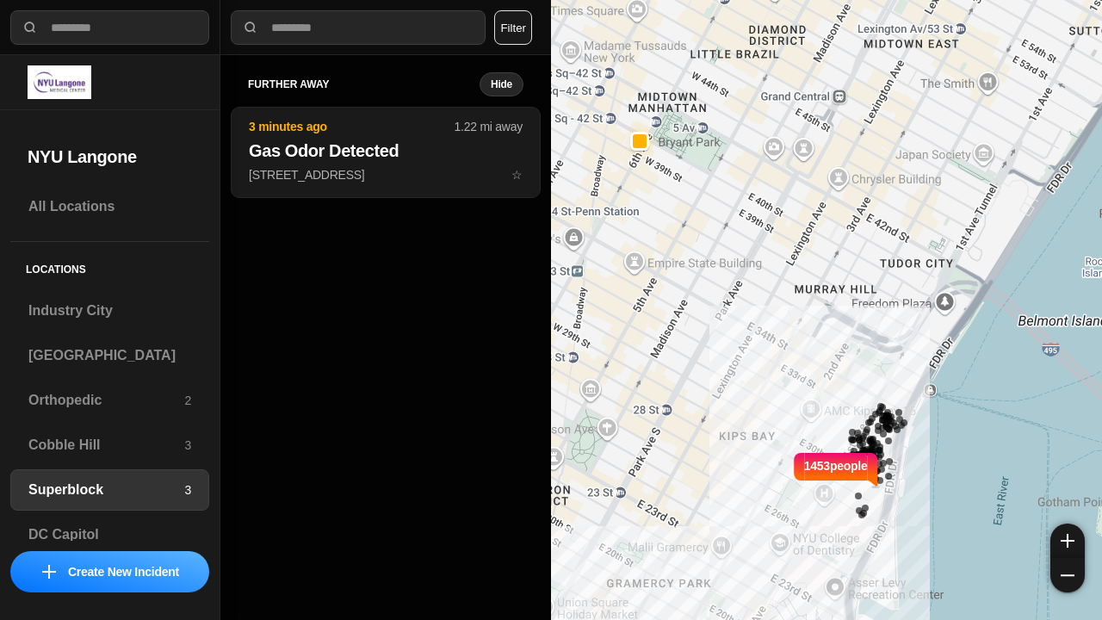
select select "*"
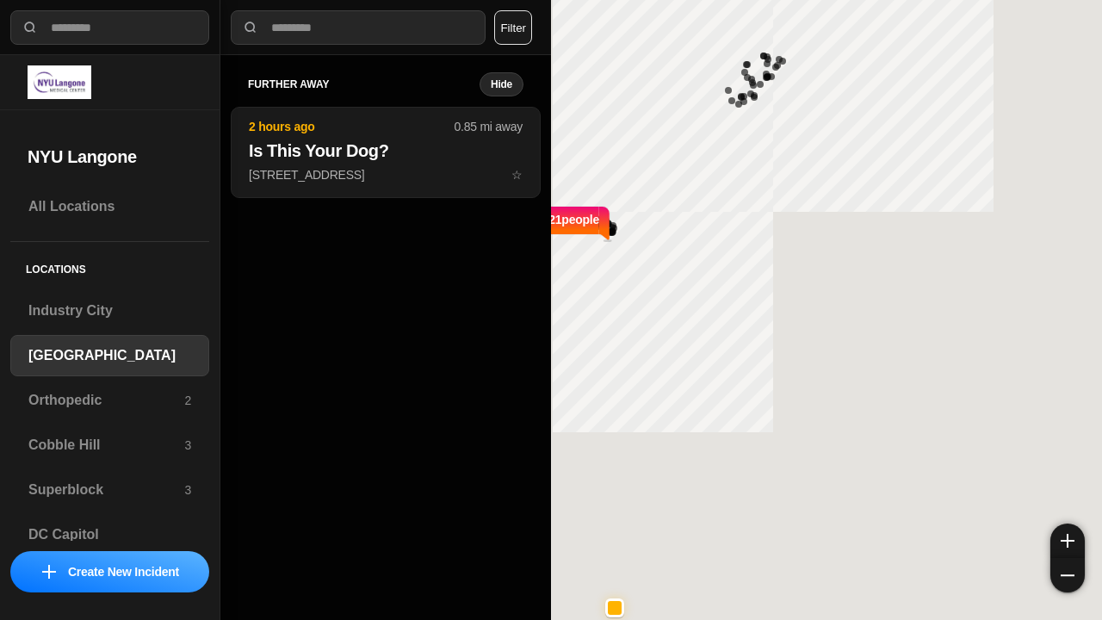
select select "*"
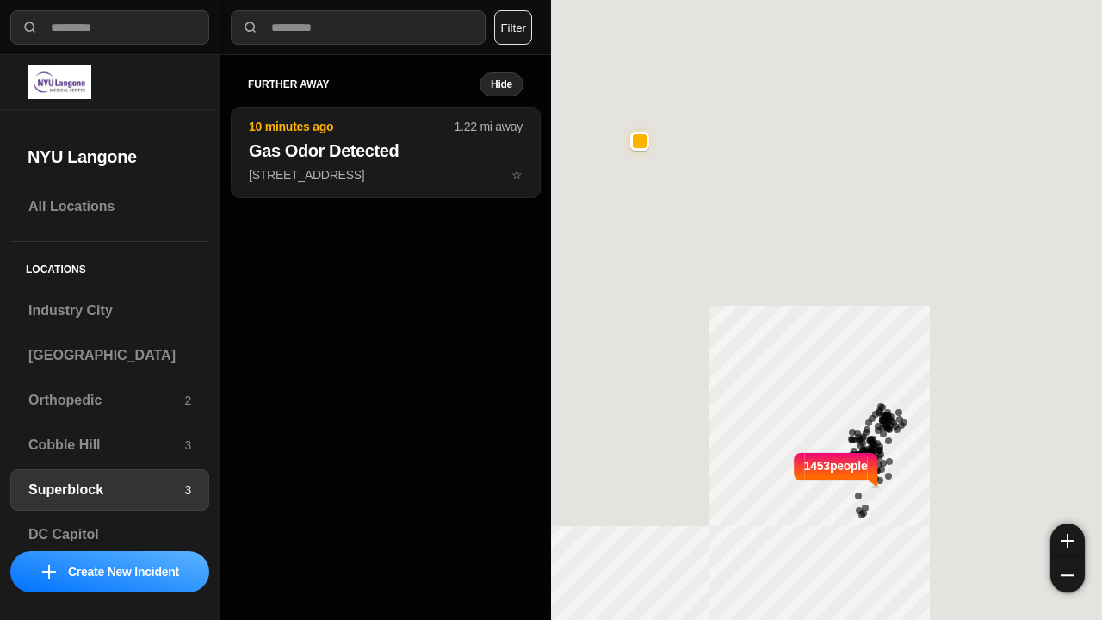
select select "*"
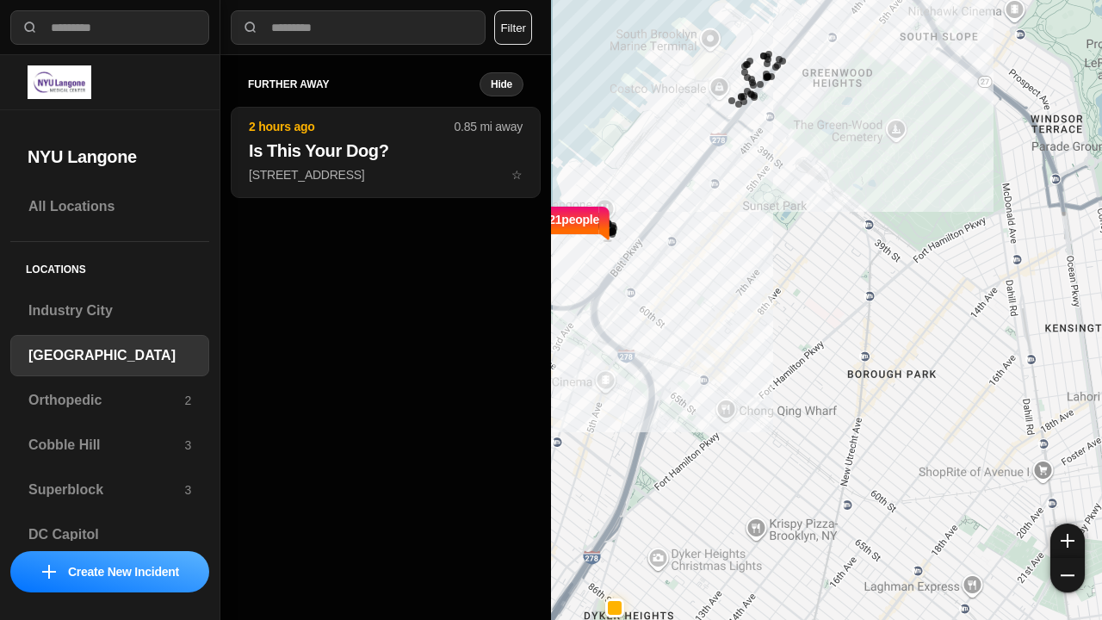
select select "*"
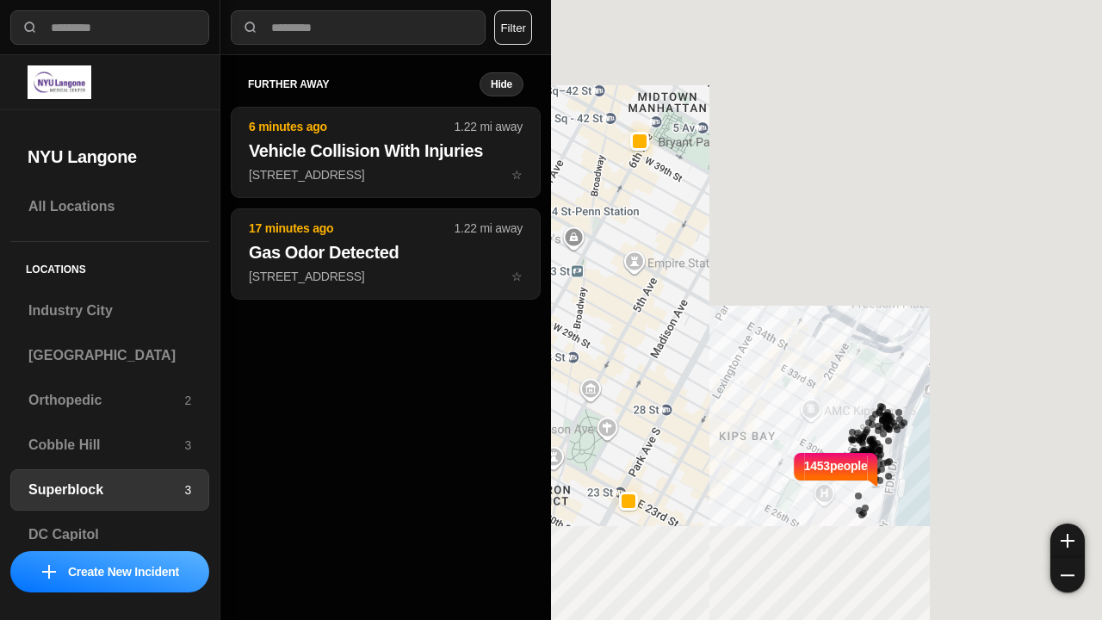
select select "*"
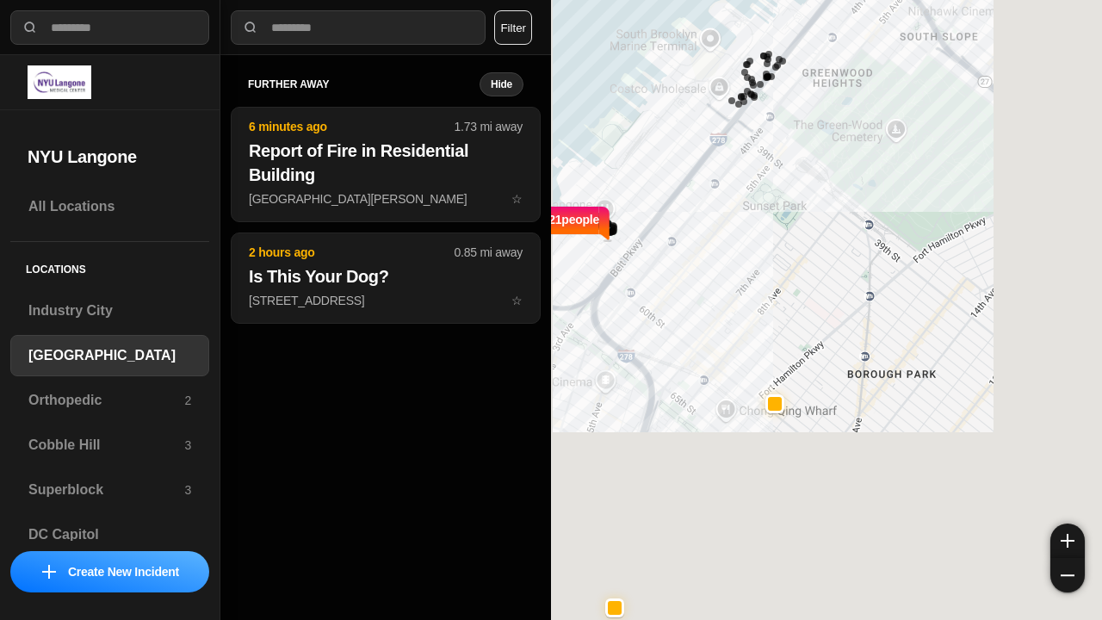
select select "*"
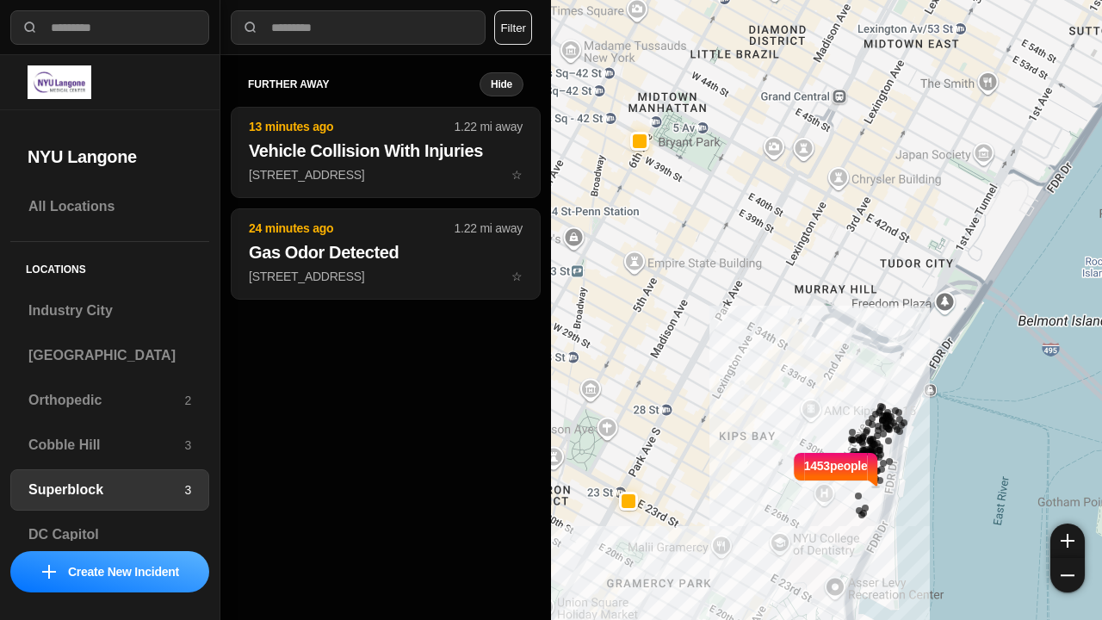
select select "*"
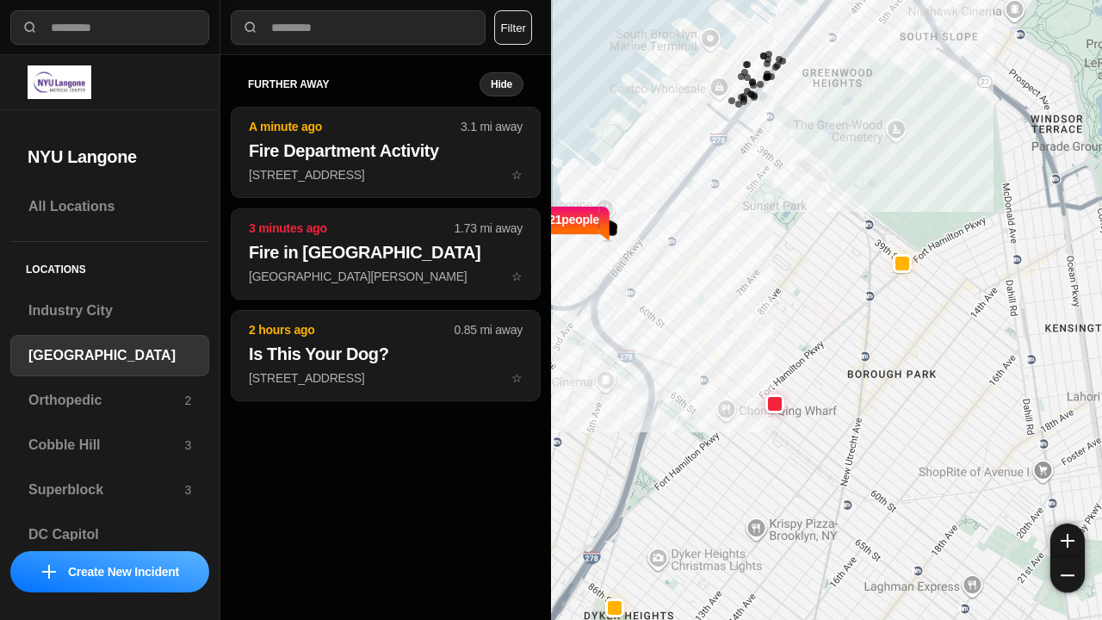
select select "*"
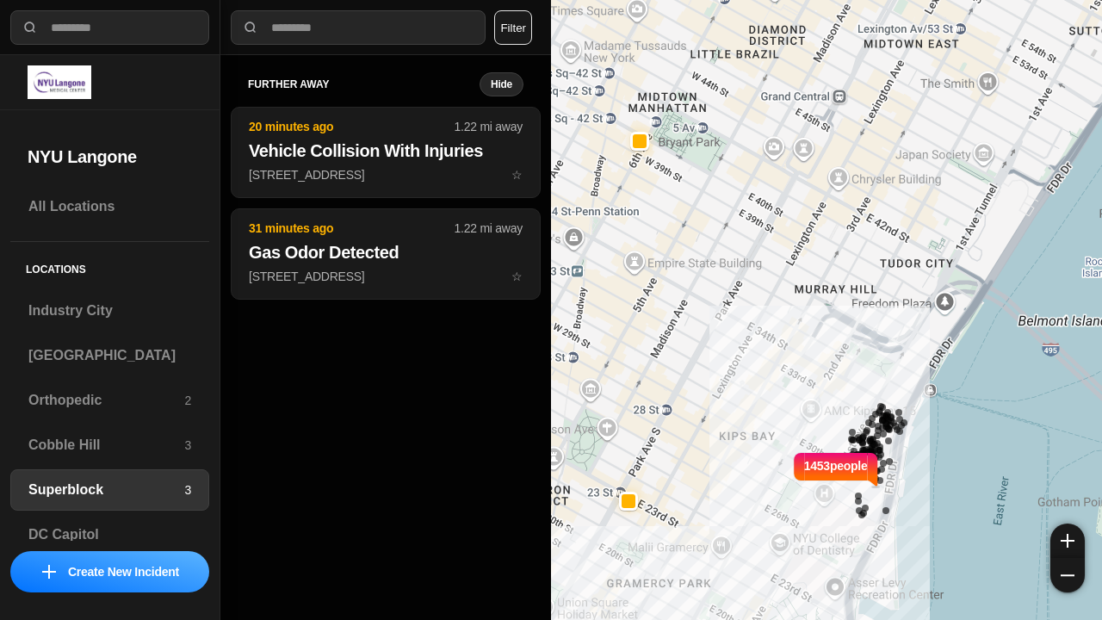
select select "*"
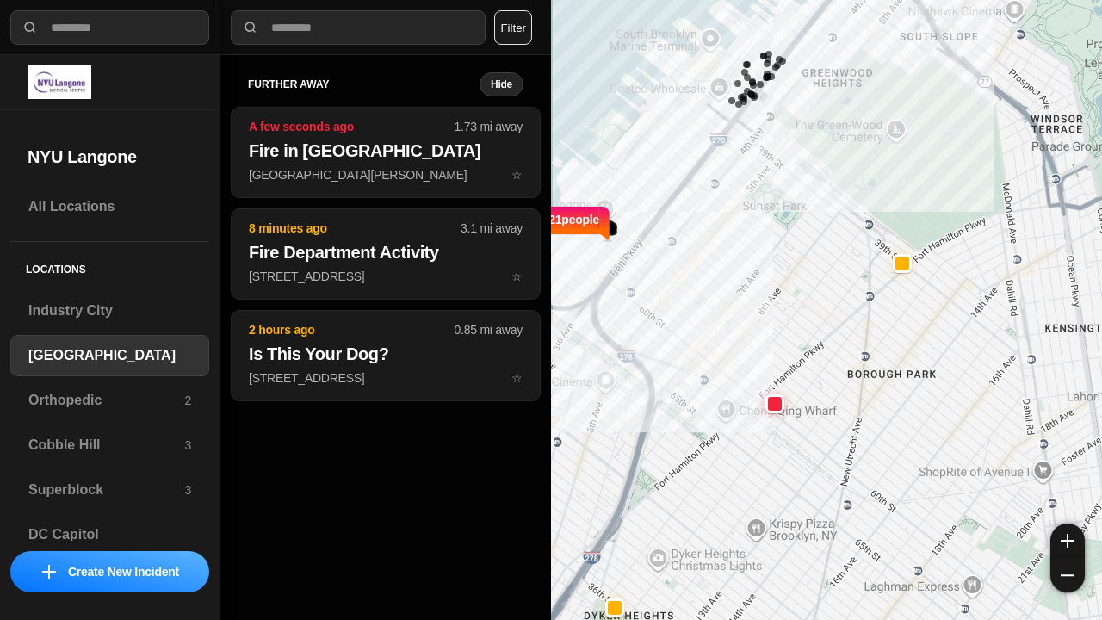
select select "*"
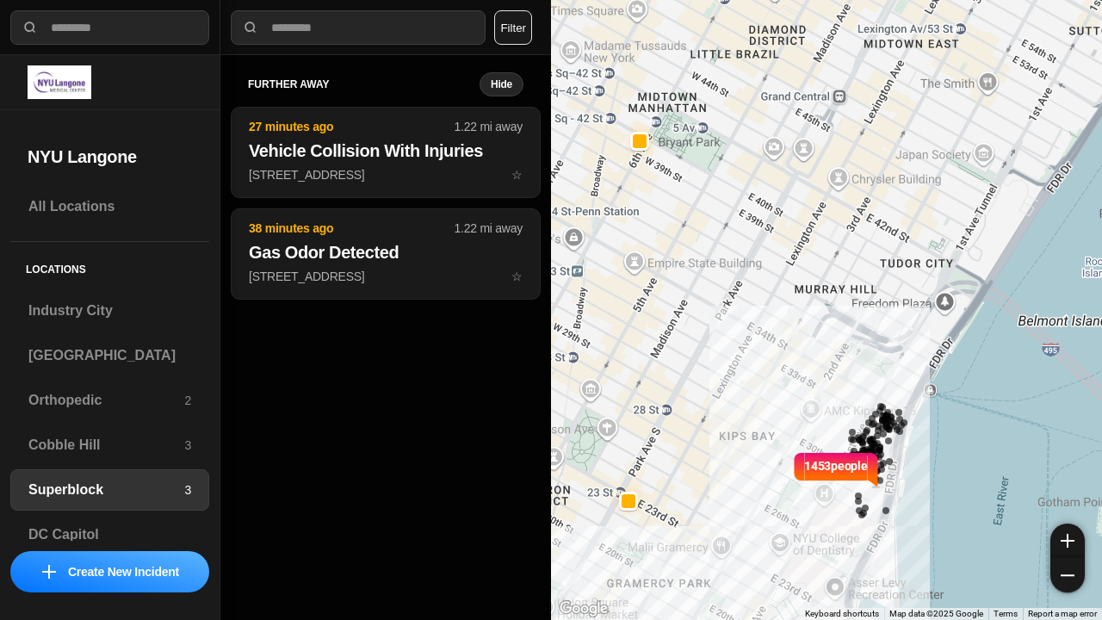
select select "*"
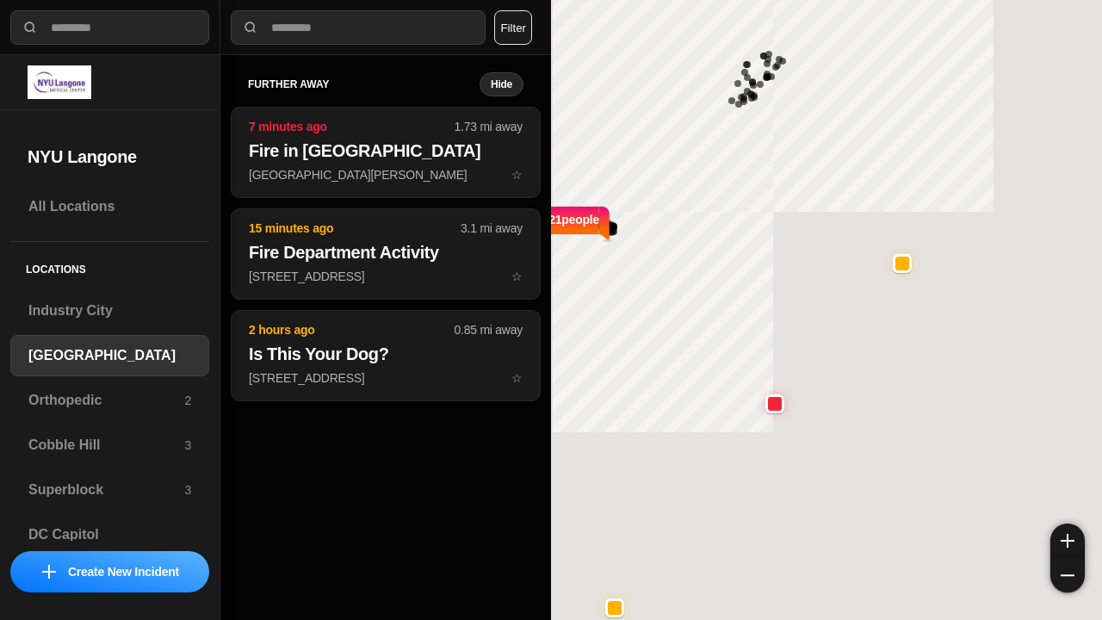
select select "*"
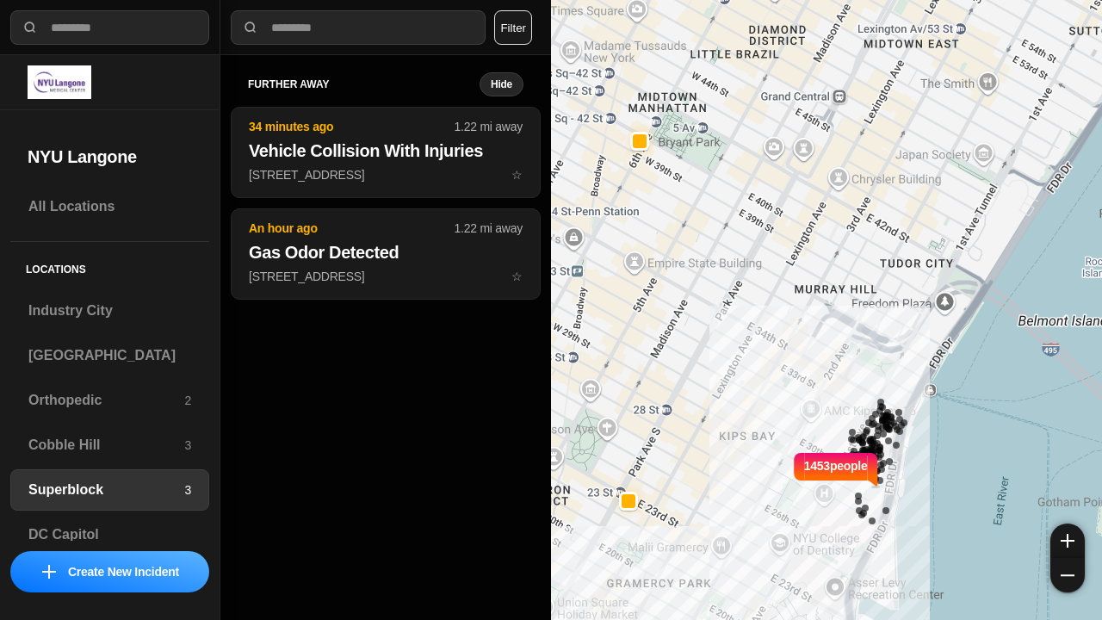
select select "*"
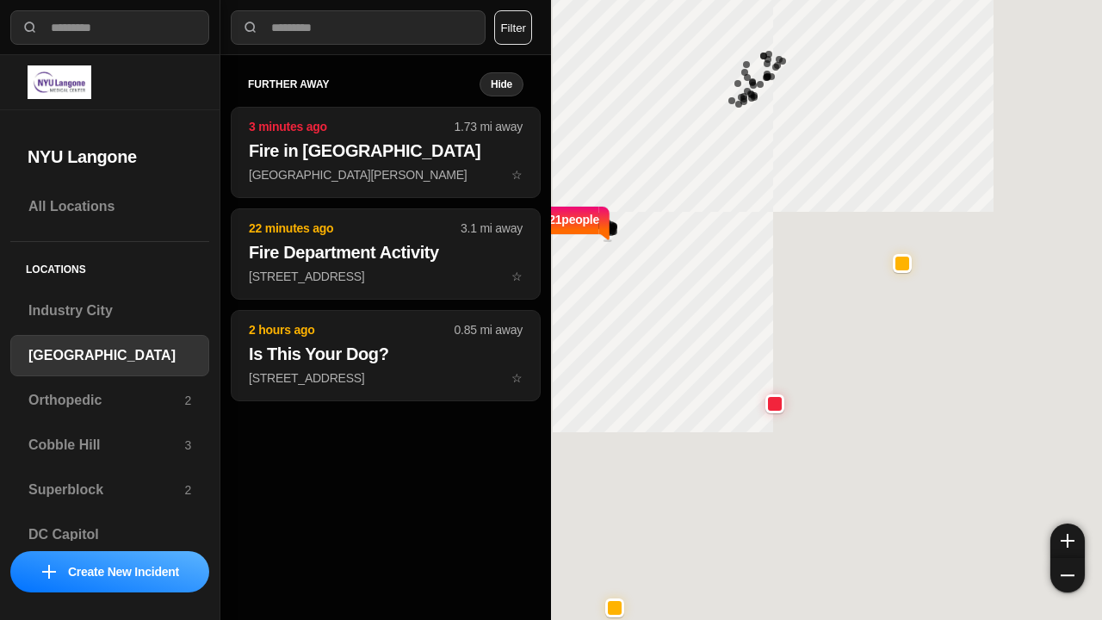
select select "*"
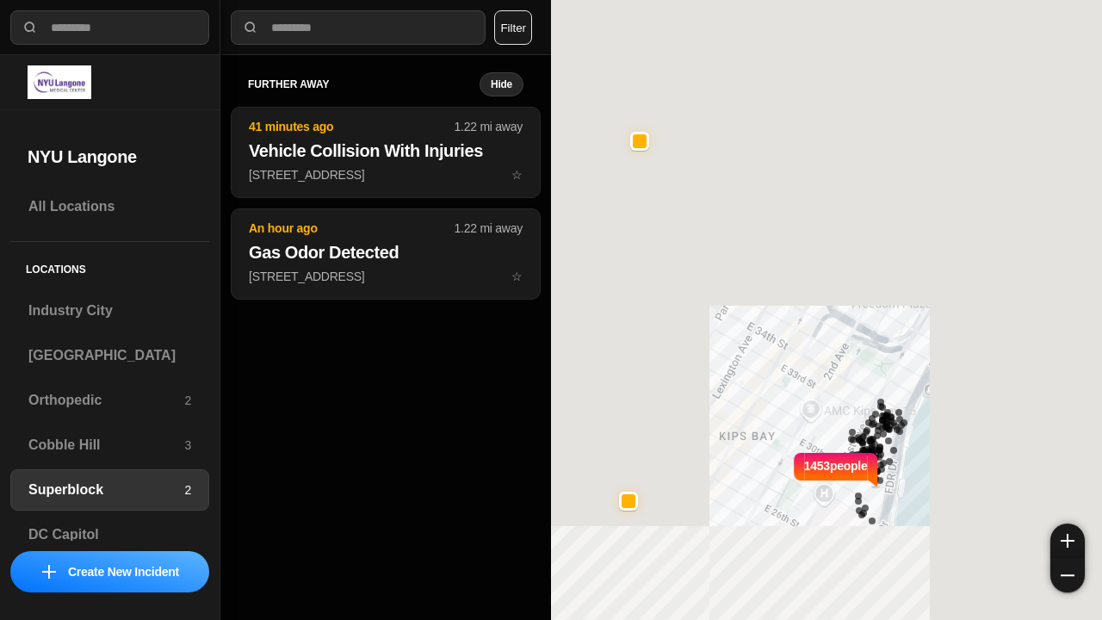
select select "*"
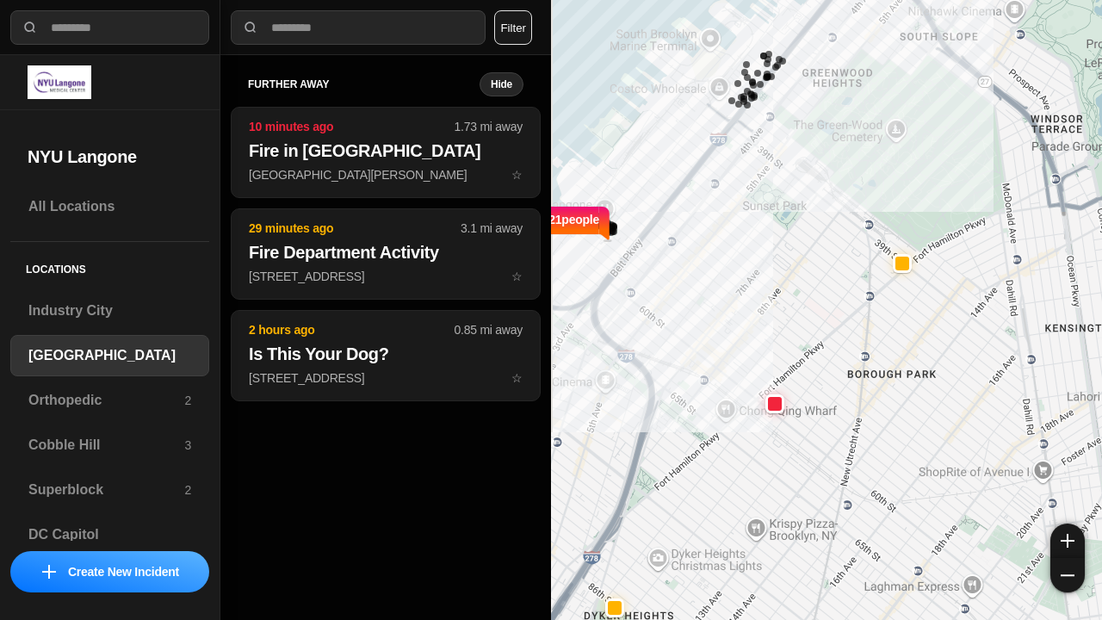
select select "*"
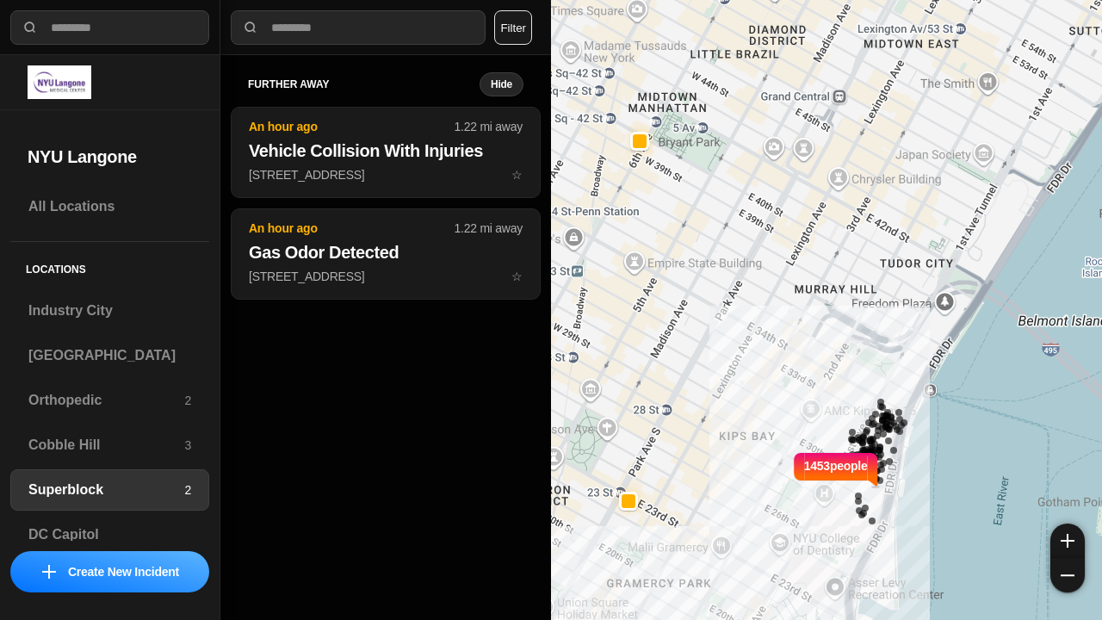
select select "*"
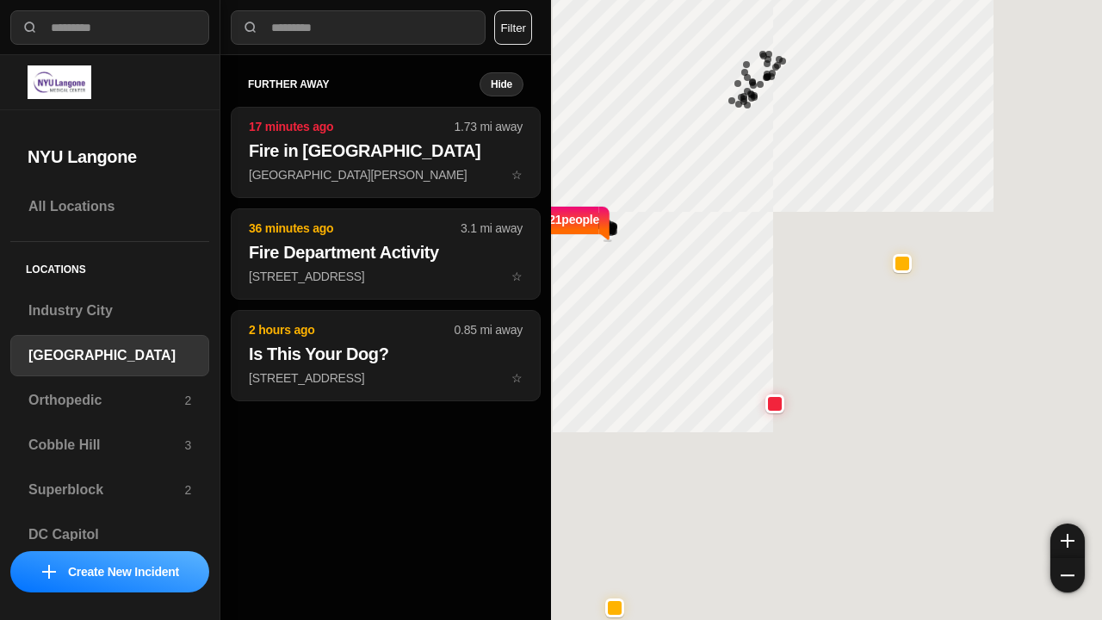
select select "*"
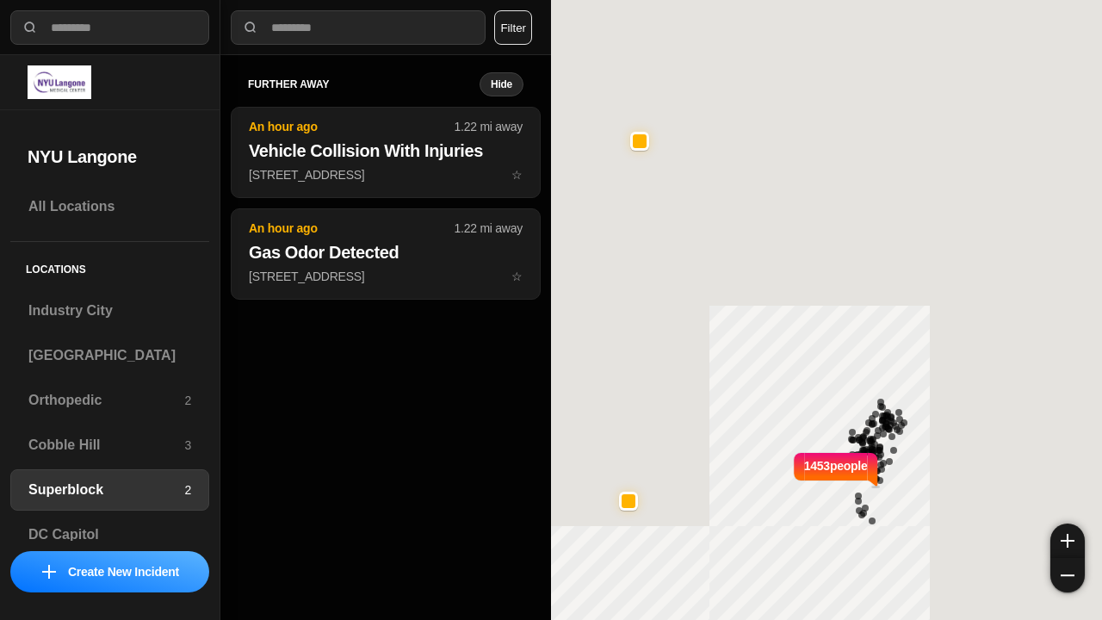
select select "*"
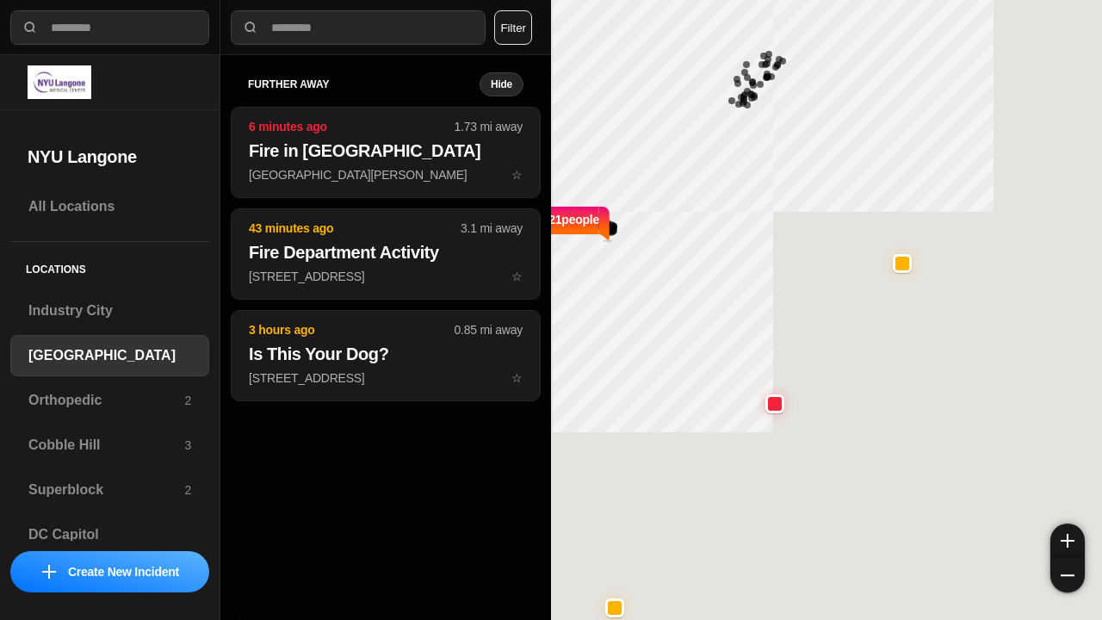
select select "*"
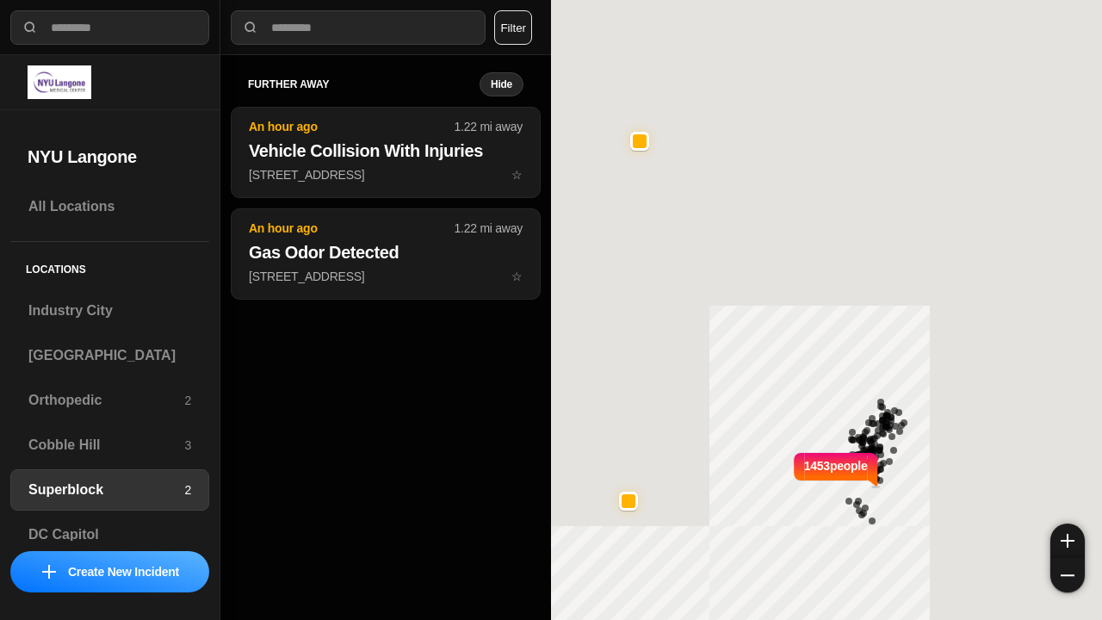
select select "*"
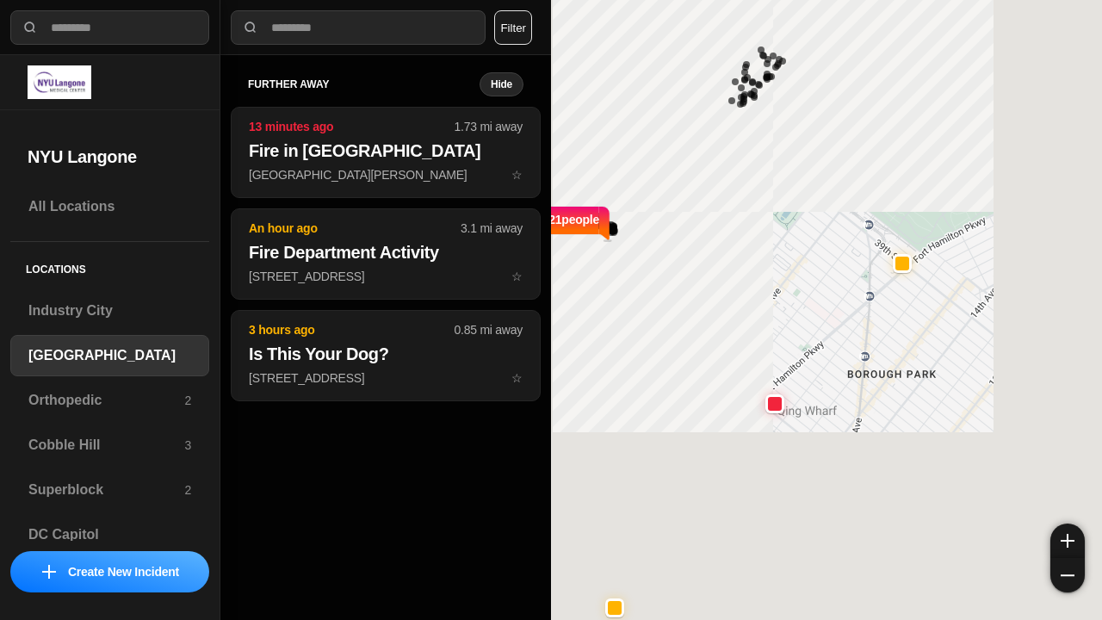
select select "*"
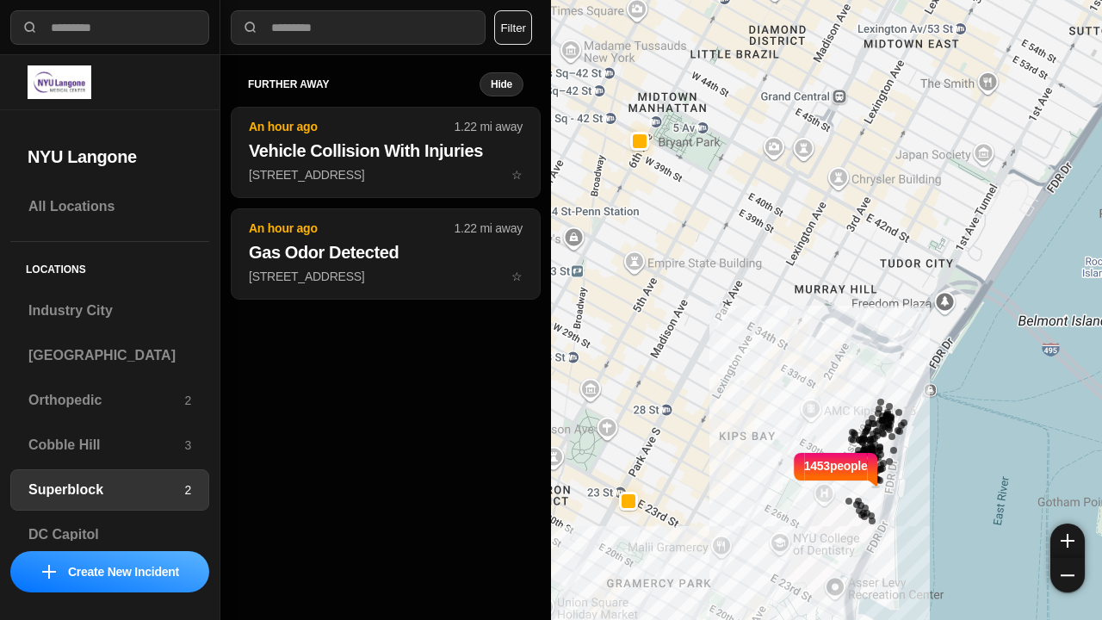
select select "*"
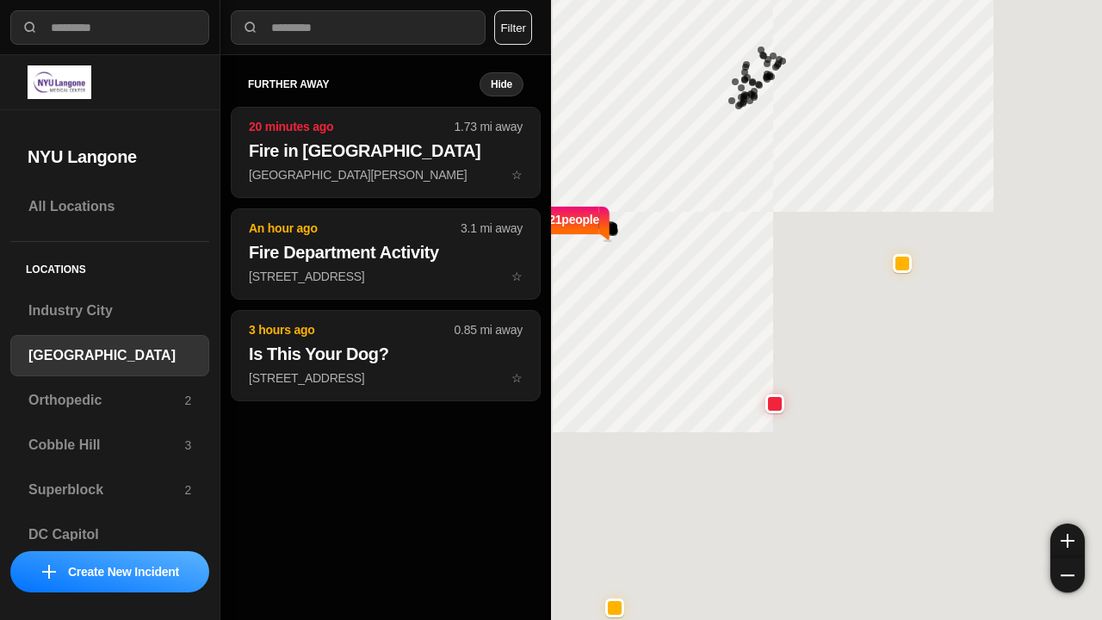
select select "*"
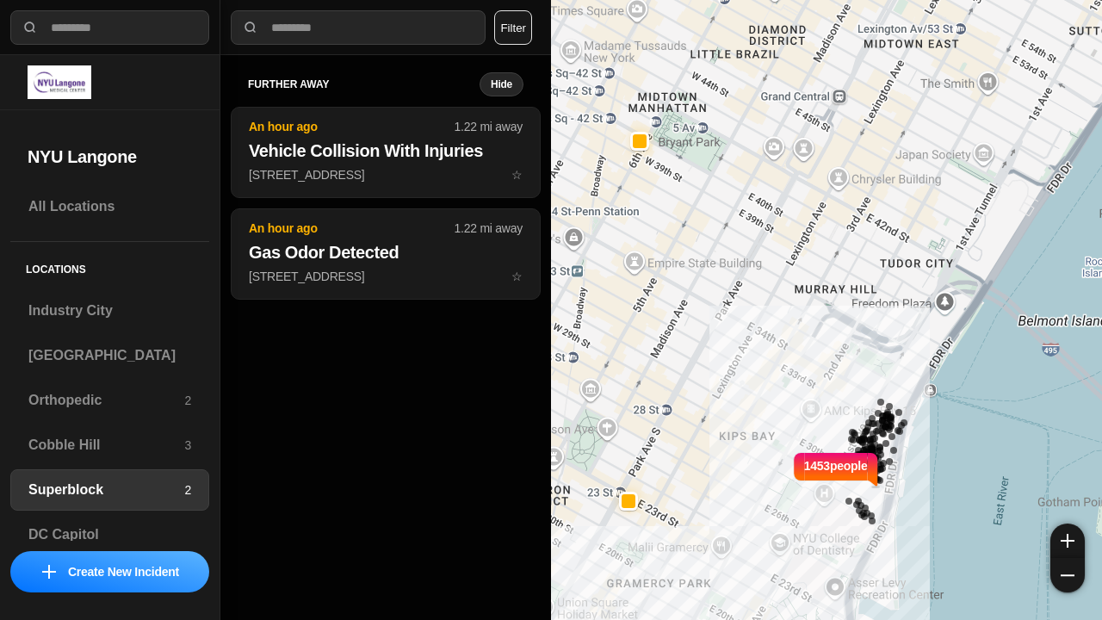
select select "*"
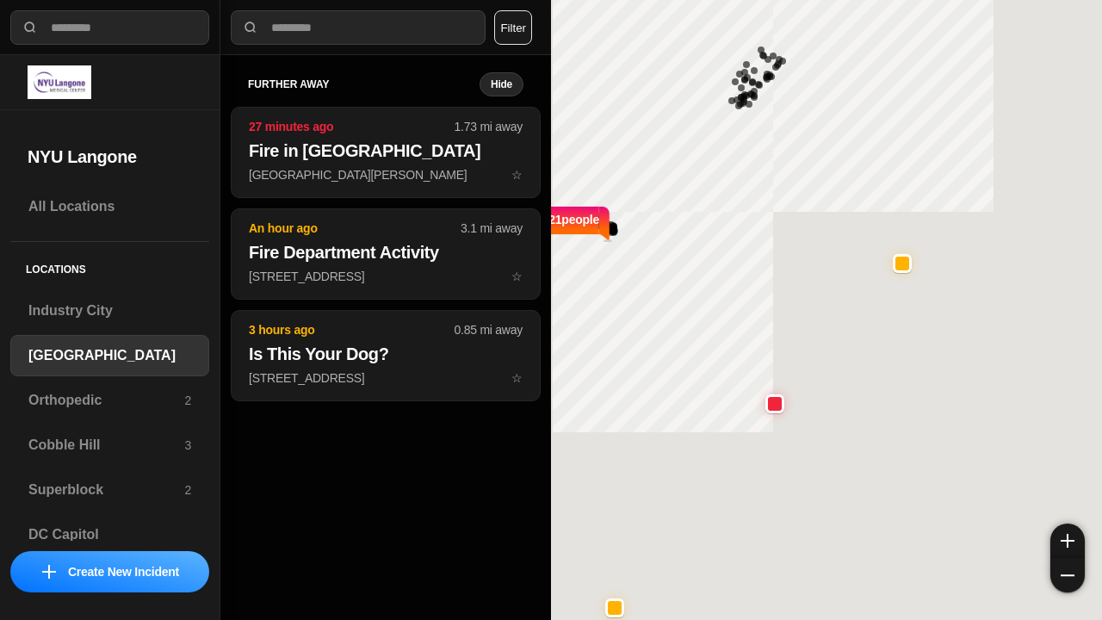
select select "*"
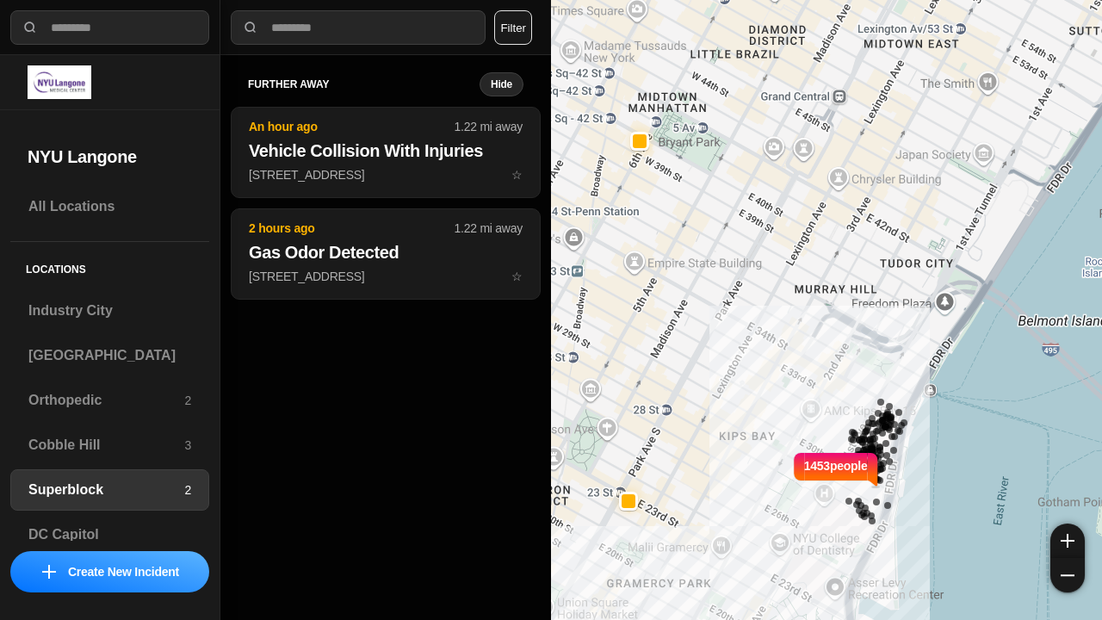
select select "*"
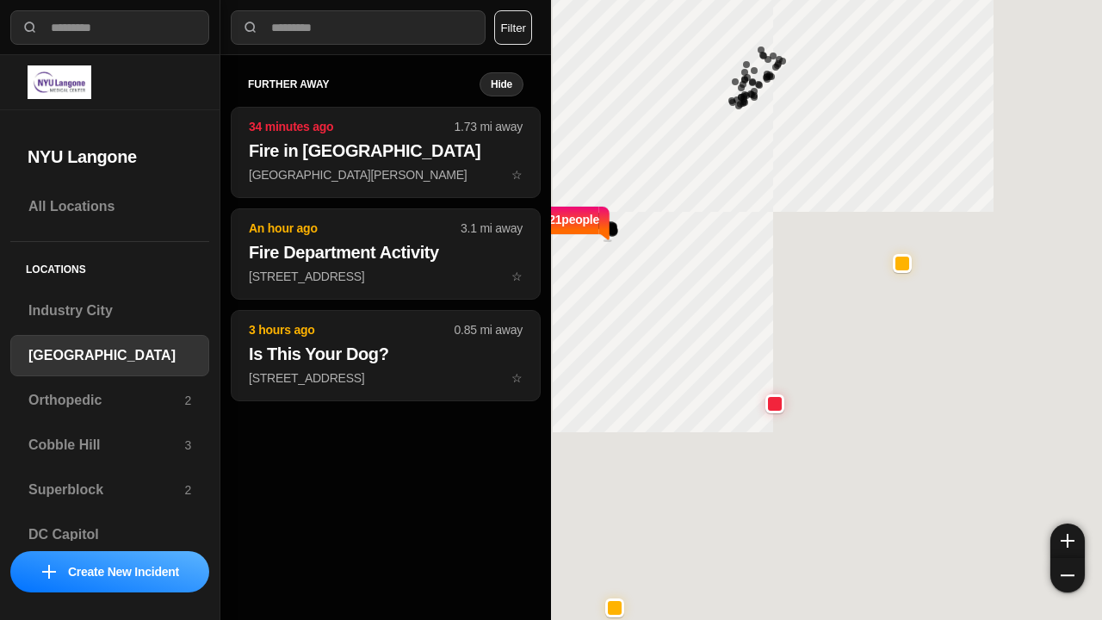
select select "*"
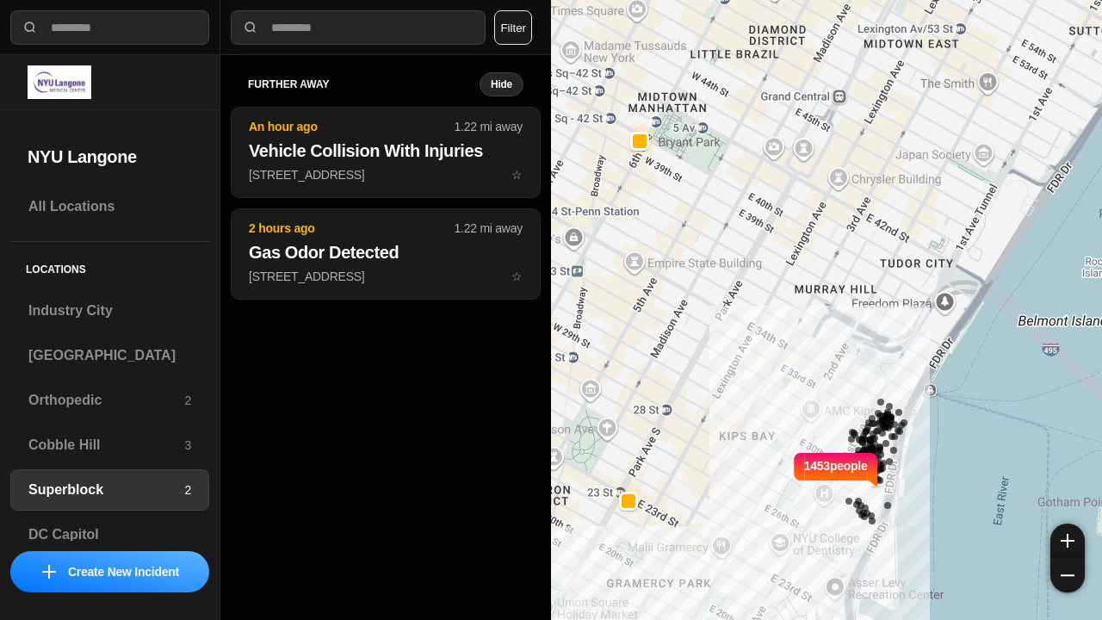
select select "*"
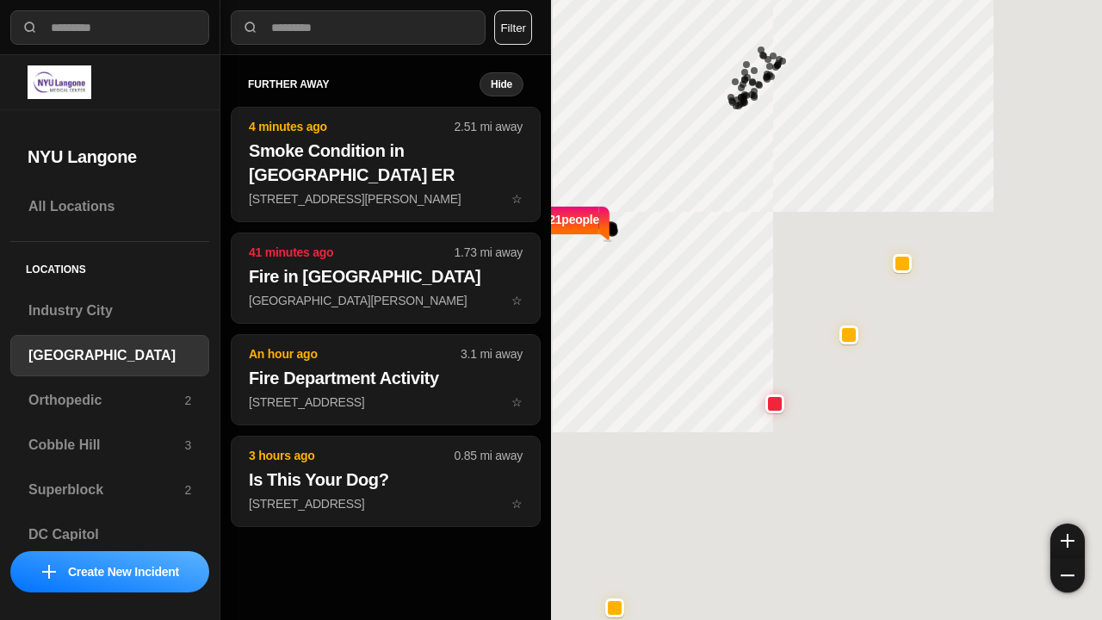
select select "*"
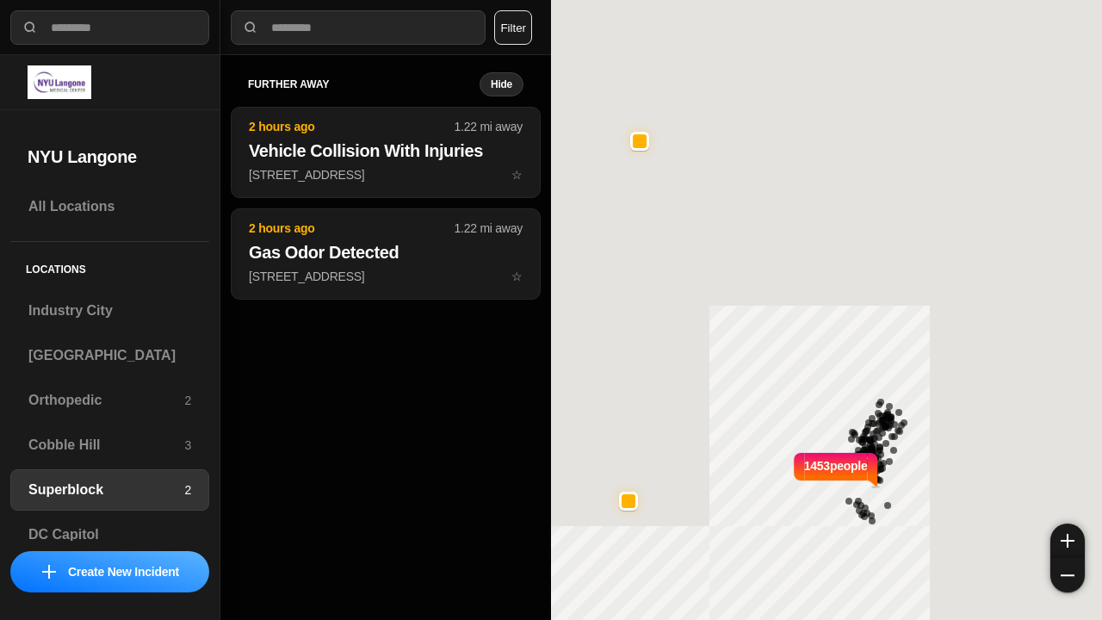
select select "*"
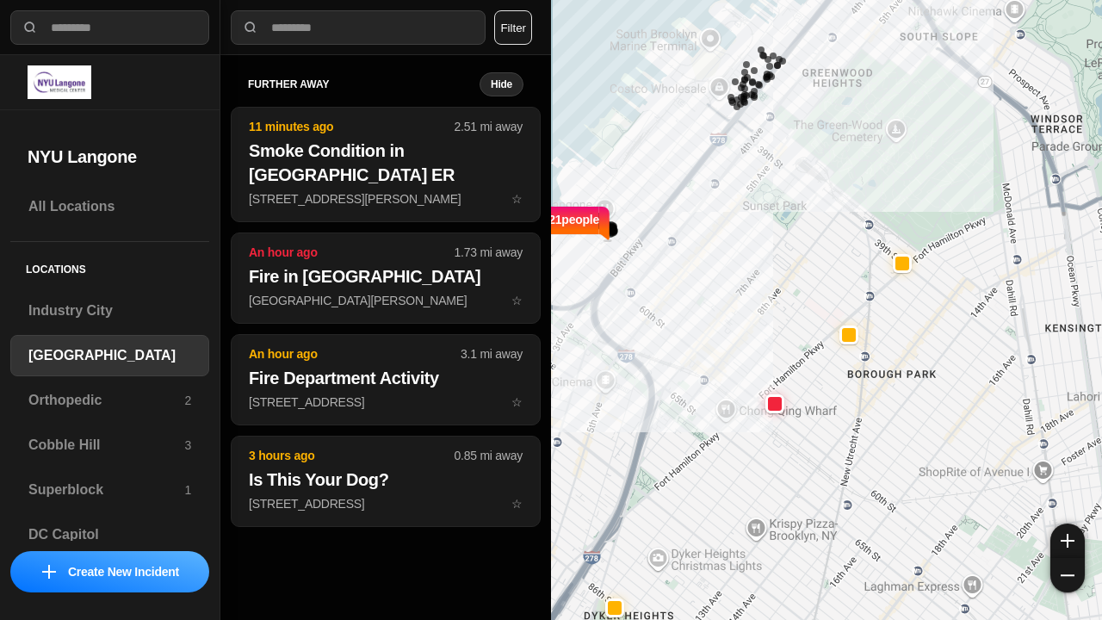
select select "*"
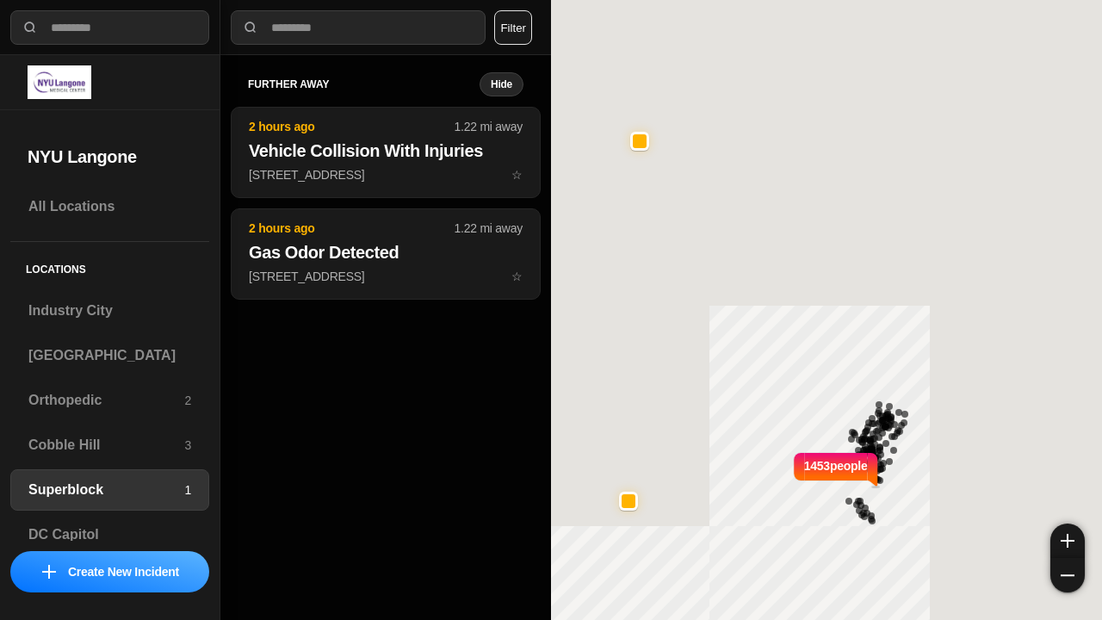
select select "*"
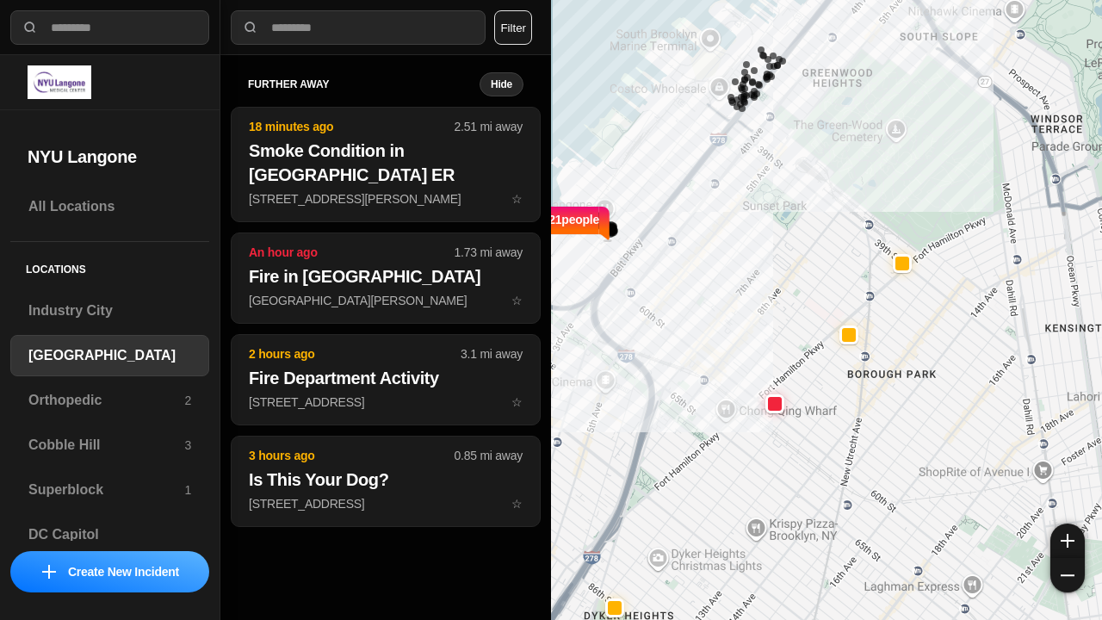
select select "*"
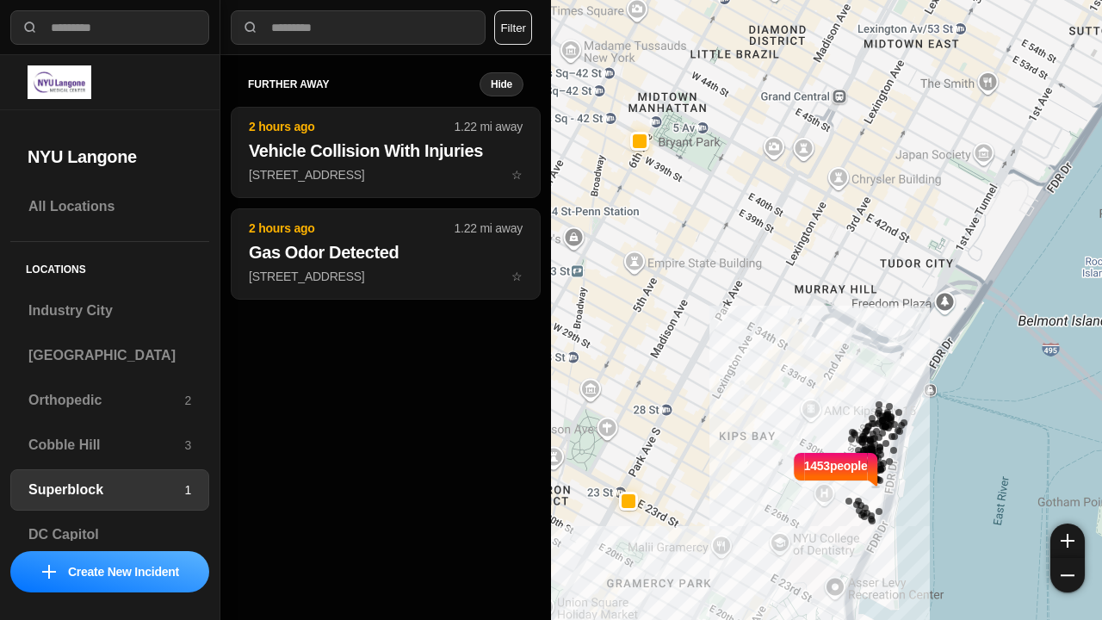
select select "*"
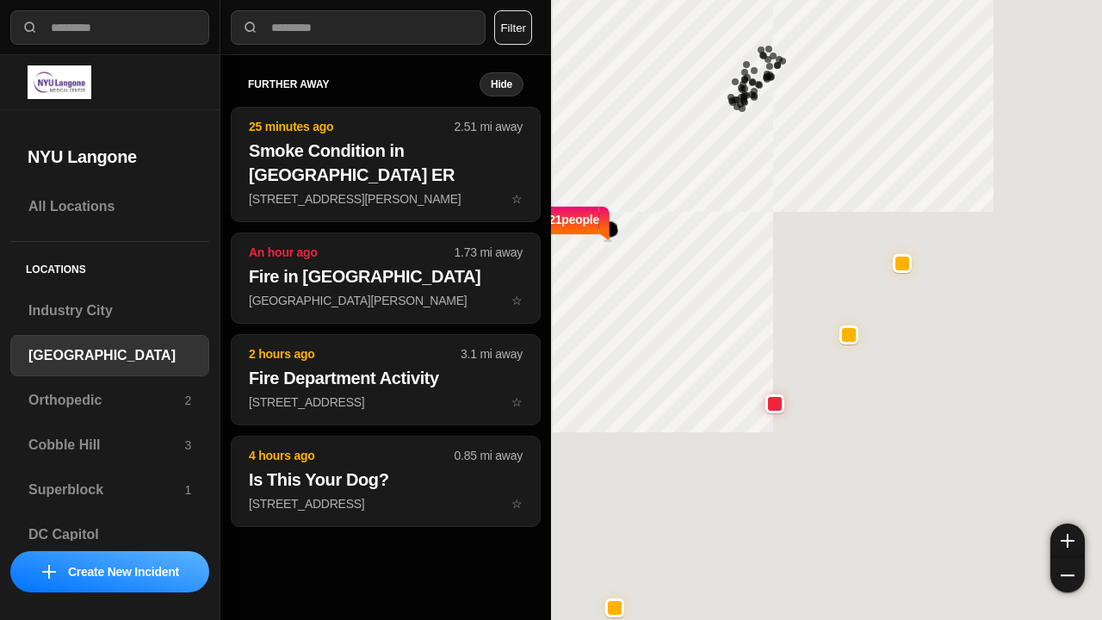
select select "*"
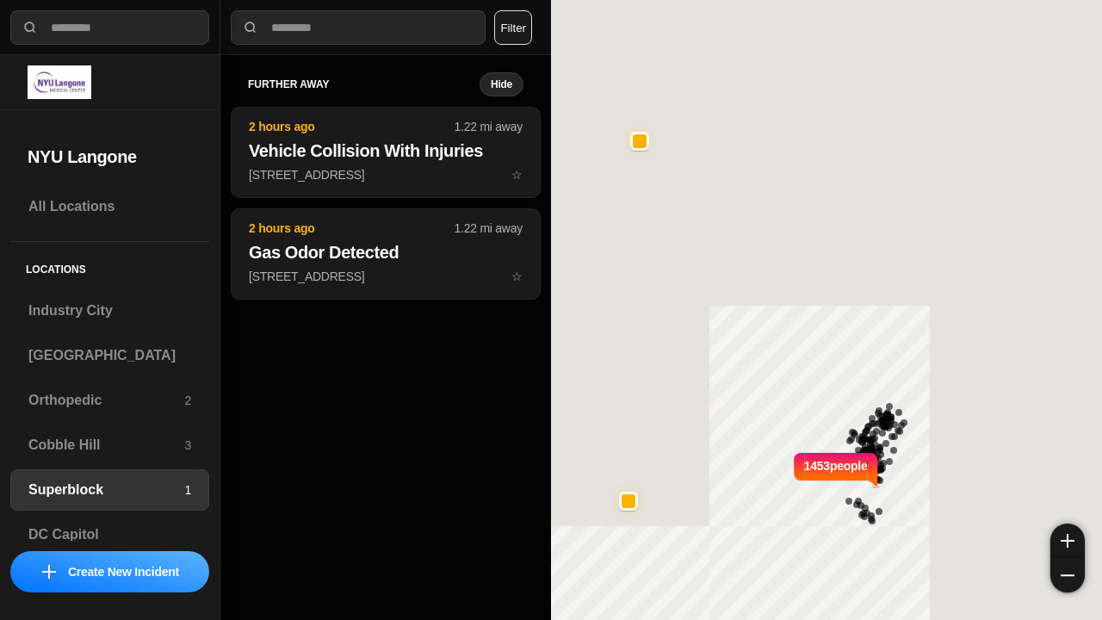
select select "*"
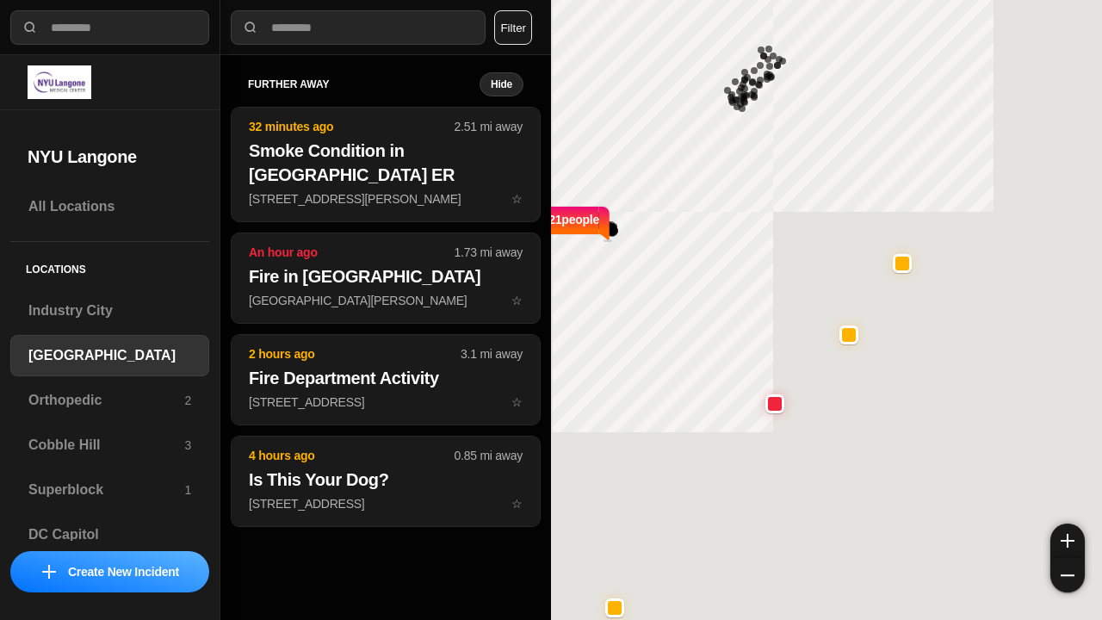
select select "*"
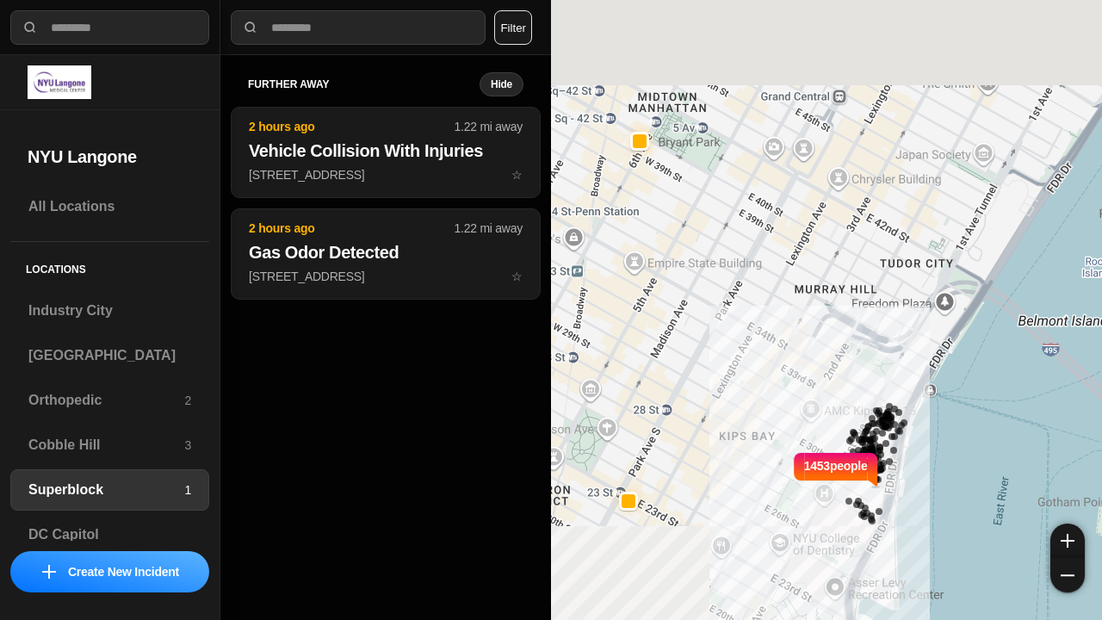
select select "*"
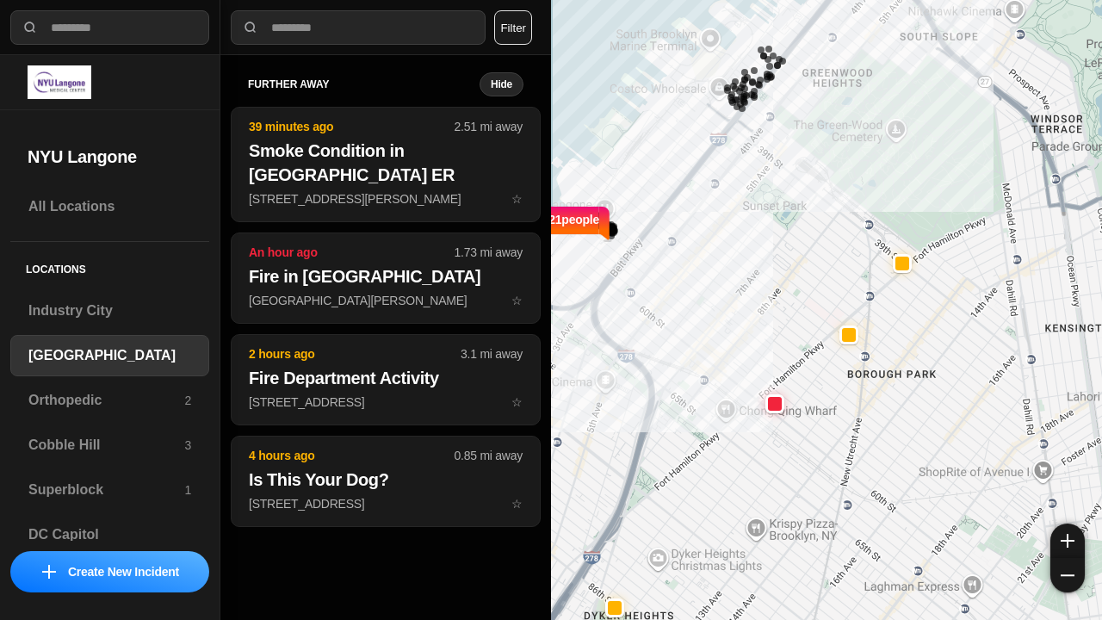
select select "*"
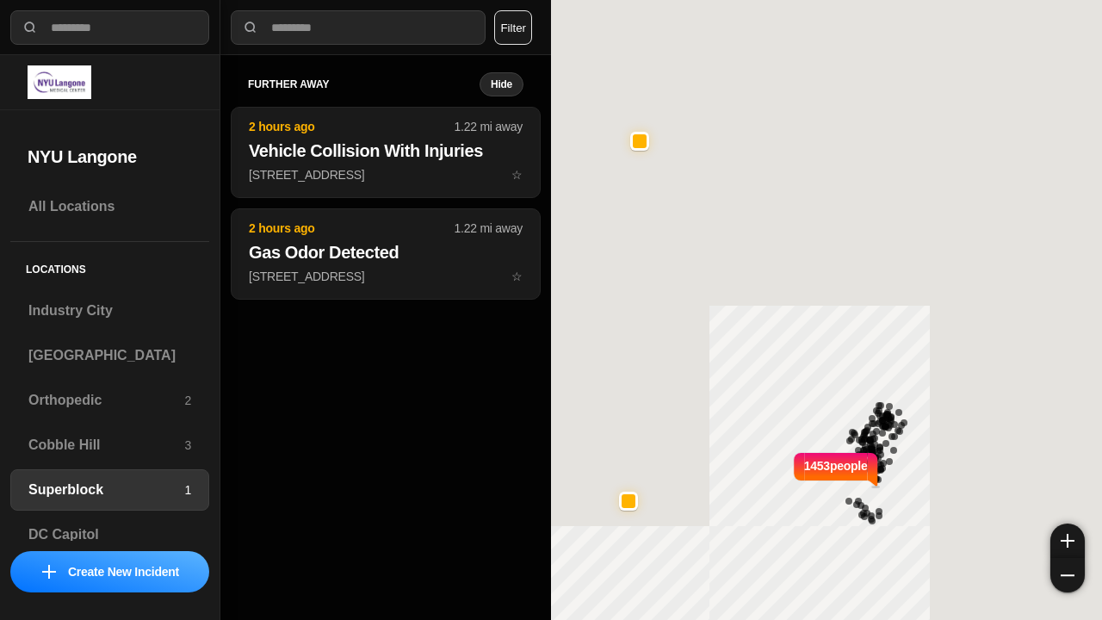
select select "*"
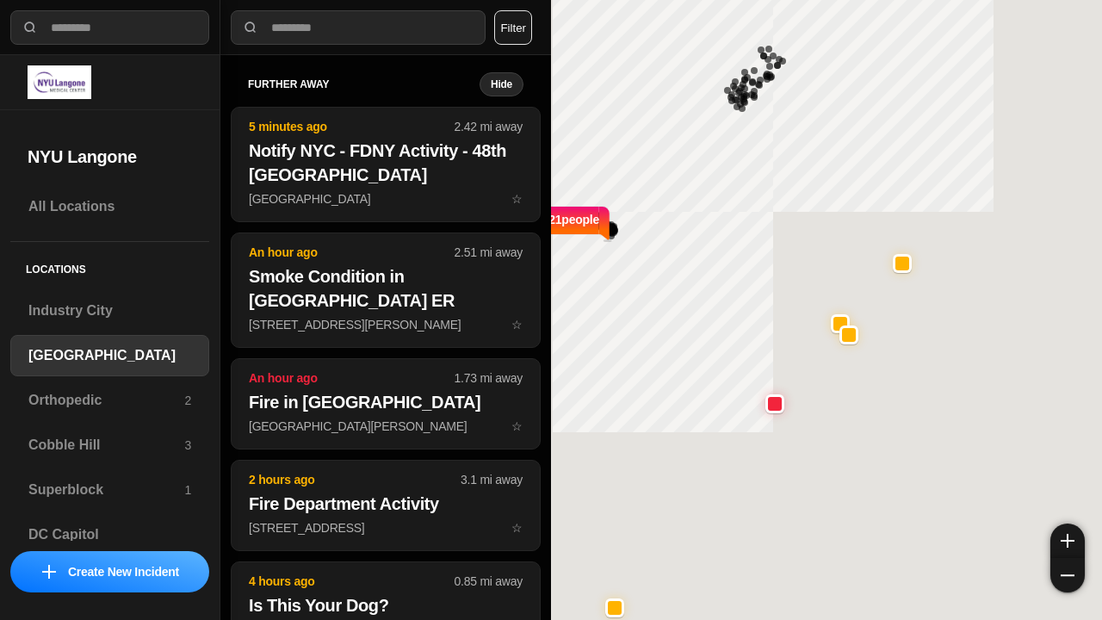
select select "*"
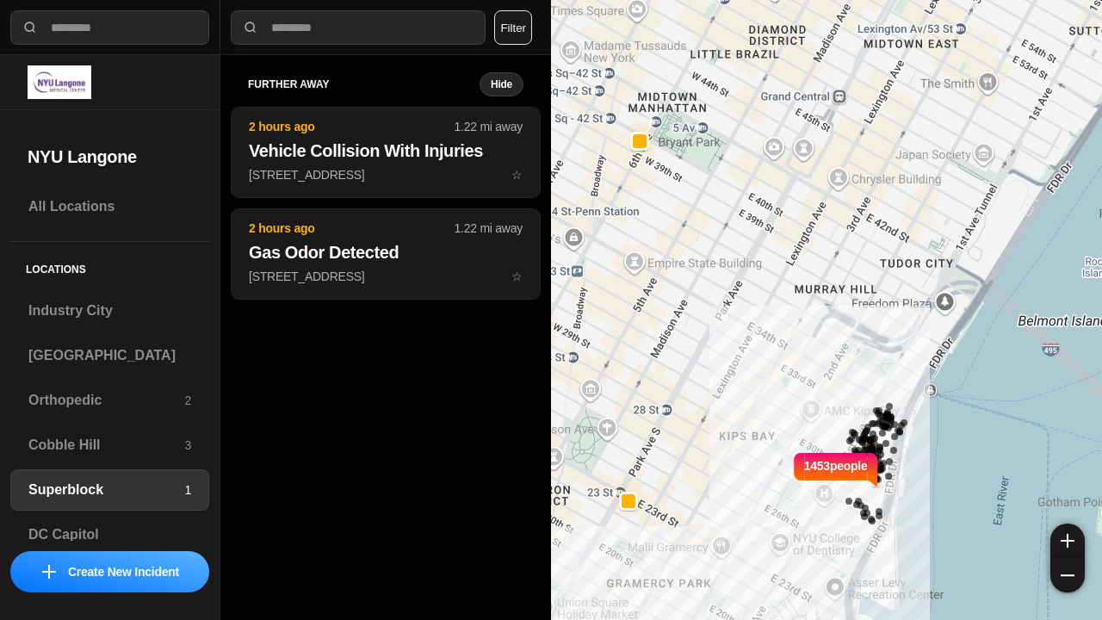
select select "*"
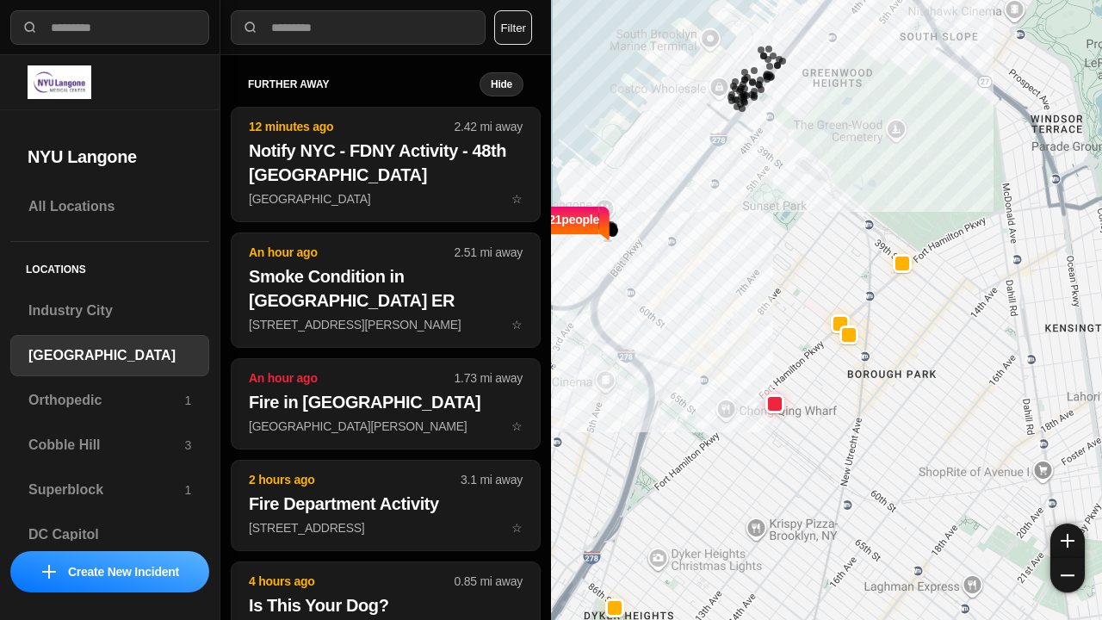
select select "*"
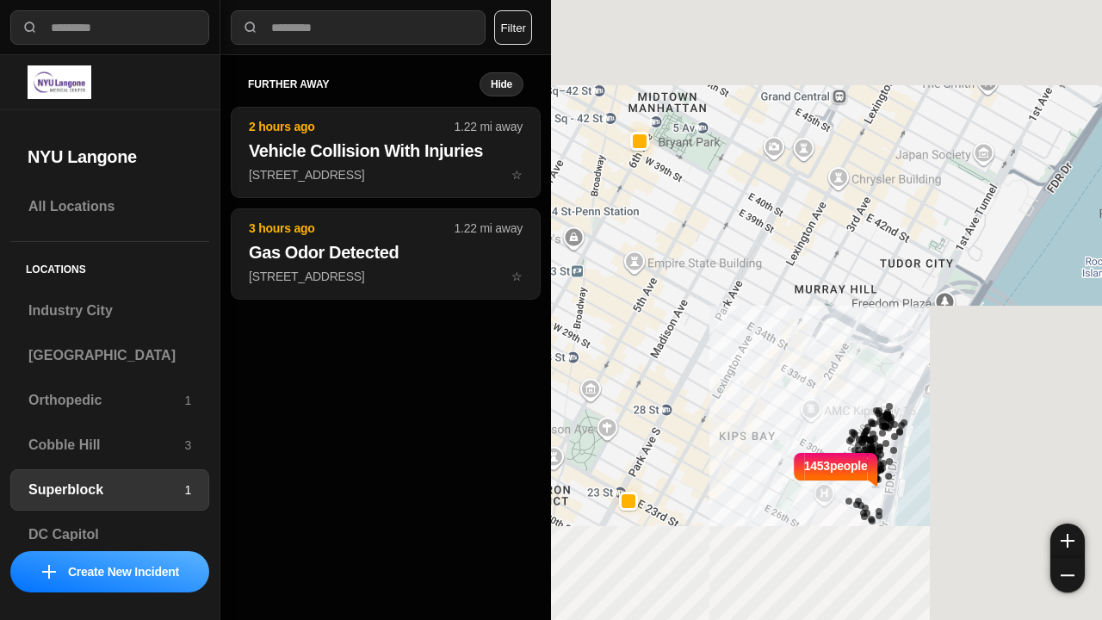
select select "*"
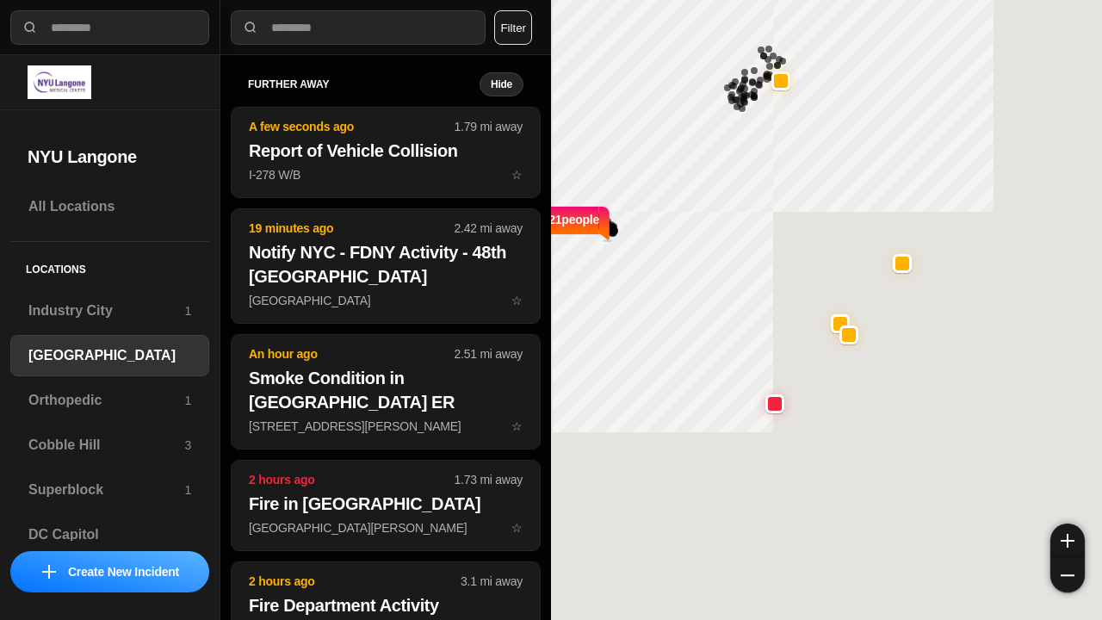
select select "*"
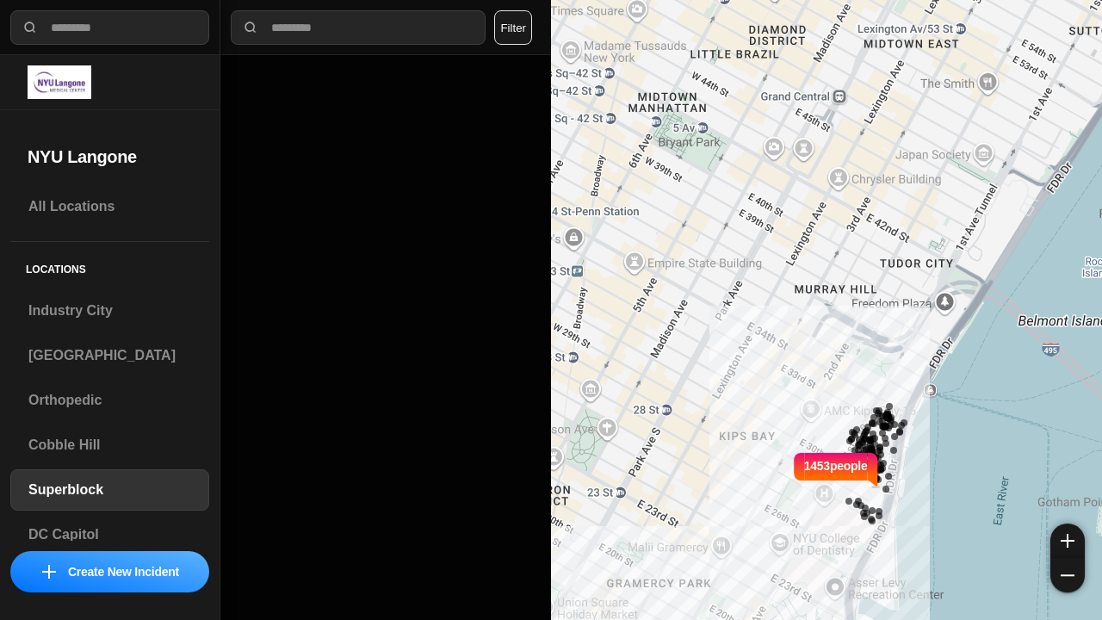
select select "*"
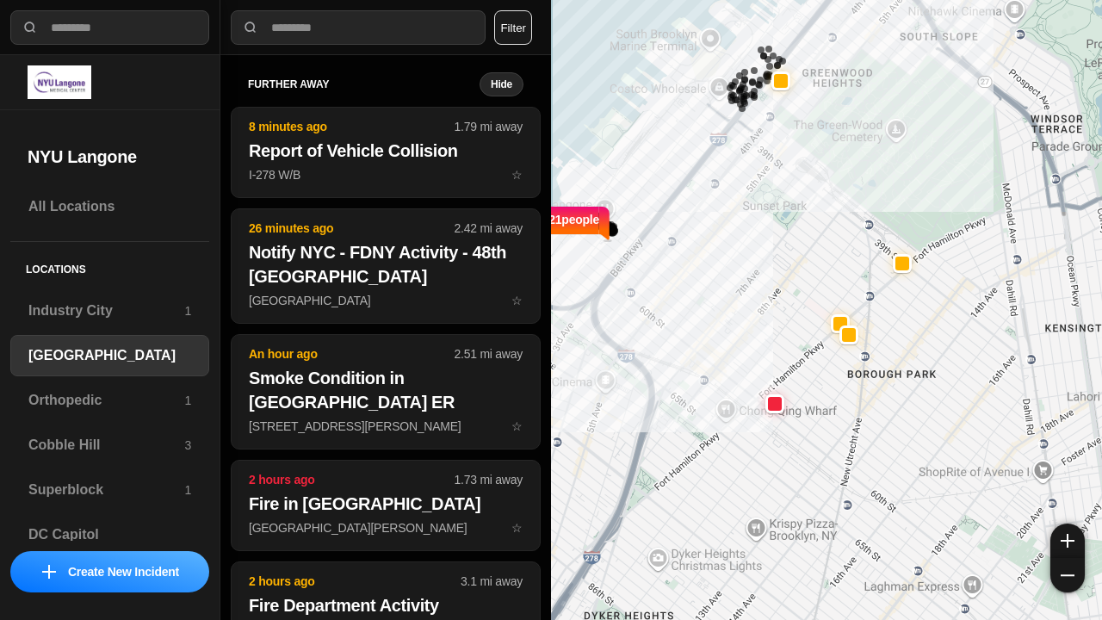
select select "*"
